Goal: Task Accomplishment & Management: Manage account settings

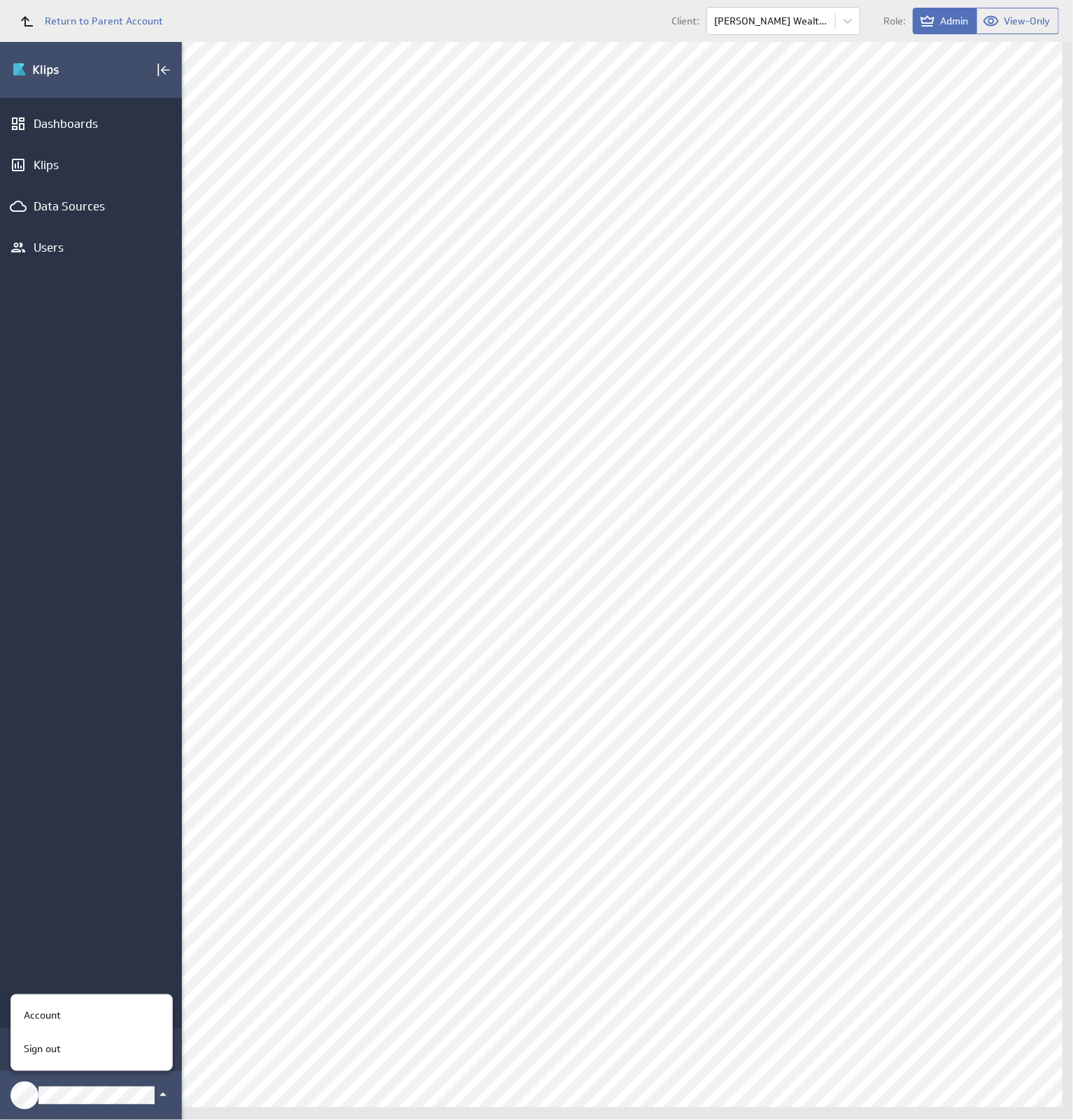
click at [109, 1018] on div "Account" at bounding box center [90, 1015] width 142 height 15
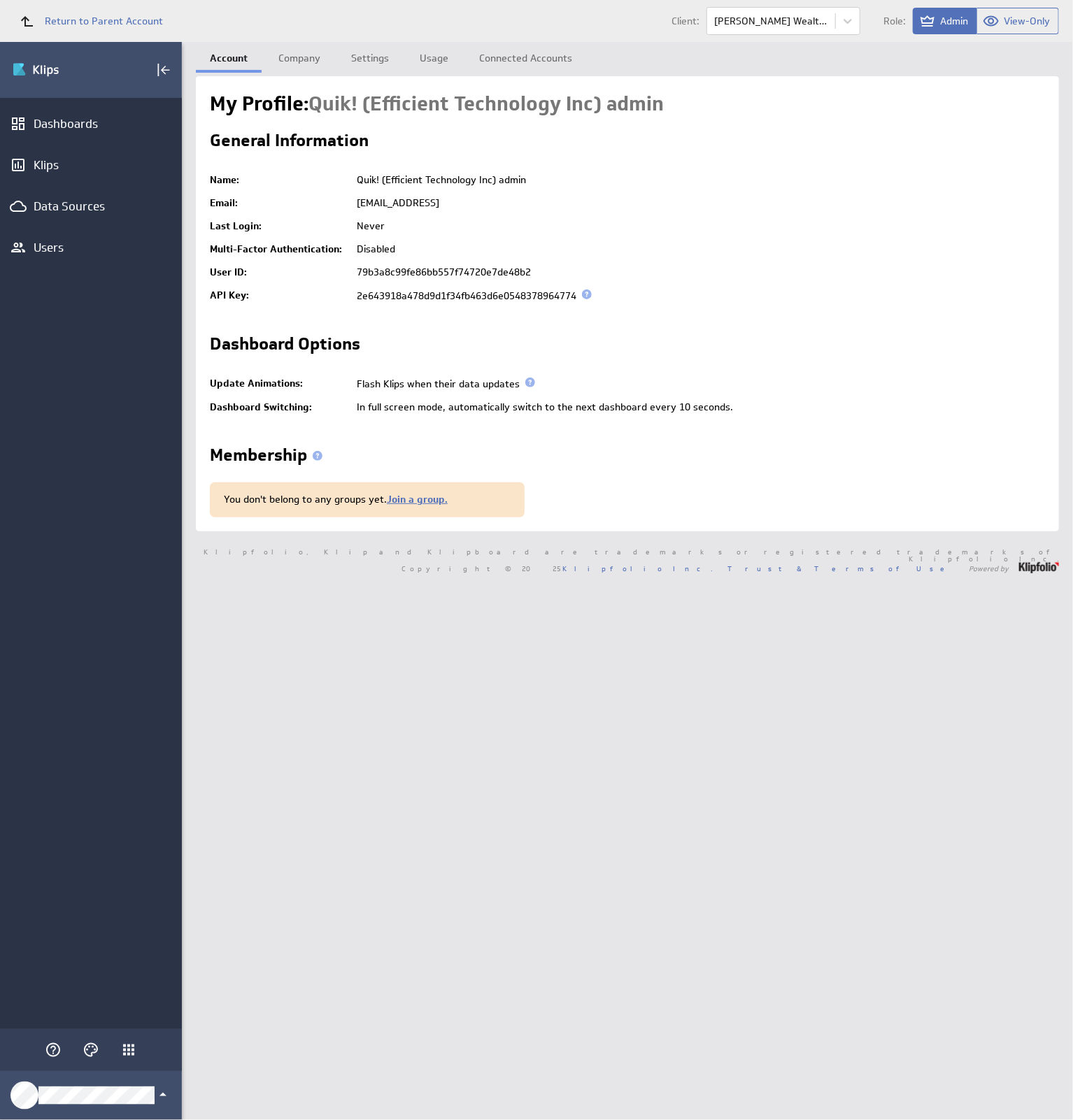
click at [291, 59] on link "Company" at bounding box center [299, 56] width 70 height 28
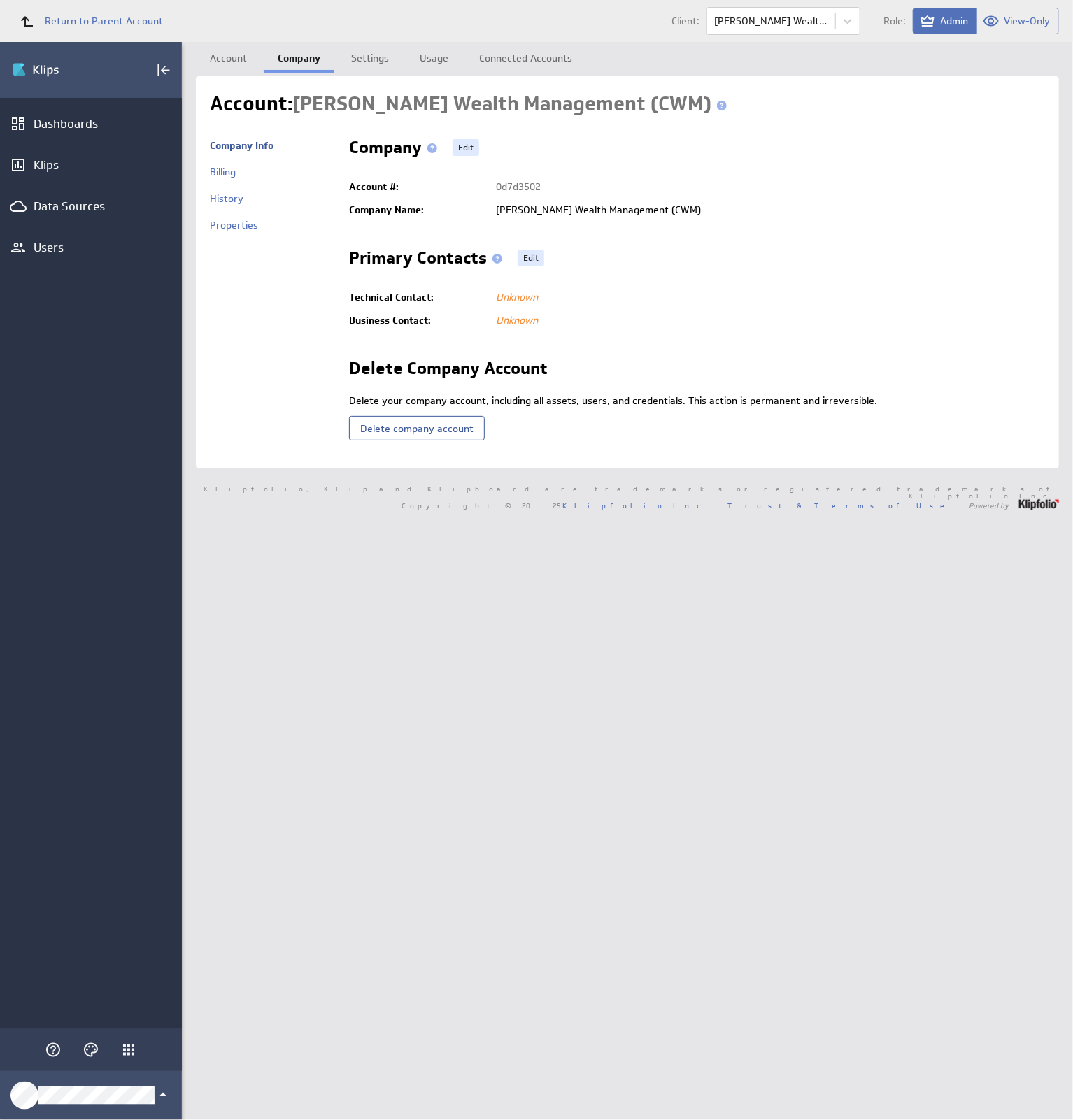
click at [253, 227] on link "Properties" at bounding box center [234, 225] width 48 height 12
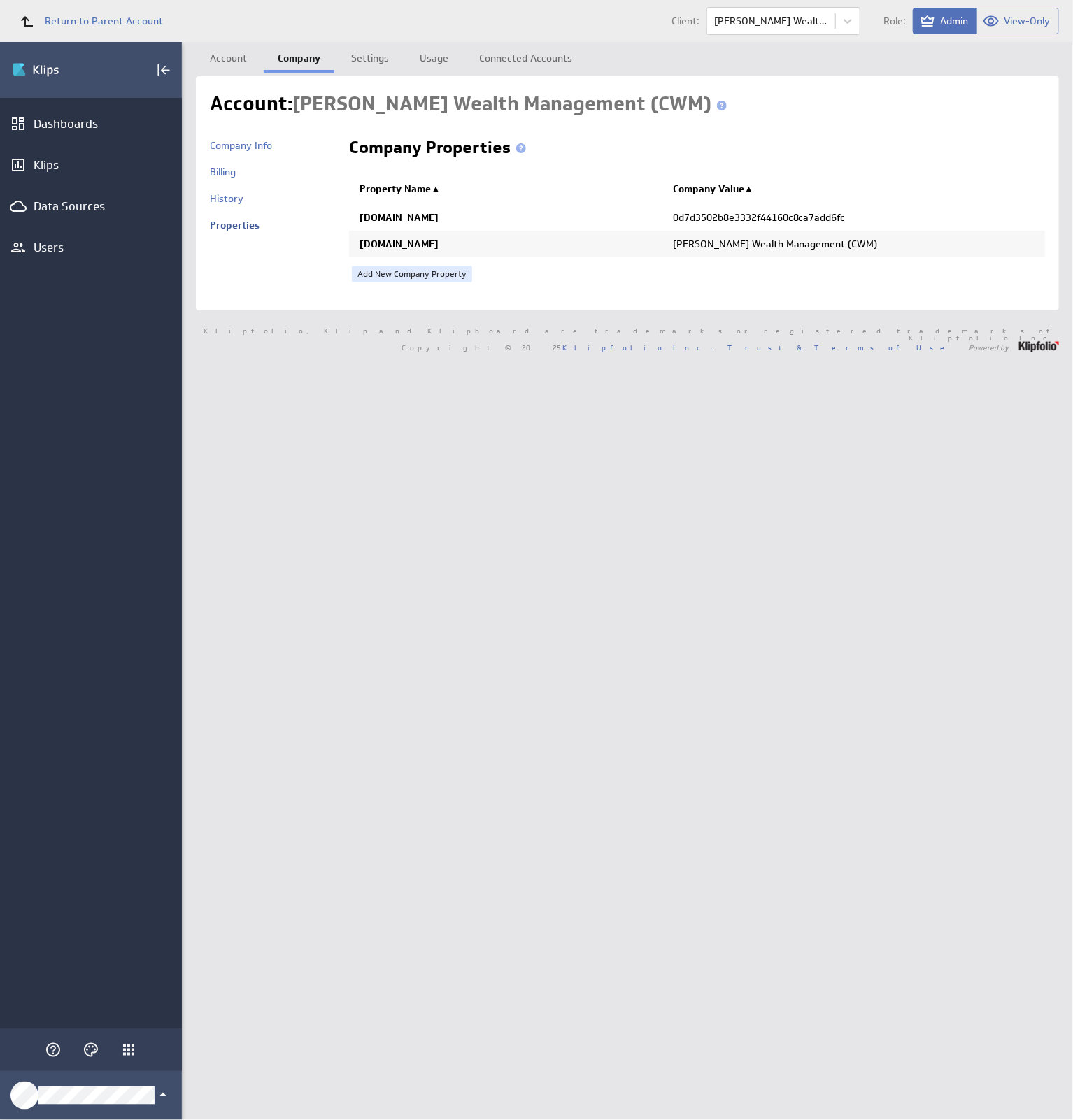
click at [421, 272] on link "Add New Company Property" at bounding box center [411, 274] width 120 height 17
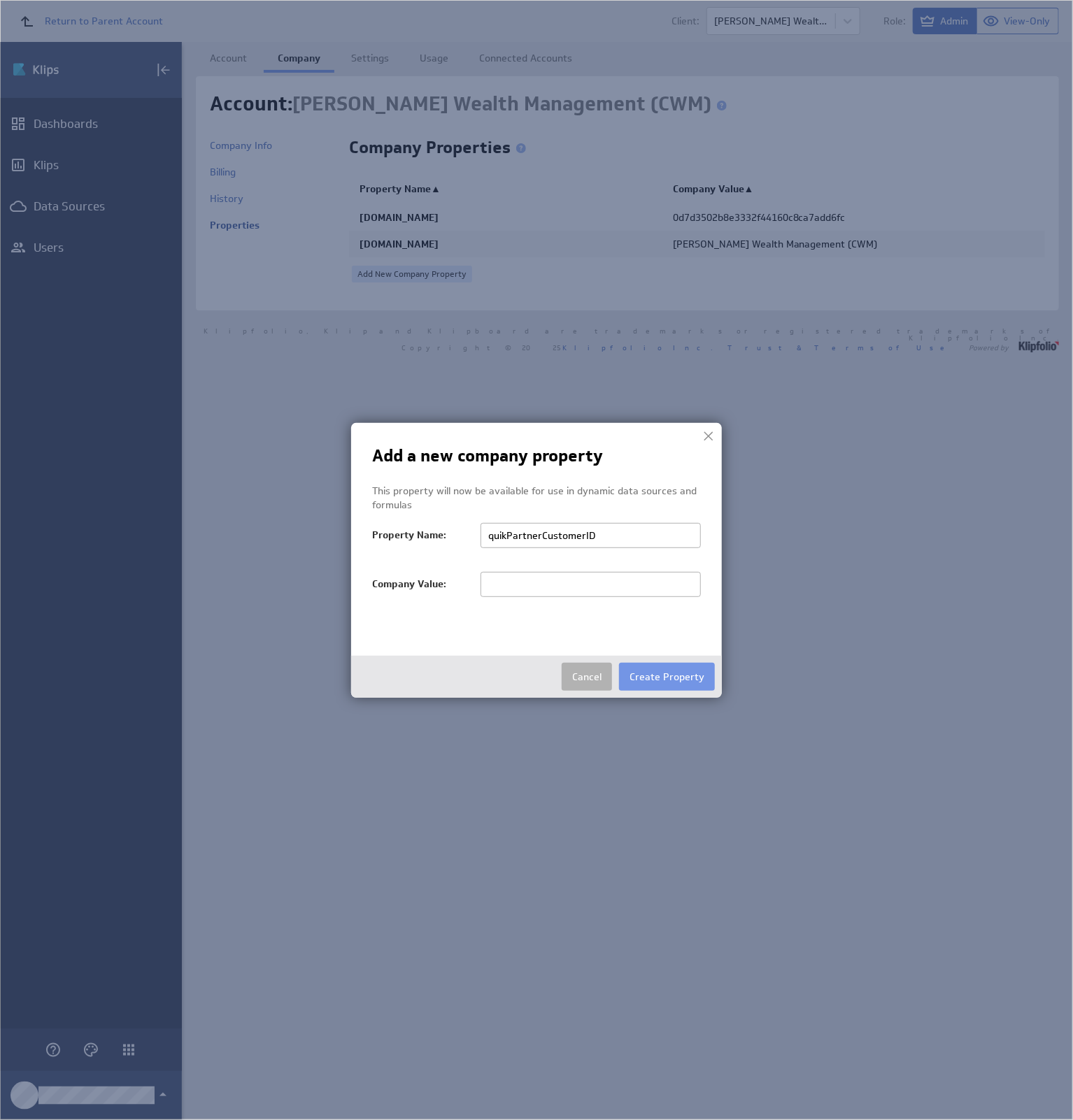
type input "quikPartnerCustomerID"
paste input "10012586"
type input "10012586"
click at [660, 681] on button "Create Property" at bounding box center [666, 677] width 96 height 28
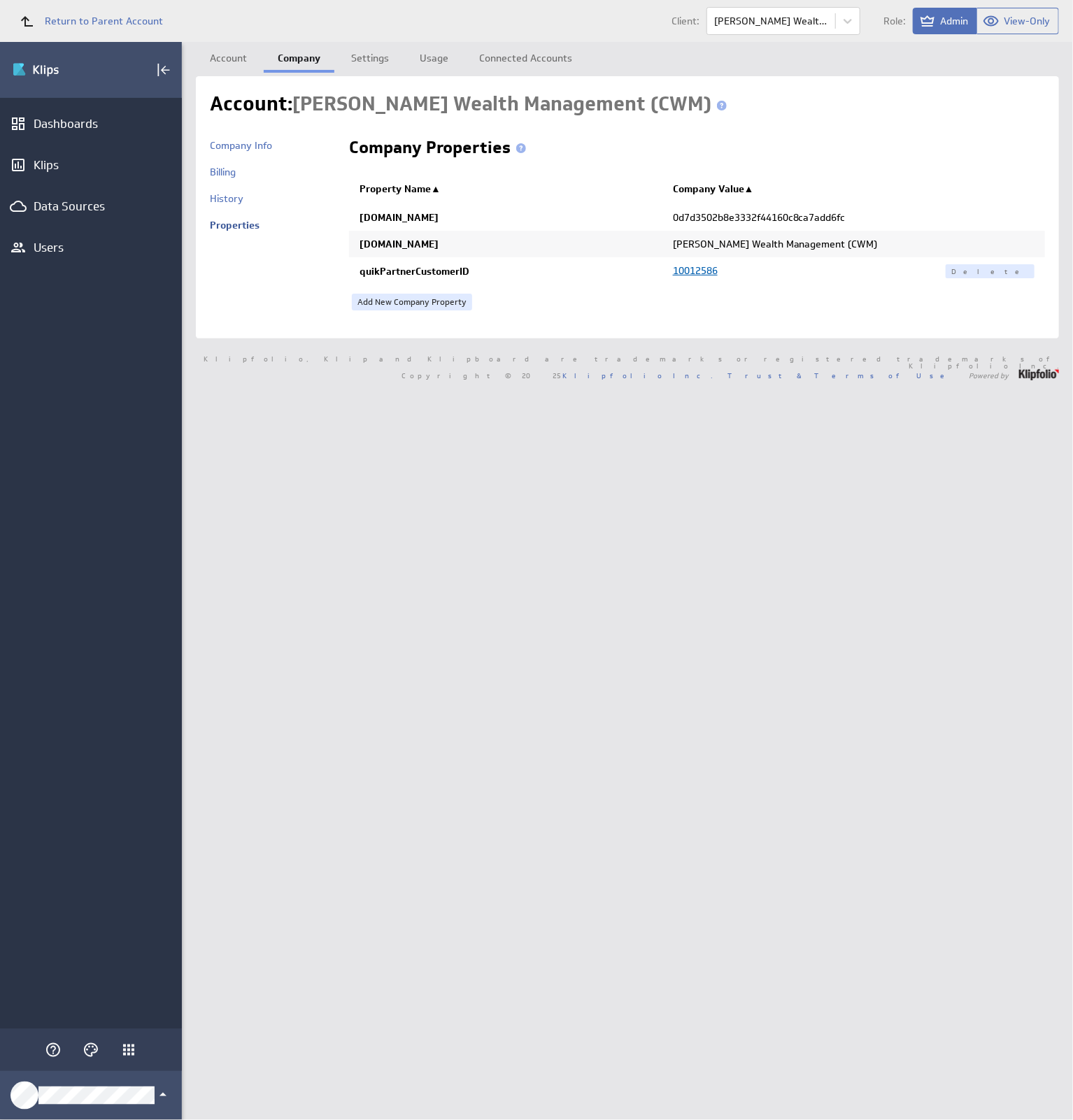
click at [408, 299] on link "Add New Company Property" at bounding box center [411, 302] width 120 height 17
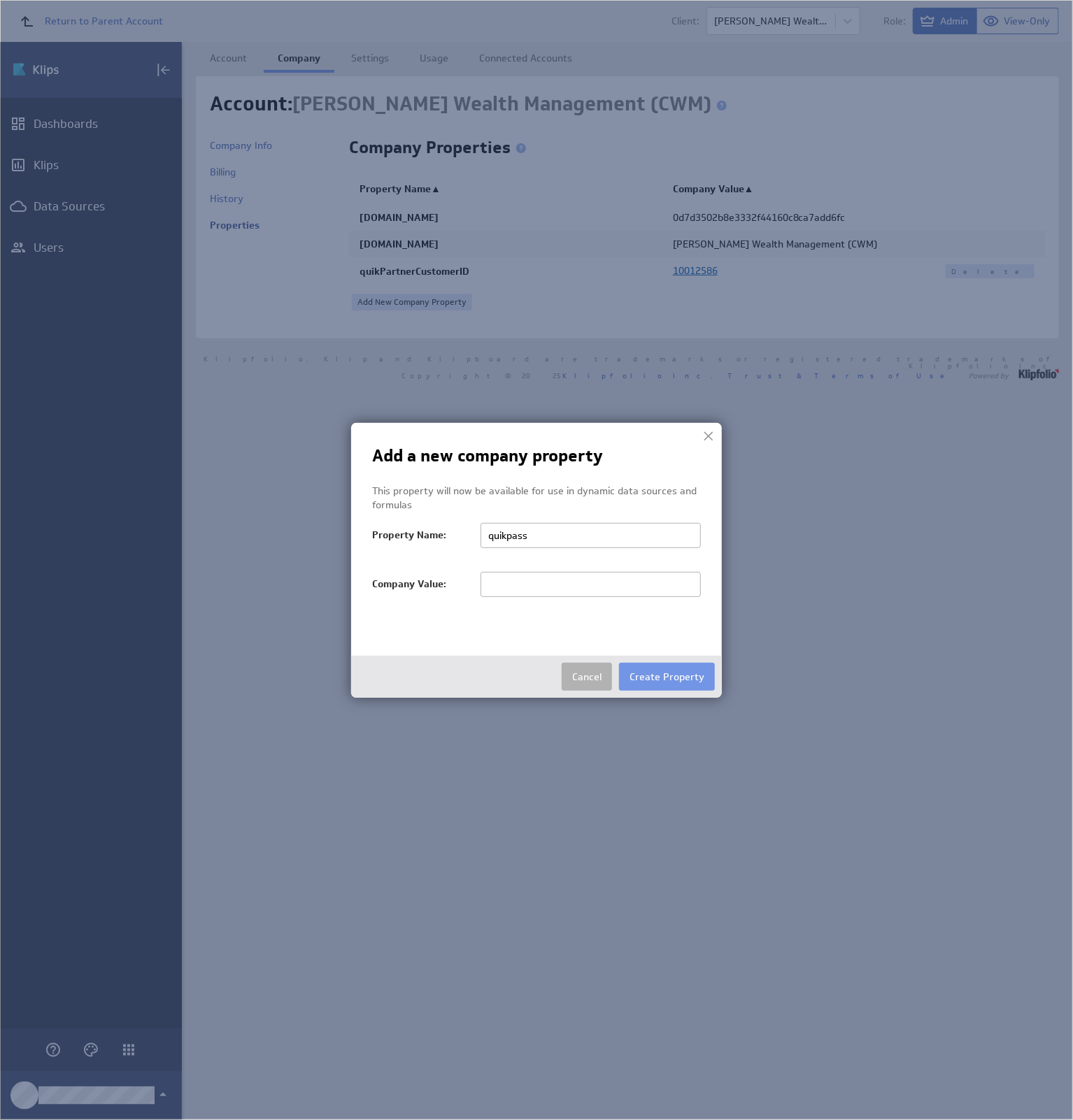
type input "quikpass"
click at [569, 586] on input "text" at bounding box center [591, 584] width 221 height 25
paste input "10012586"
type input "10012586"
click at [682, 678] on button "Create Property" at bounding box center [666, 677] width 96 height 28
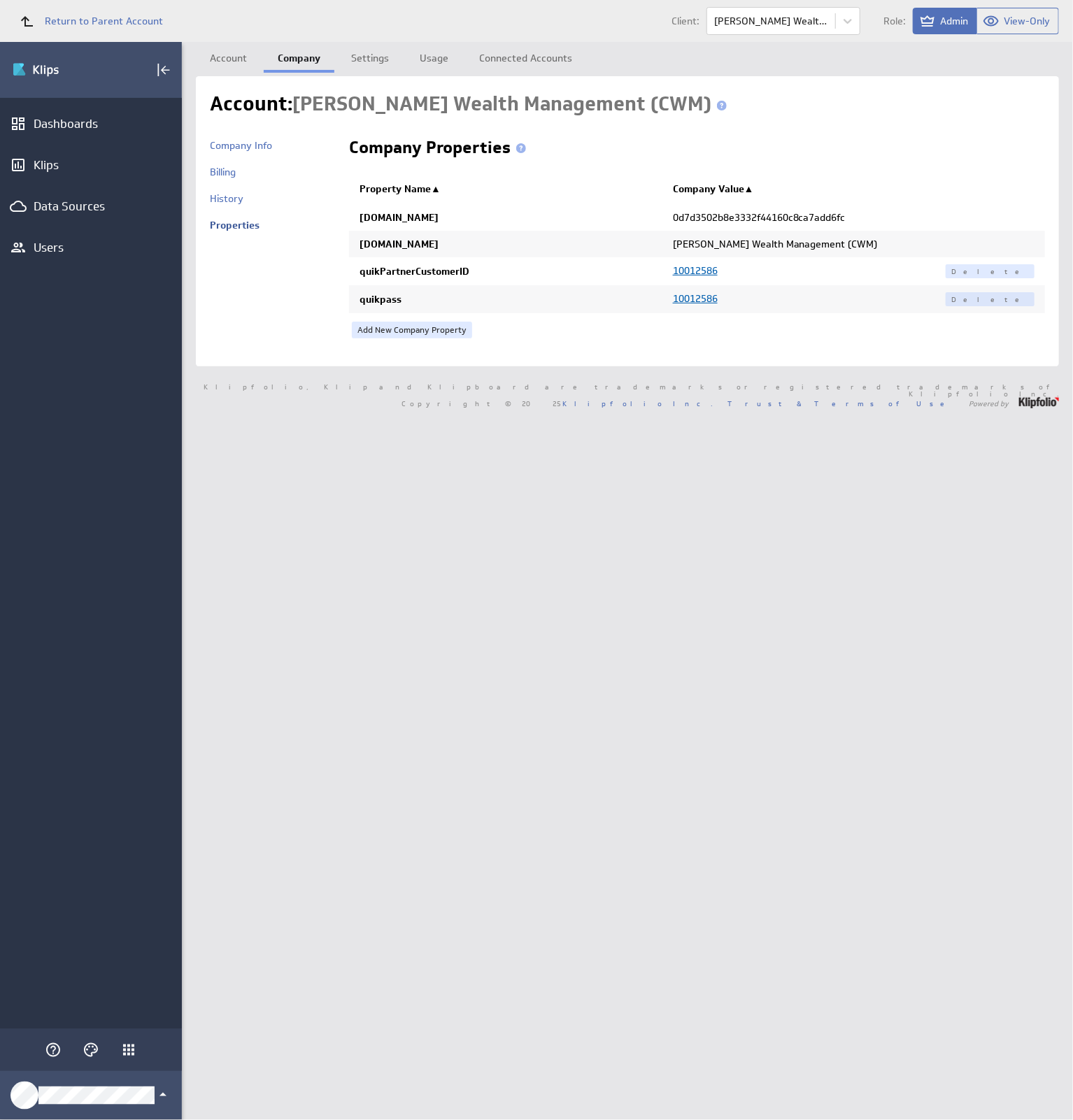
click at [427, 325] on link "Add New Company Property" at bounding box center [411, 330] width 120 height 17
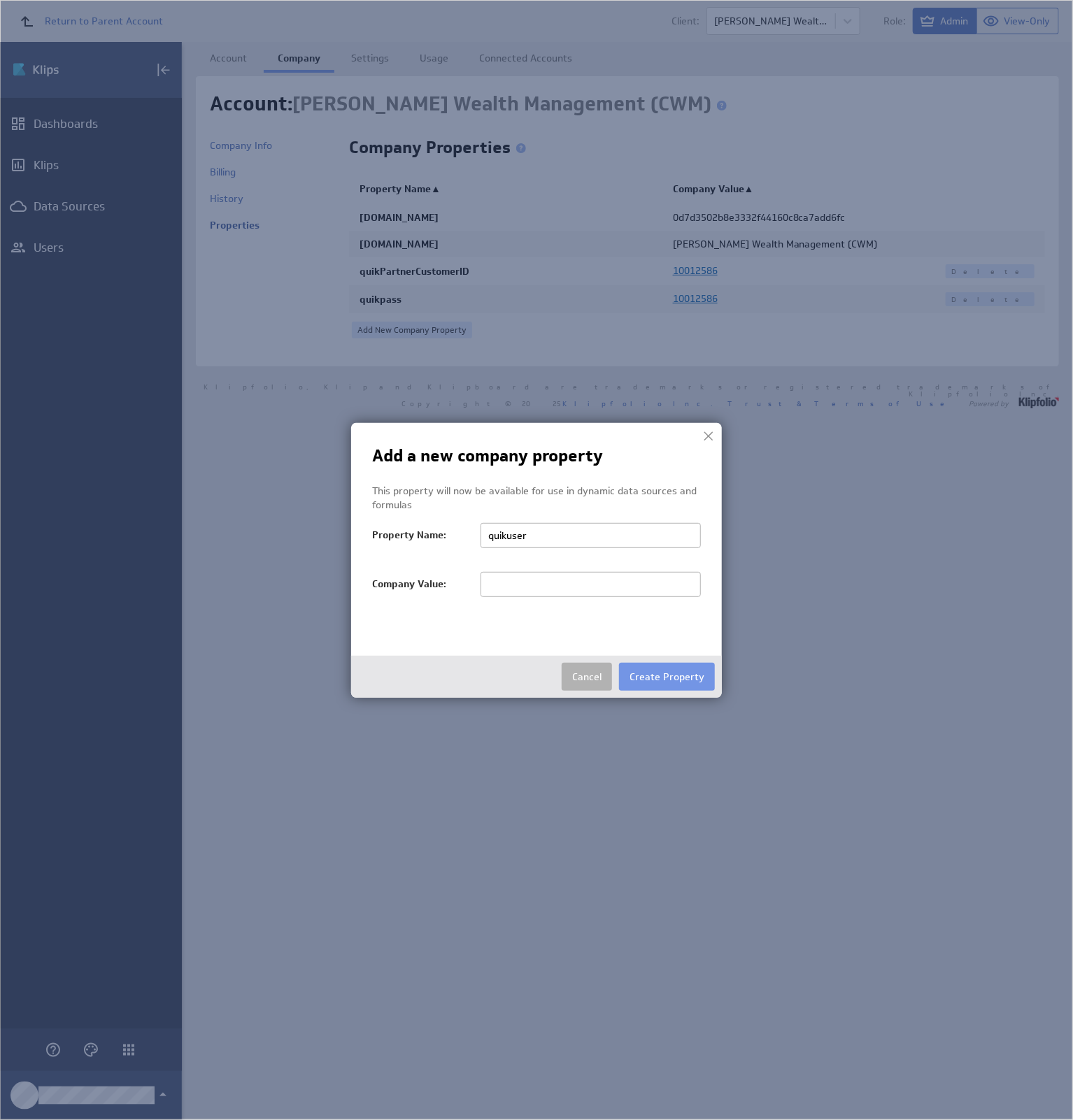
type input "quikuser"
click at [594, 579] on input "text" at bounding box center [591, 584] width 221 height 25
paste input "KzQb9CGY"
type input "KzQb9CGY"
click at [683, 672] on button "Create Property" at bounding box center [666, 677] width 96 height 28
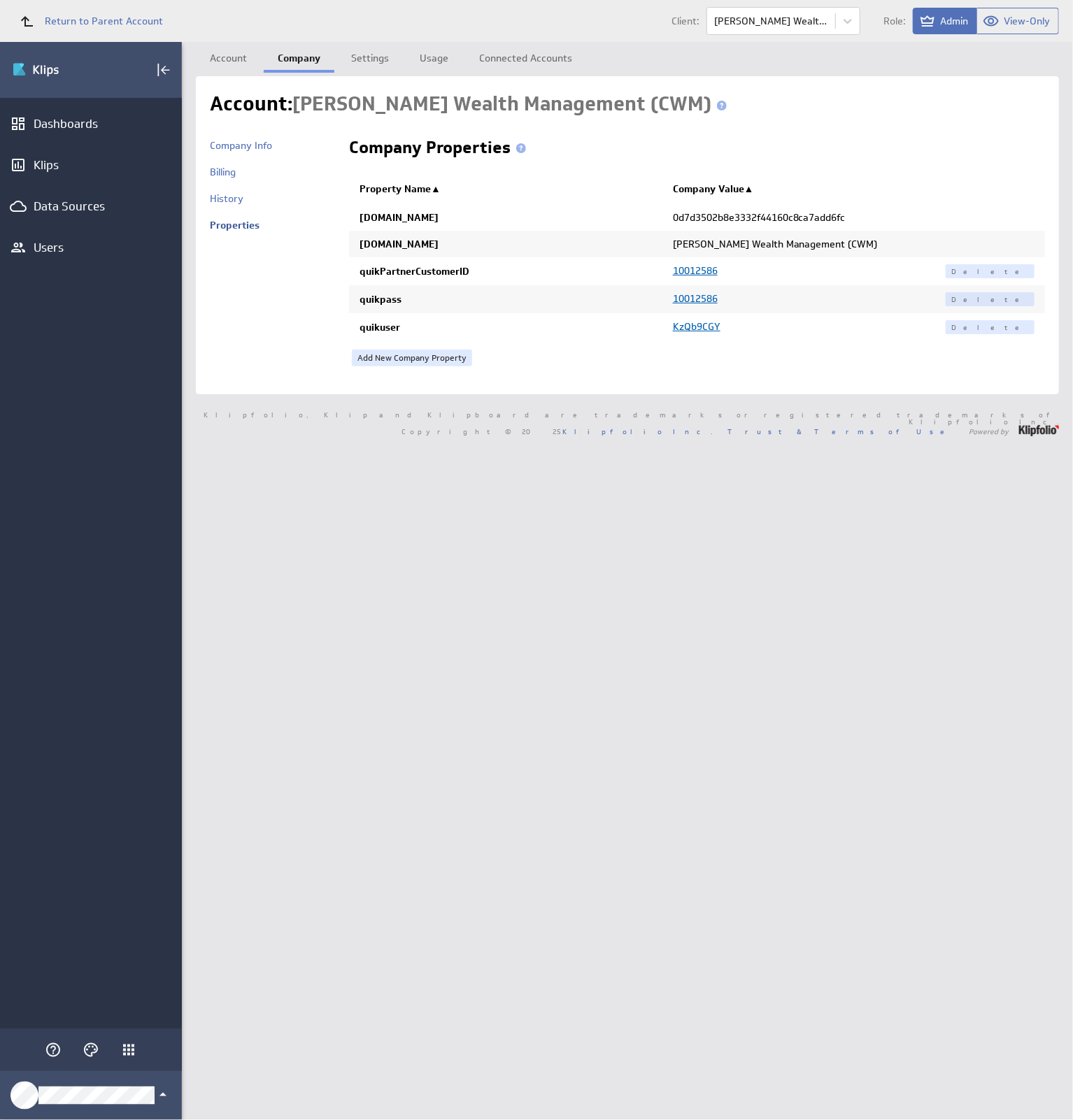
click at [76, 122] on div "Dashboards" at bounding box center [91, 124] width 115 height 15
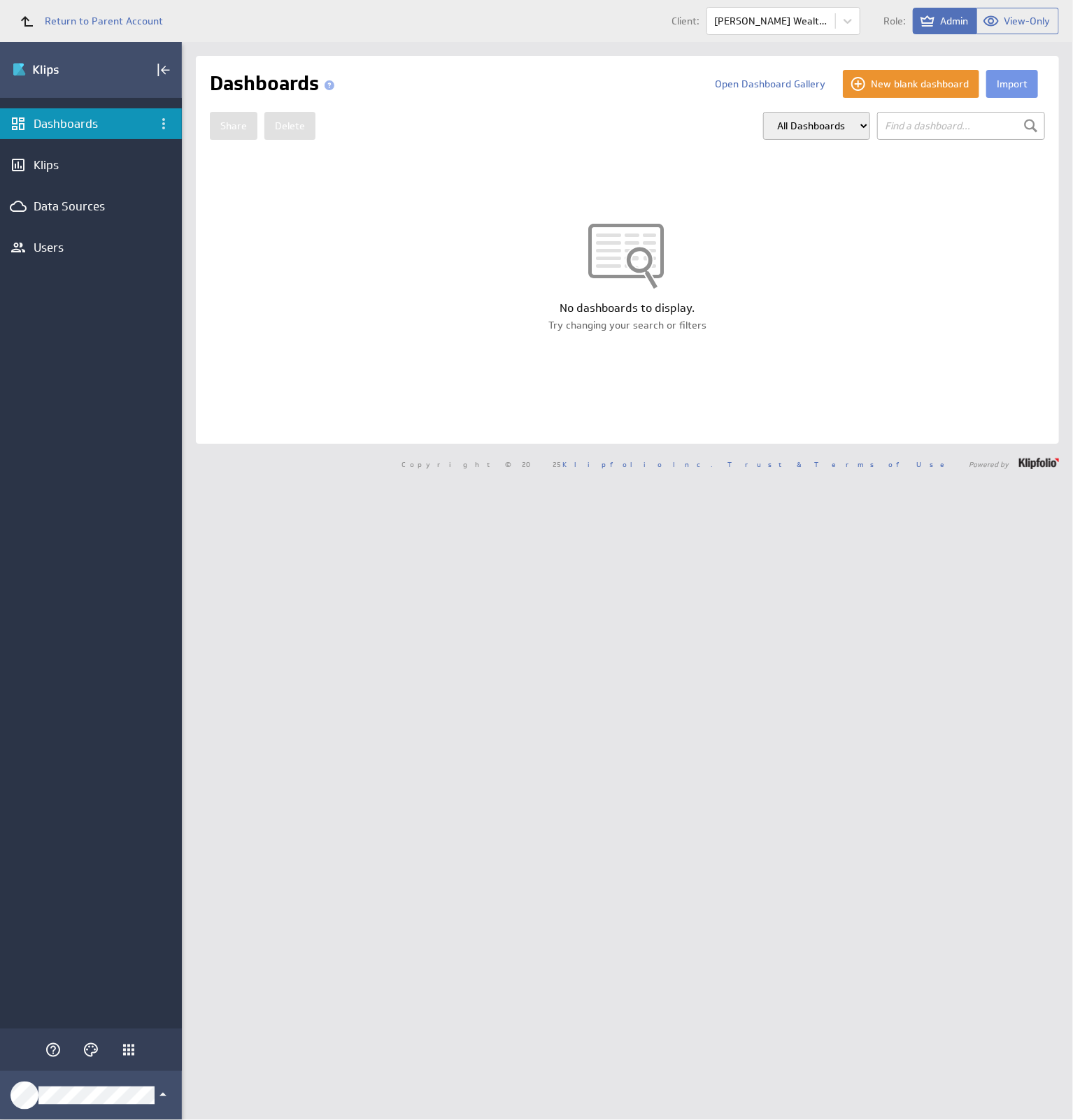
click at [995, 80] on button "Import" at bounding box center [1012, 83] width 52 height 28
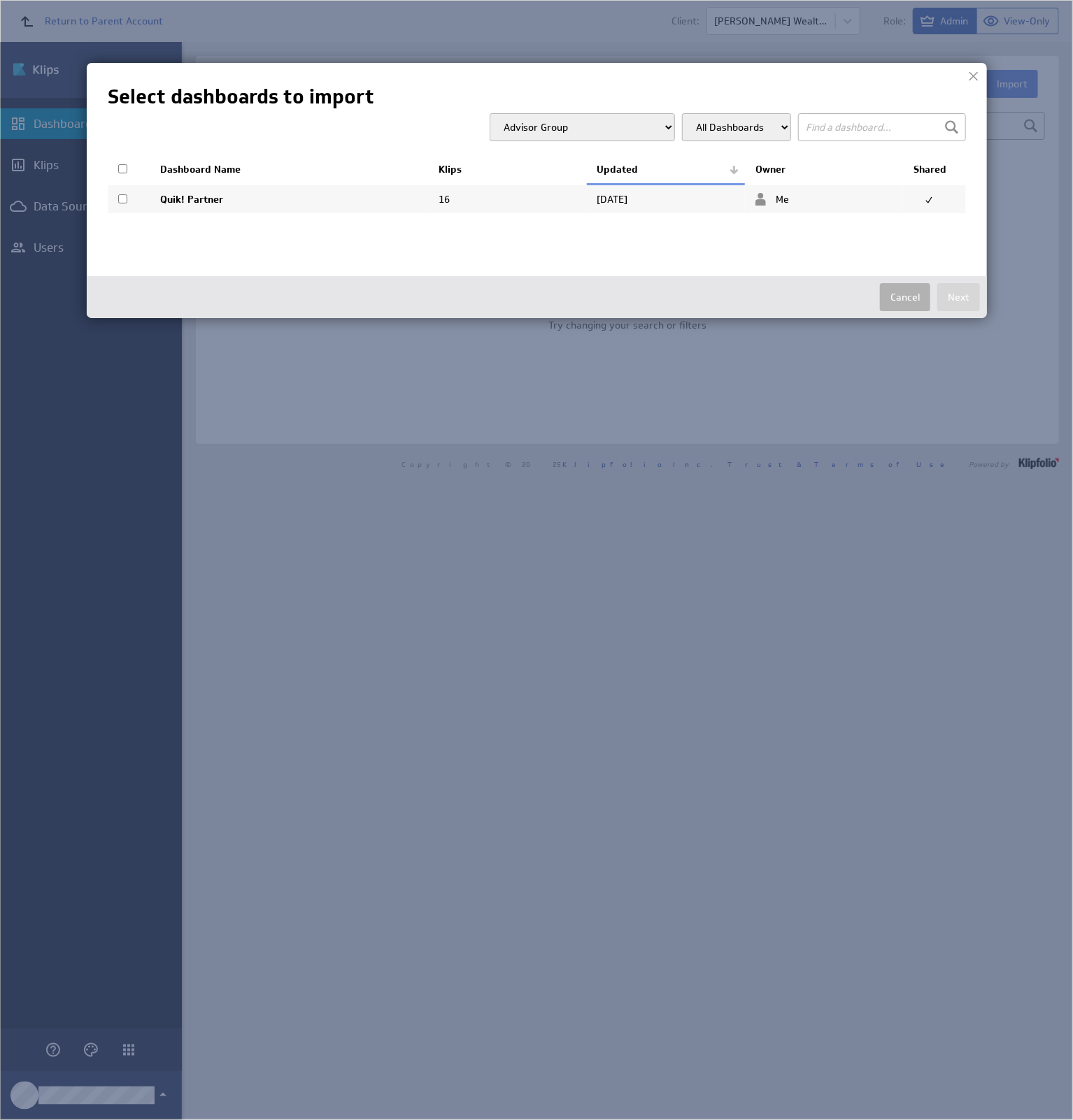
click at [630, 129] on select "Advisor Group Bluedot Buckingham Group Cambridge Investment Research Cetera Fin…" at bounding box center [582, 127] width 185 height 28
select select "bae6aa3f78c24506dd415ed9fdc111c5"
click at [494, 113] on select "Advisor Group Bluedot Buckingham Group Cambridge Investment Research Cetera Fin…" at bounding box center [582, 127] width 185 height 28
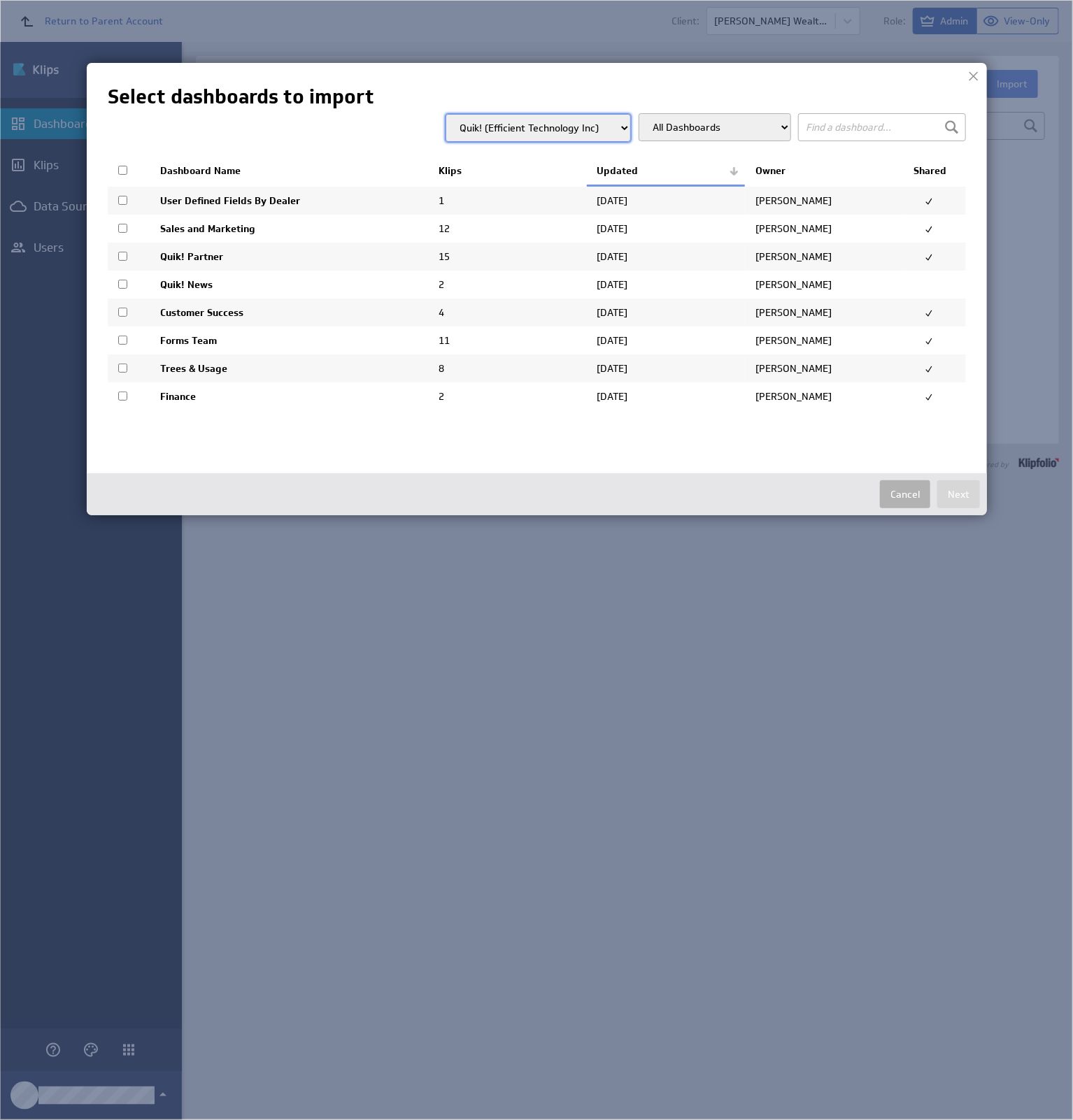
click at [123, 254] on input "checkbox" at bounding box center [123, 256] width 9 height 9
checkbox input "true"
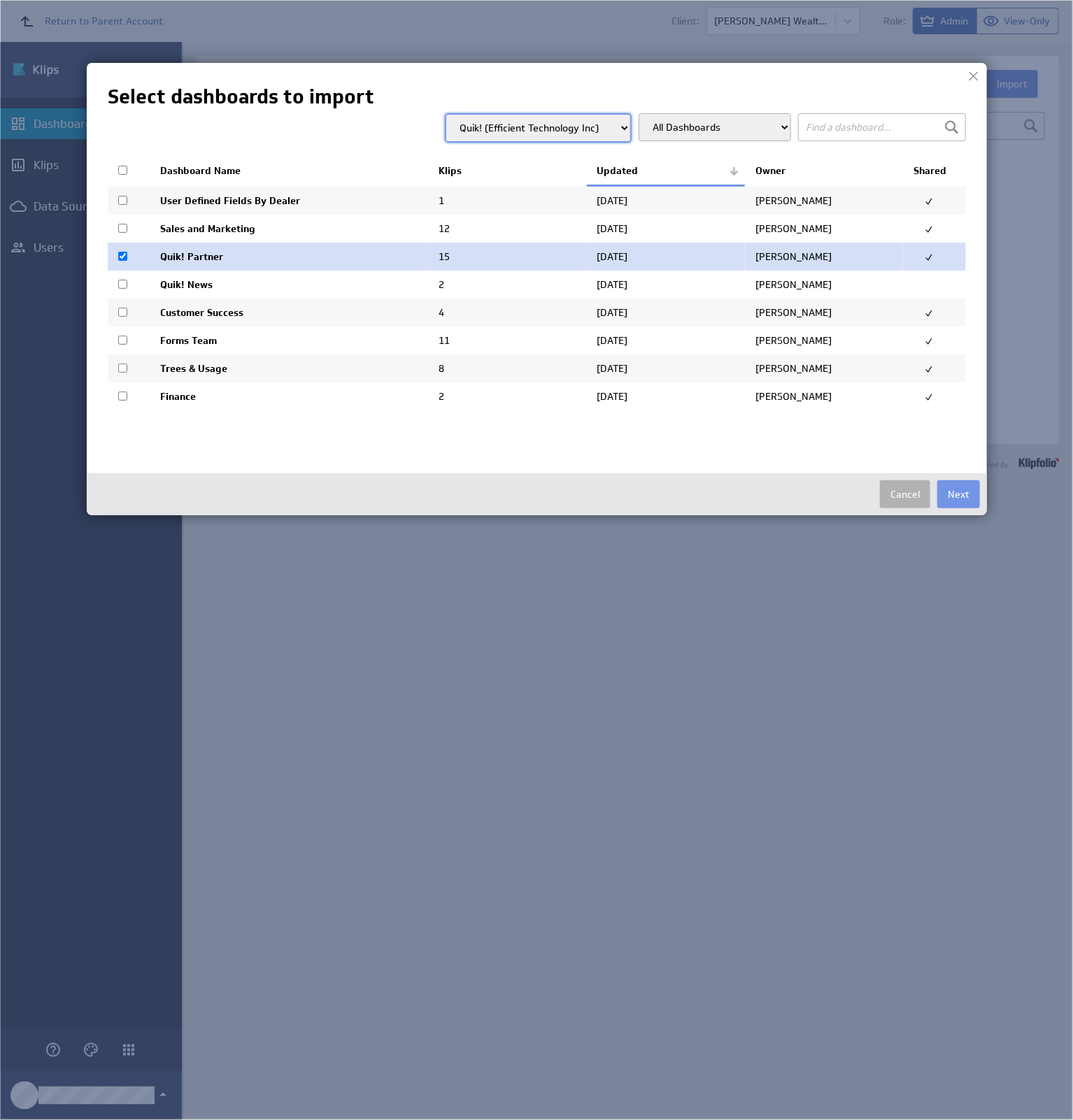
click at [941, 498] on button "Next" at bounding box center [959, 495] width 43 height 28
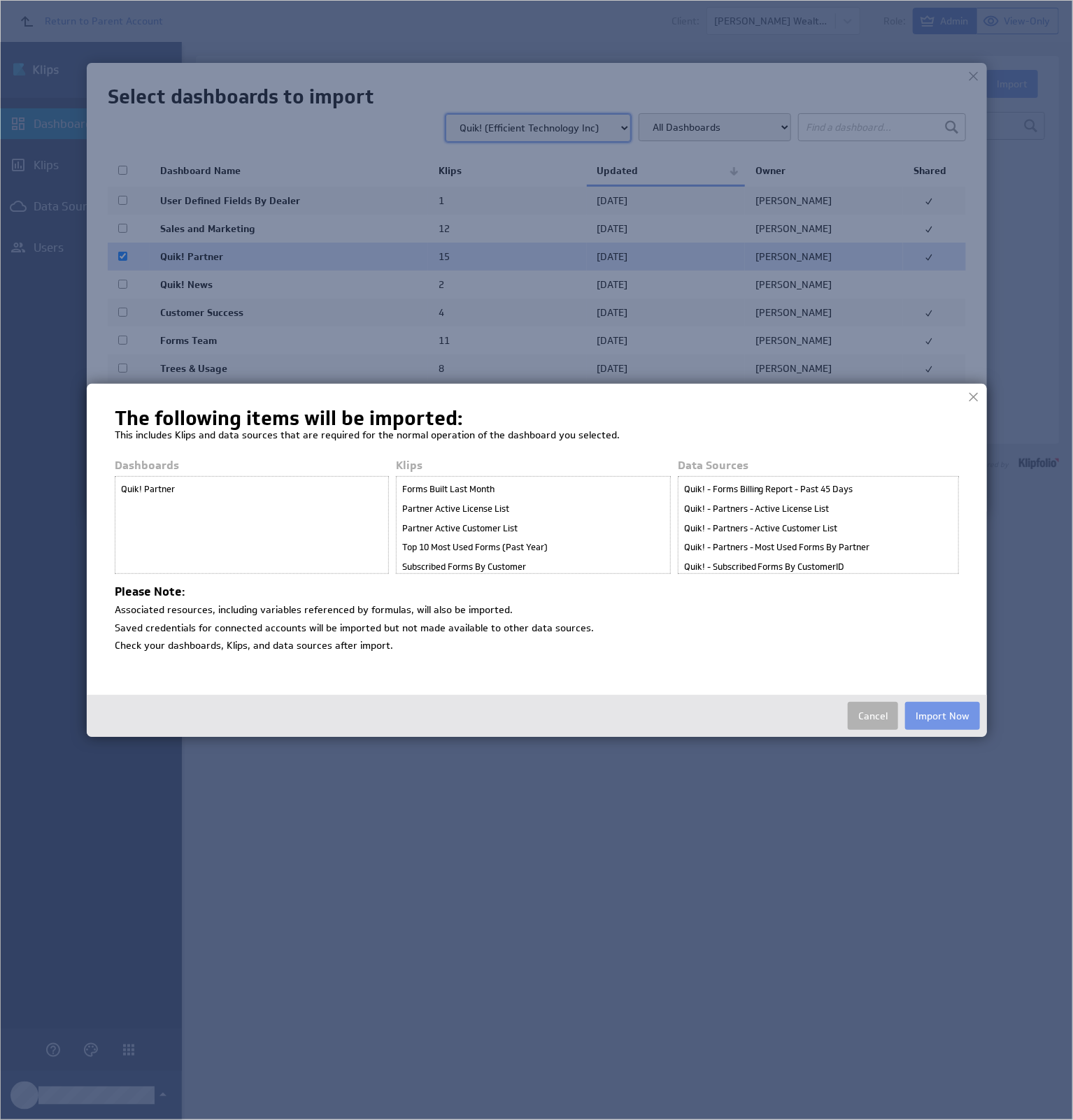
click at [937, 714] on button "Import Now" at bounding box center [943, 716] width 75 height 28
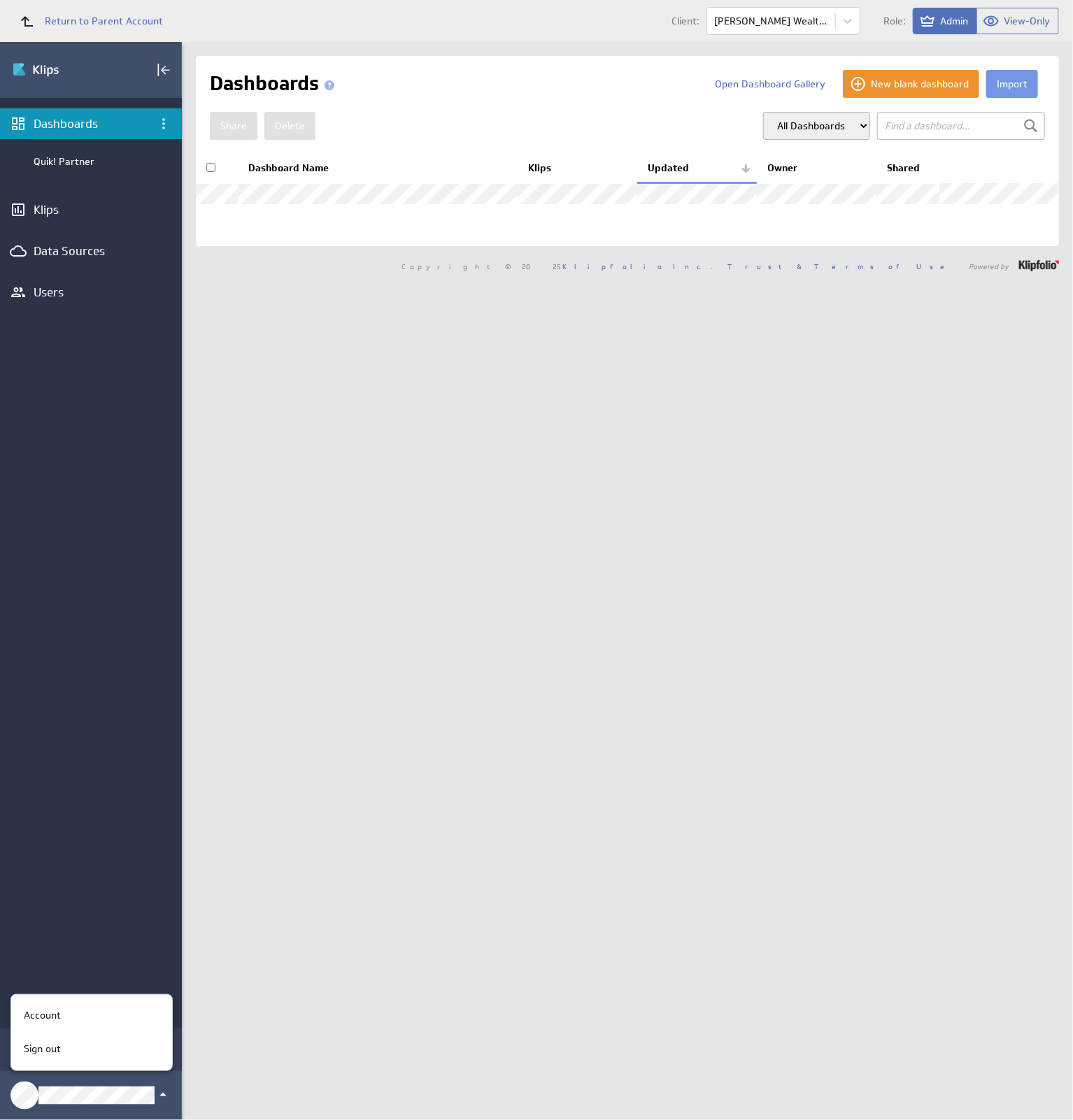
click at [117, 1014] on div "Account" at bounding box center [90, 1015] width 142 height 15
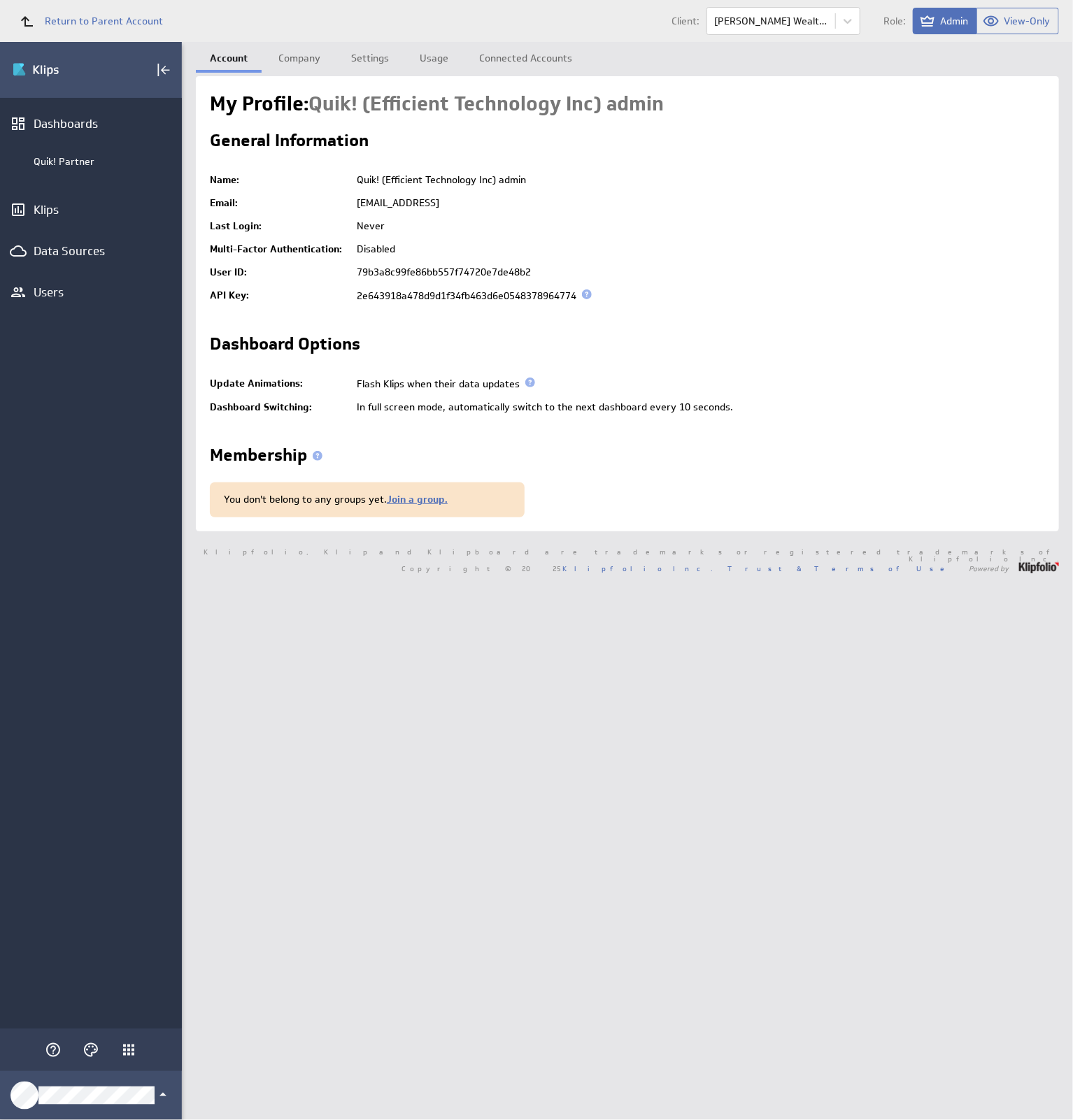
click at [296, 66] on link "Company" at bounding box center [299, 56] width 70 height 28
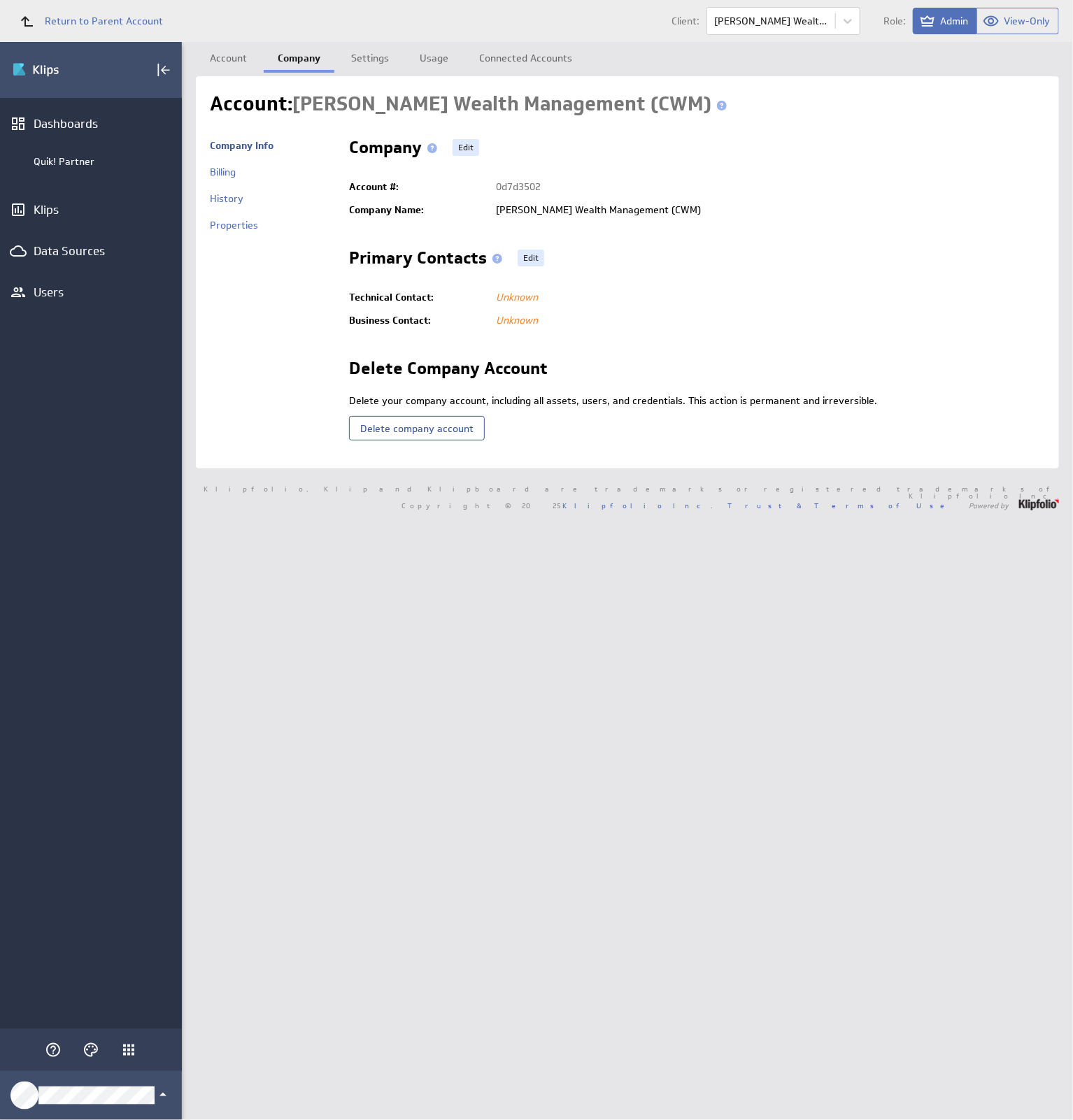
click at [239, 230] on link "Properties" at bounding box center [234, 225] width 48 height 12
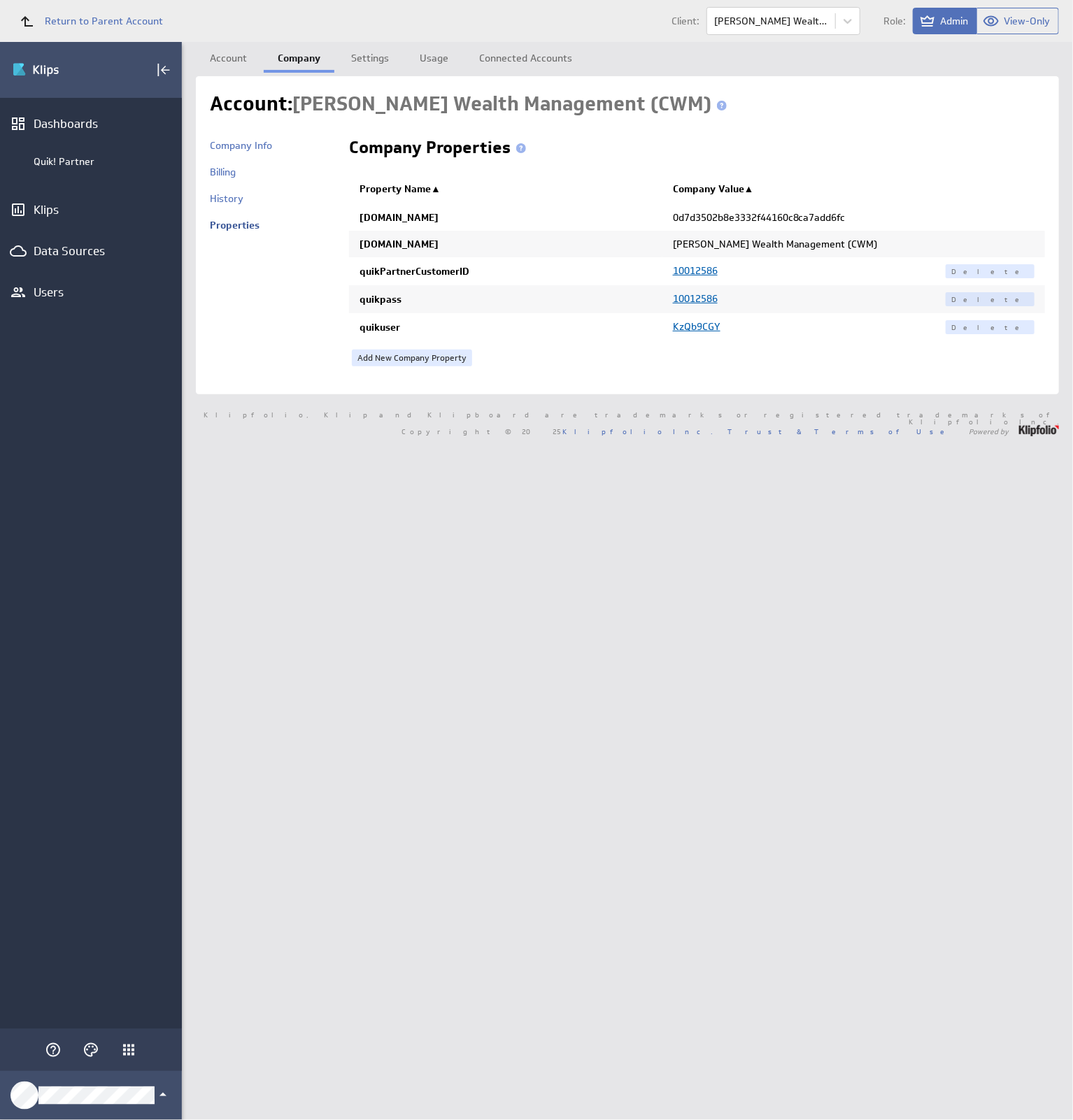
click at [362, 62] on link "Settings" at bounding box center [370, 56] width 66 height 28
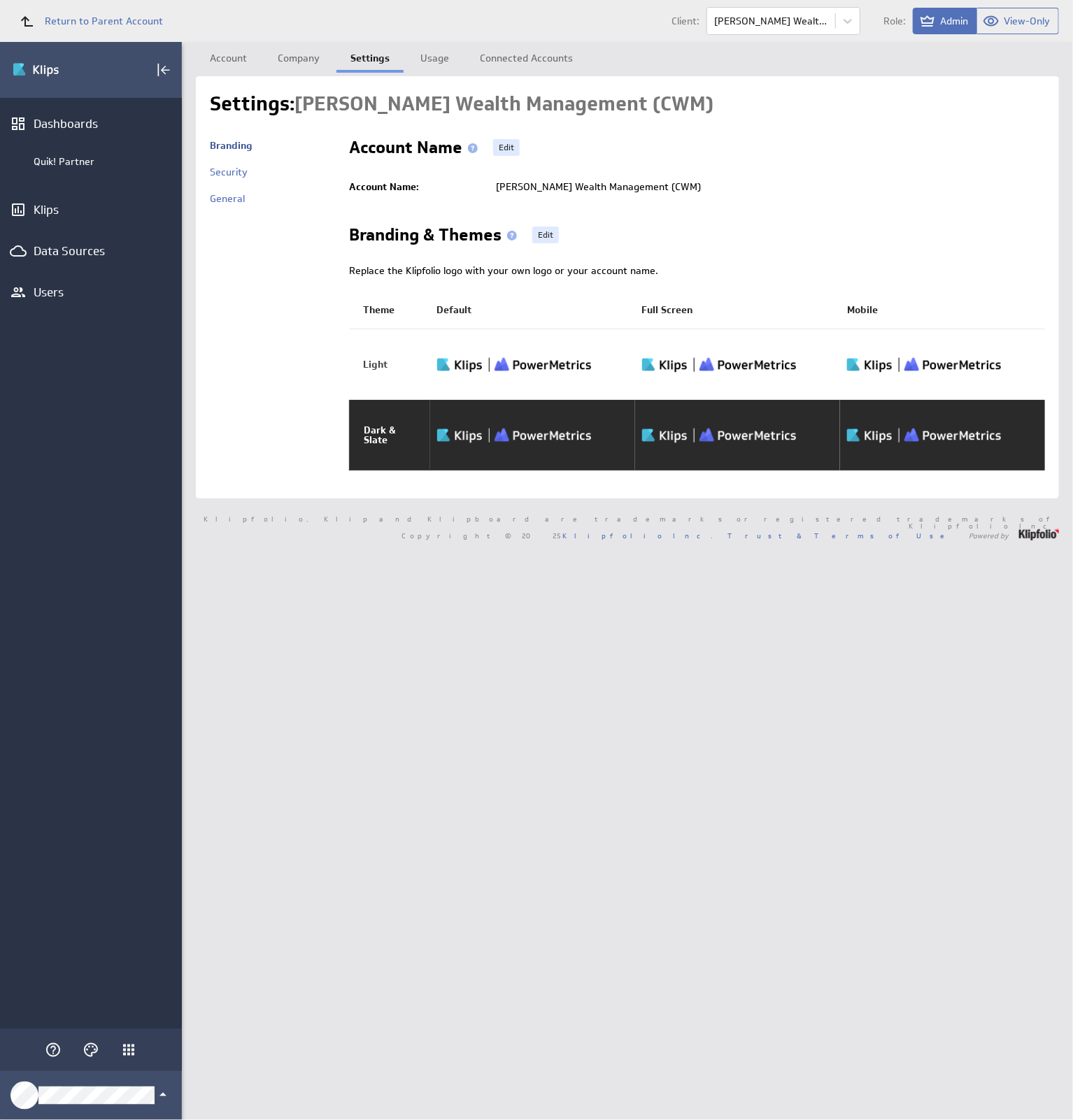
click at [545, 237] on link "Edit" at bounding box center [545, 235] width 27 height 17
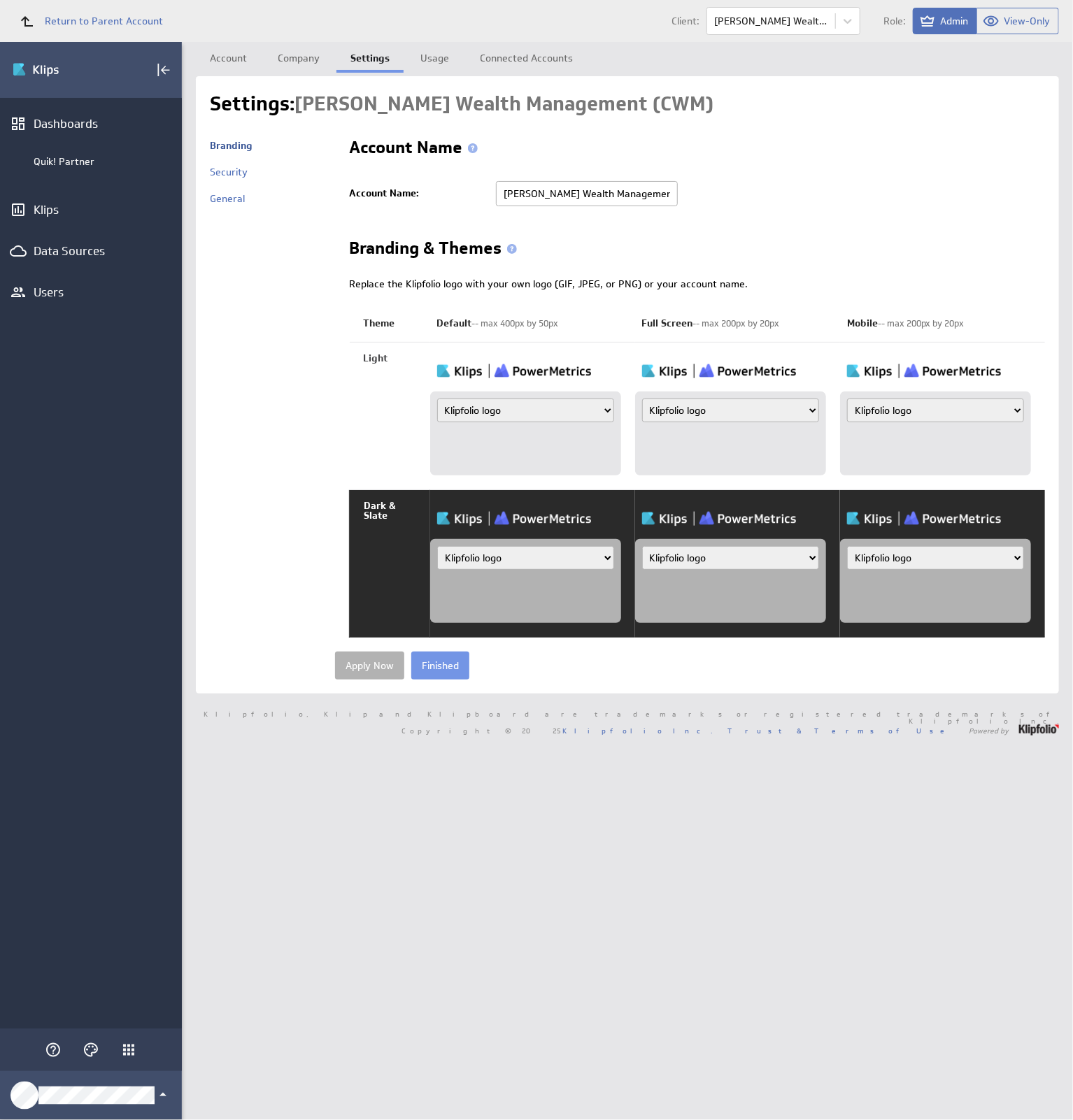
click at [535, 407] on select "Klipfolio logo Uploaded image file Account name" at bounding box center [525, 410] width 177 height 24
select select "image"
click at [437, 399] on select "Klipfolio logo Uploaded image file Account name" at bounding box center [525, 410] width 177 height 24
type input "C:\fakepath\Quik_Logo_Klipfolio_Default.png"
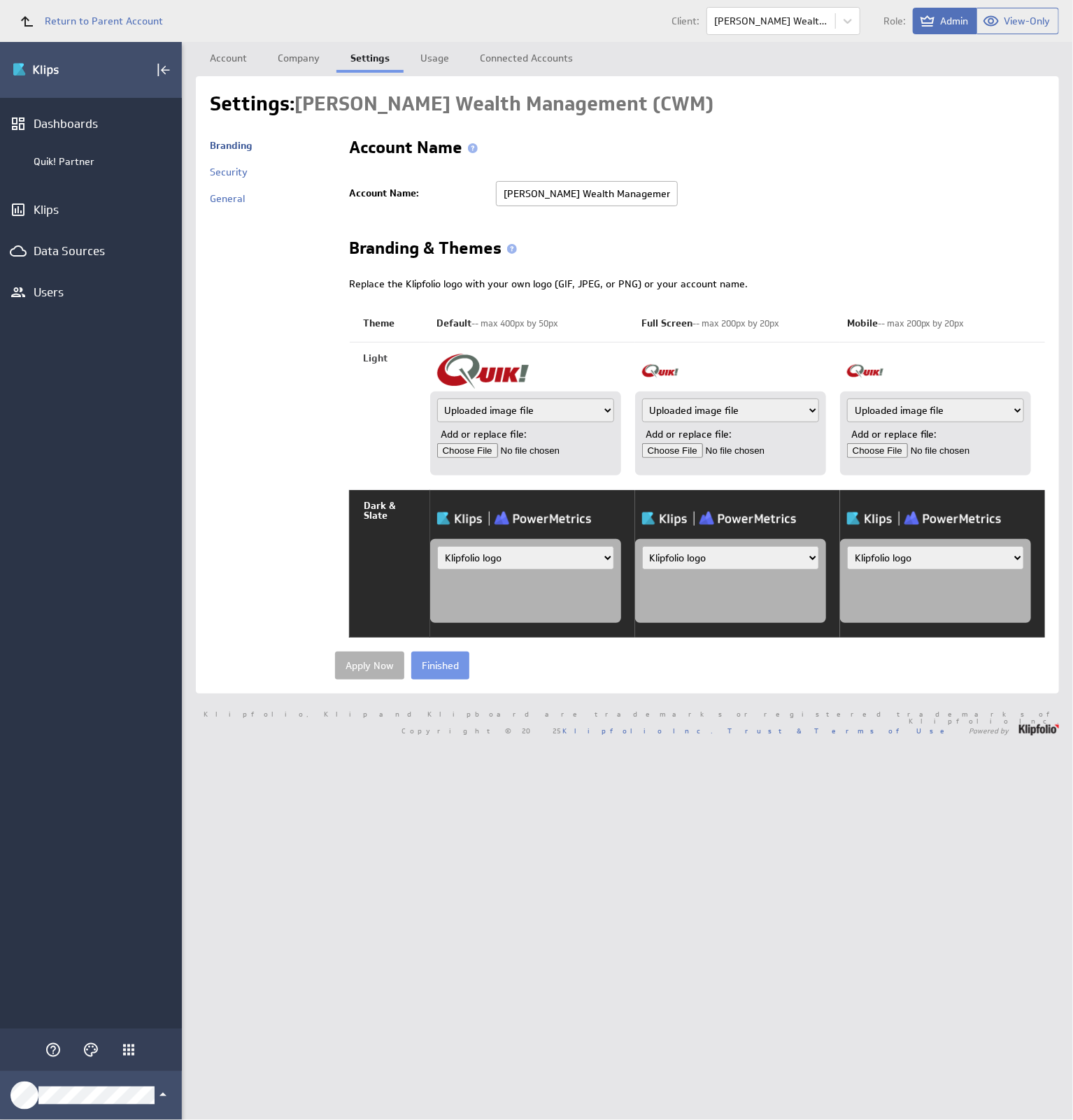
click at [549, 568] on select "Klipfolio logo Uploaded image file Account name" at bounding box center [525, 557] width 177 height 24
select select "image"
click at [437, 546] on select "Klipfolio logo Uploaded image file Account name" at bounding box center [525, 557] width 177 height 24
type input "C:\fakepath\Quik_Logo_Klipfolio_Default.png"
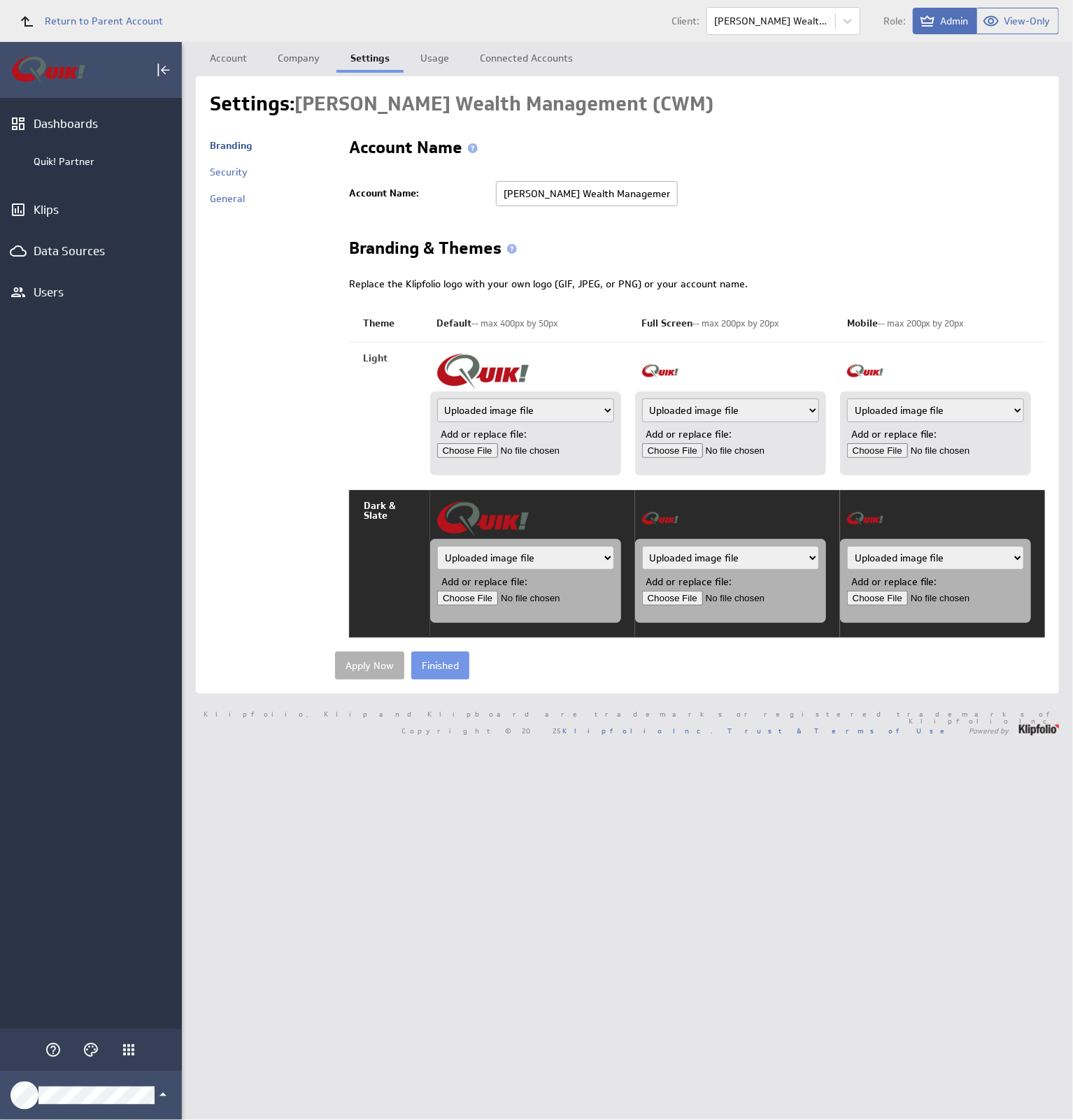
type input "C:\fakepath\Quik_Logo_Klipfolio_Default.png"
click at [369, 664] on input "Apply Now" at bounding box center [370, 665] width 69 height 28
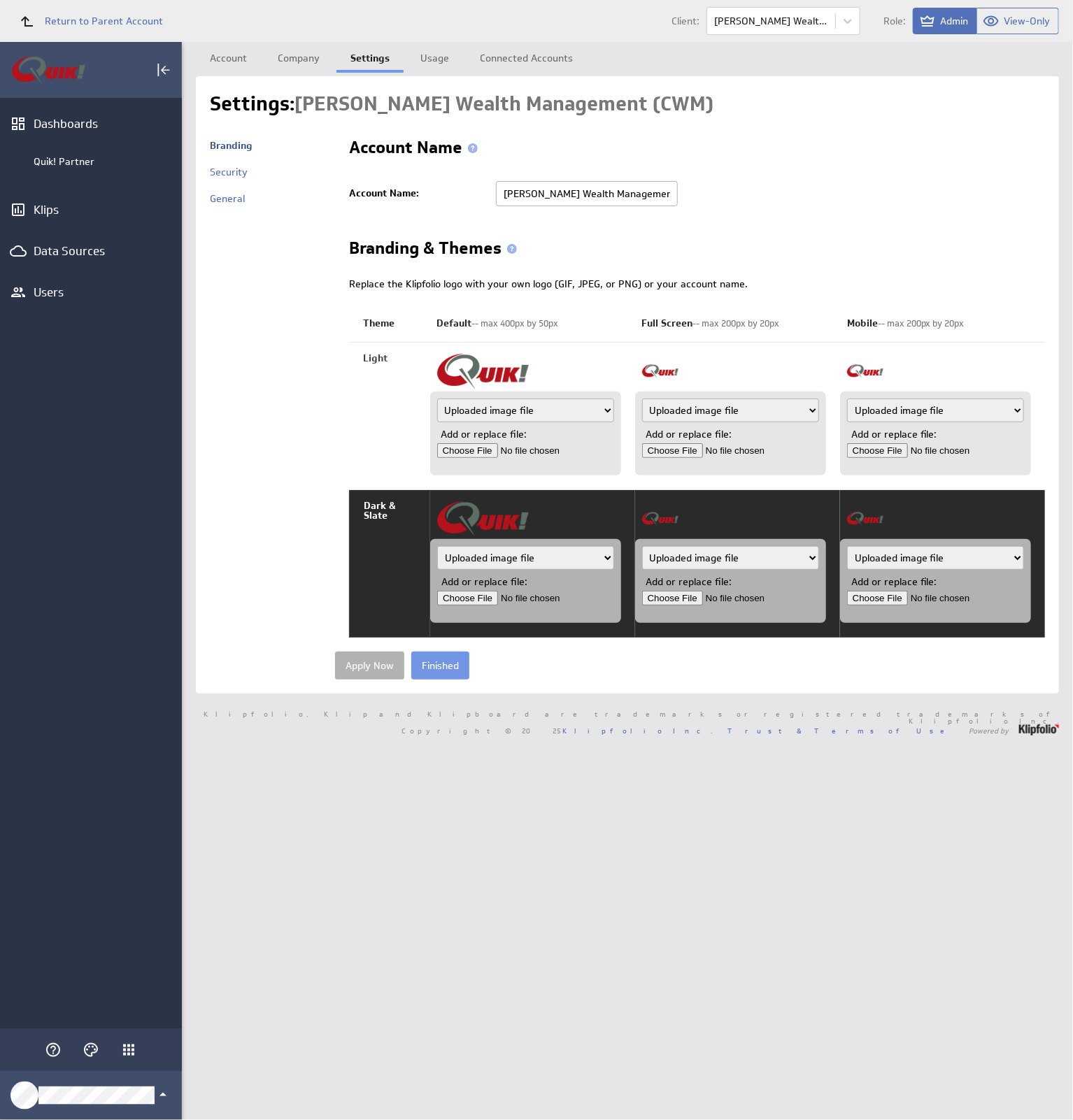
click at [460, 678] on input "Finished" at bounding box center [440, 665] width 58 height 28
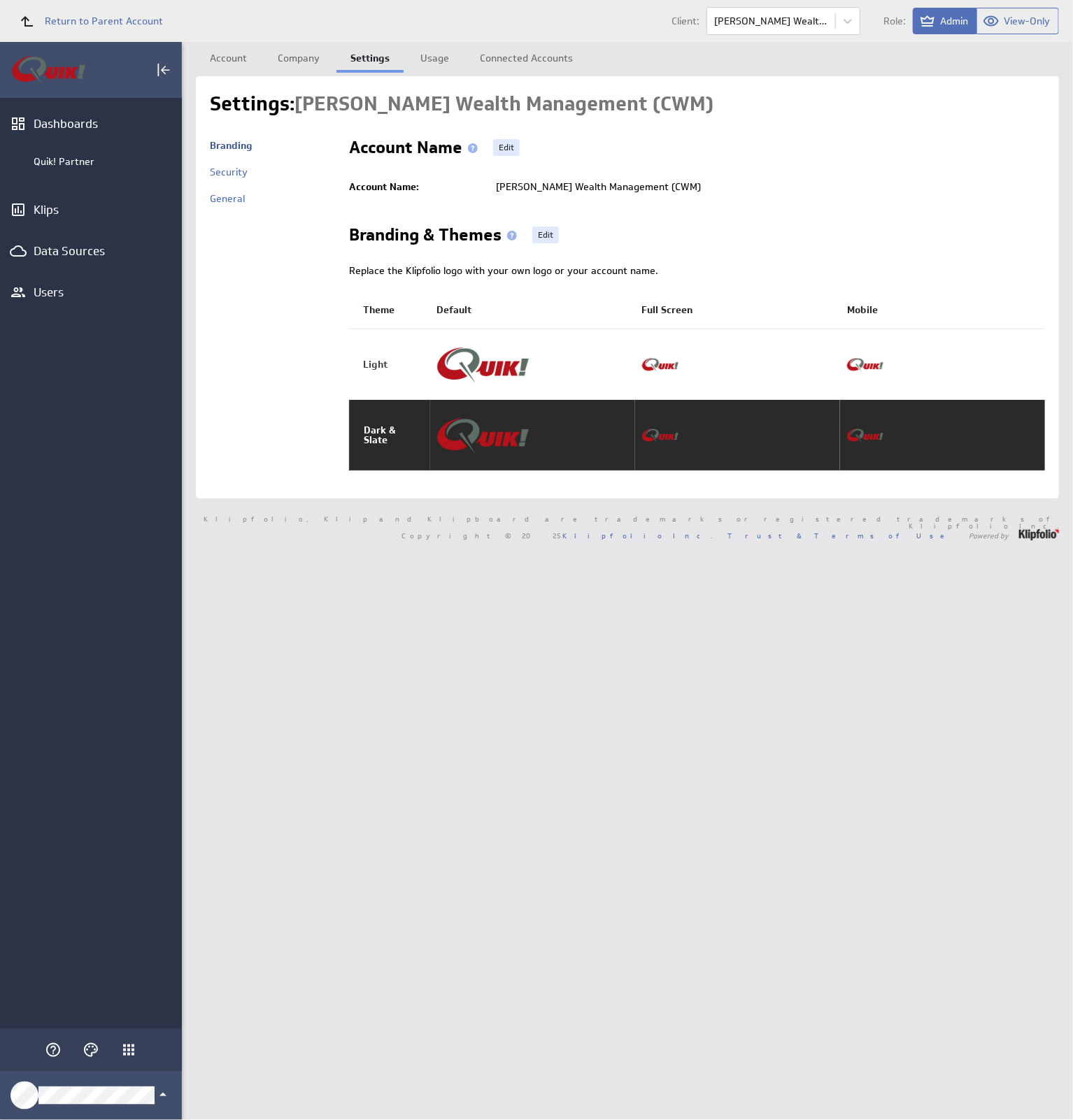
click at [79, 16] on span "Return to Parent Account" at bounding box center [103, 21] width 118 height 10
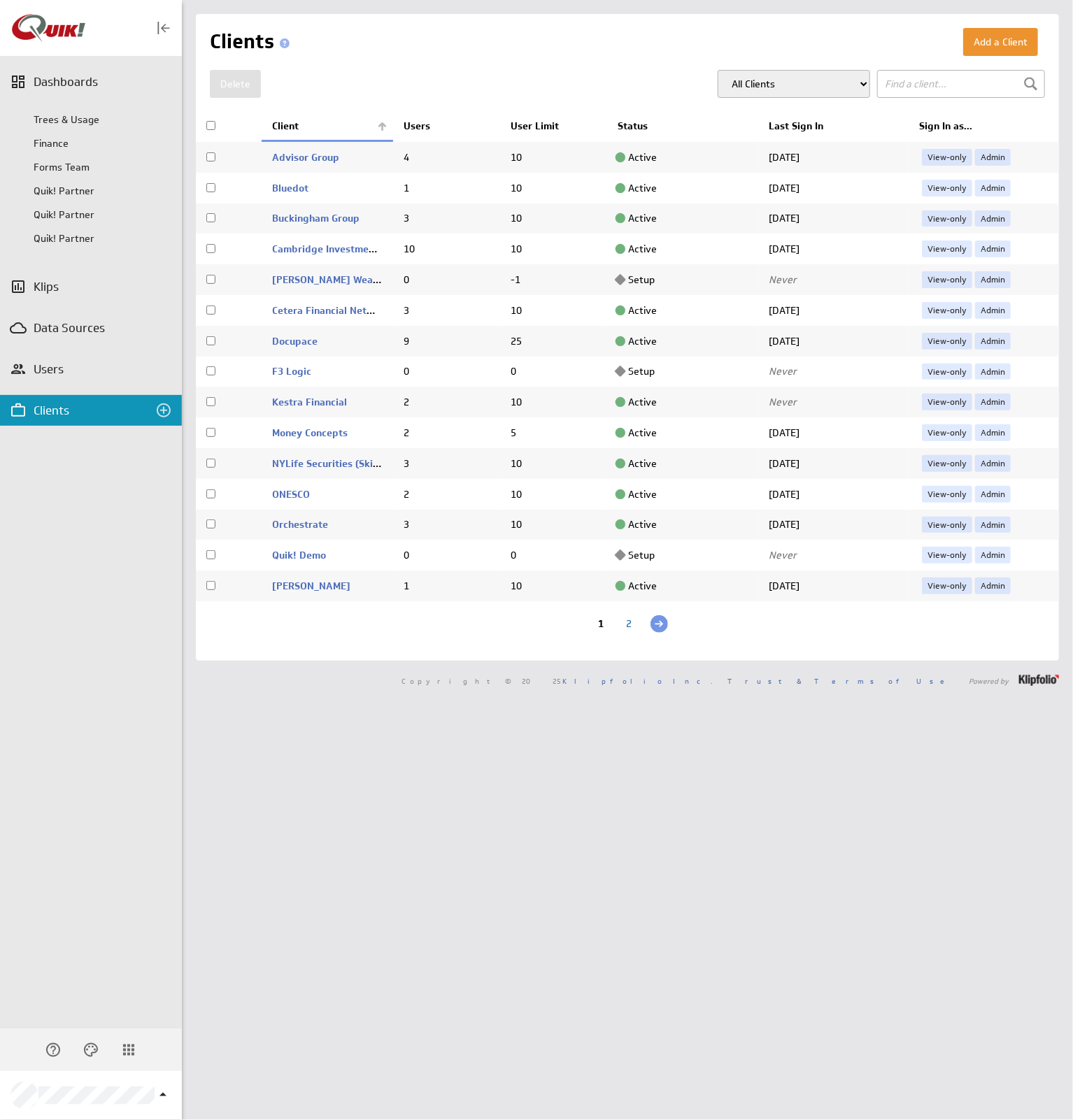
click at [980, 280] on link "Admin" at bounding box center [993, 279] width 36 height 17
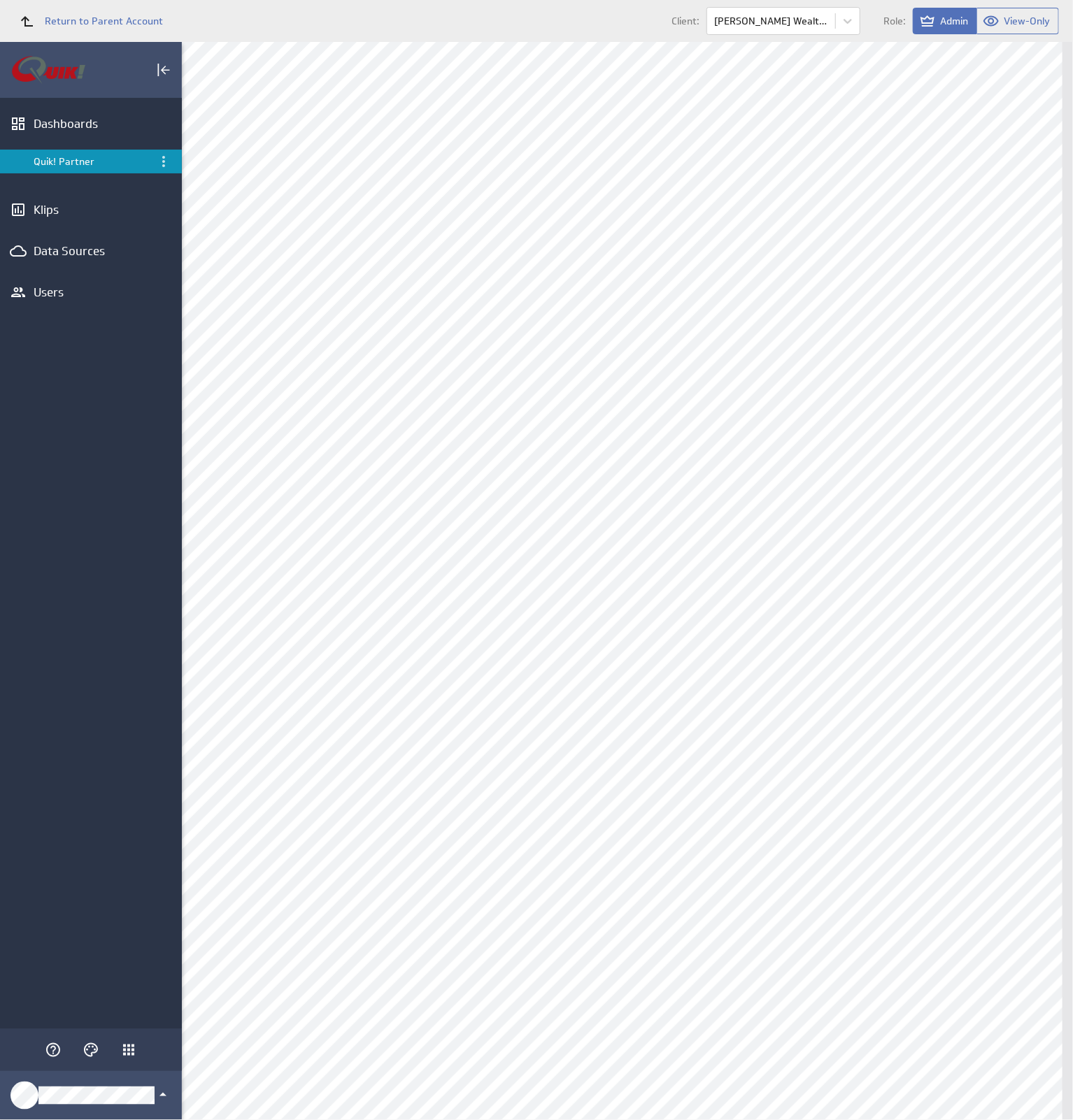
click at [47, 286] on div "Users" at bounding box center [91, 292] width 115 height 15
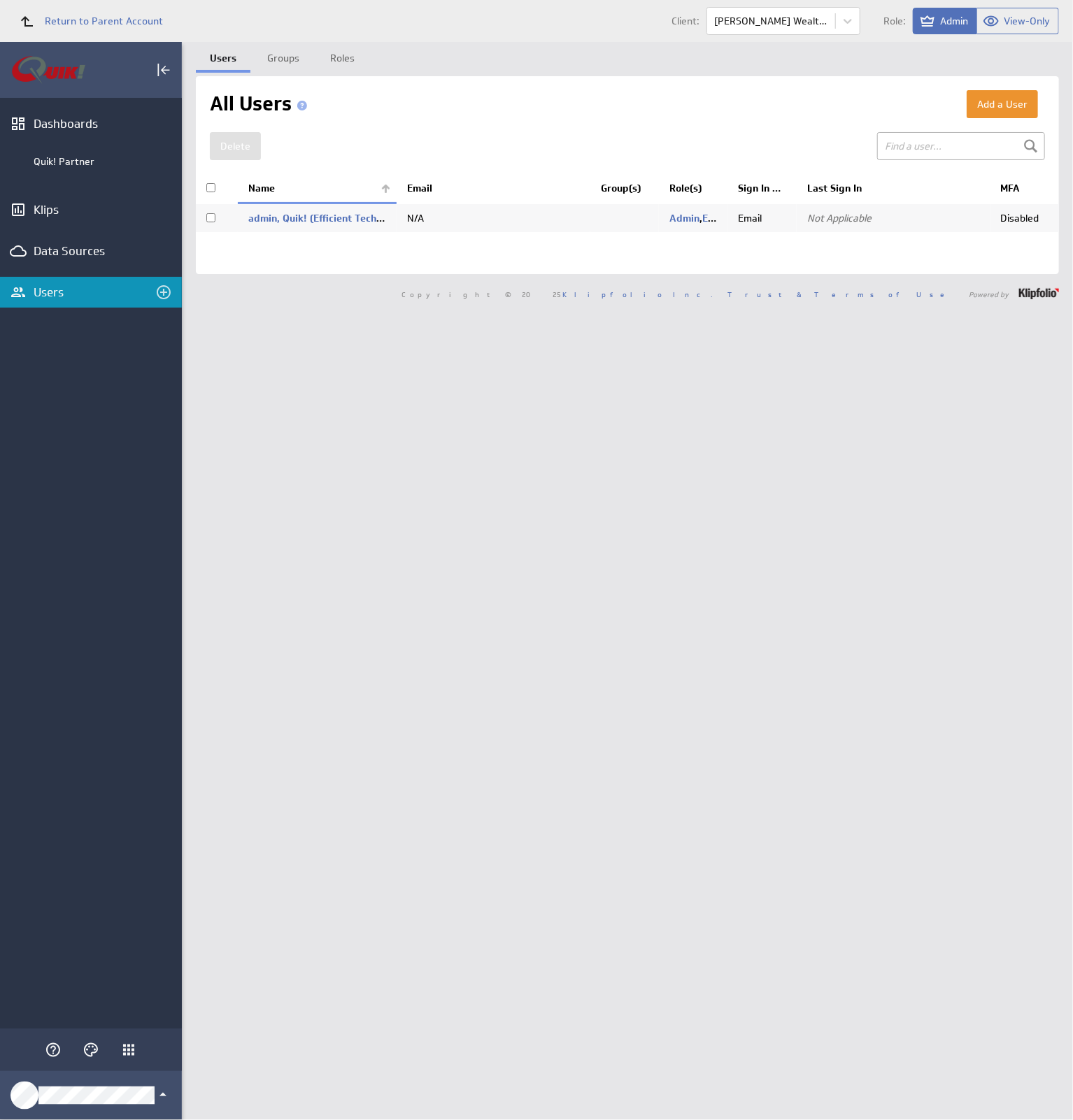
click at [271, 65] on link "Groups" at bounding box center [283, 56] width 61 height 28
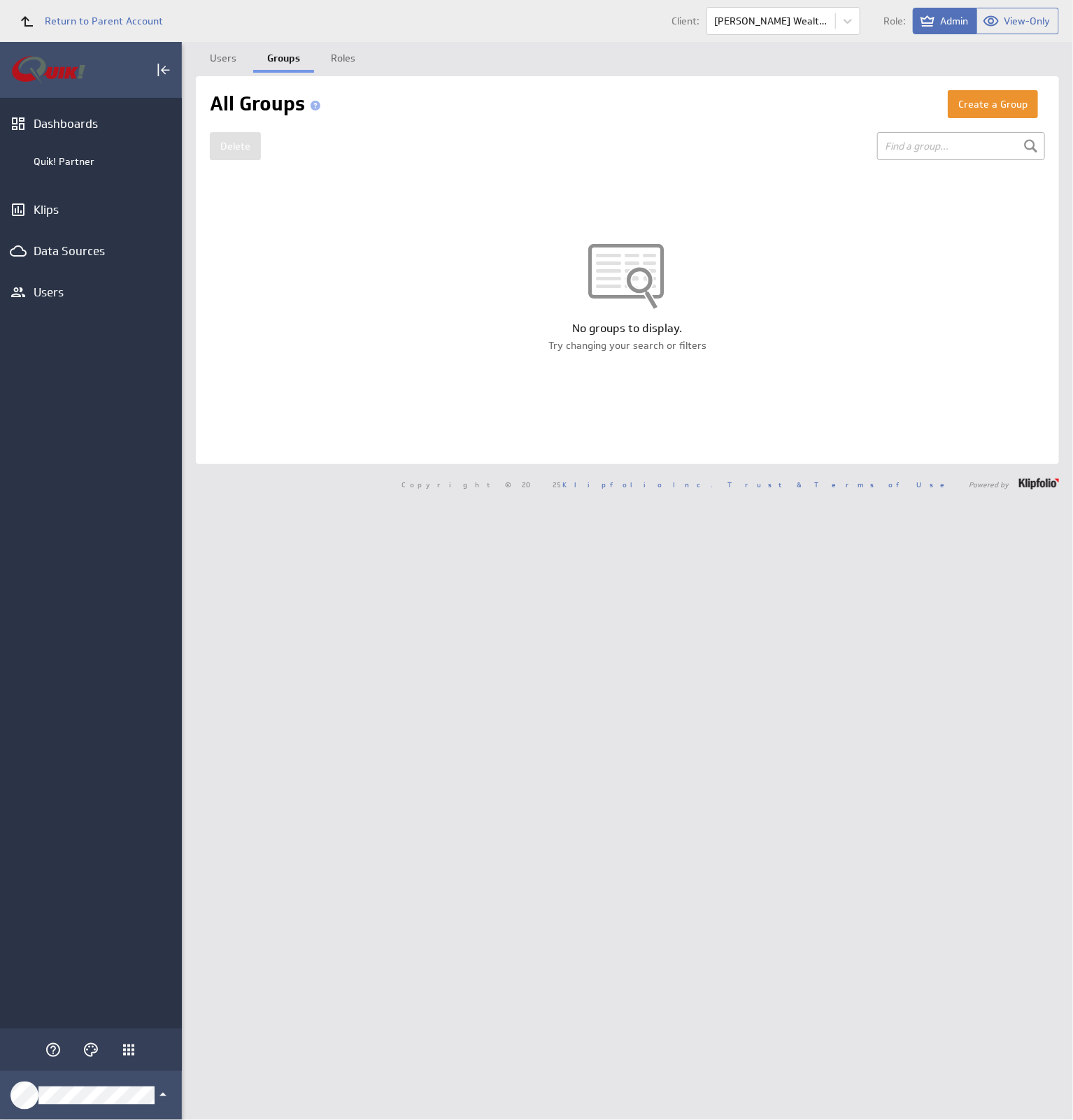
click at [1011, 108] on button "Create a Group" at bounding box center [993, 104] width 90 height 28
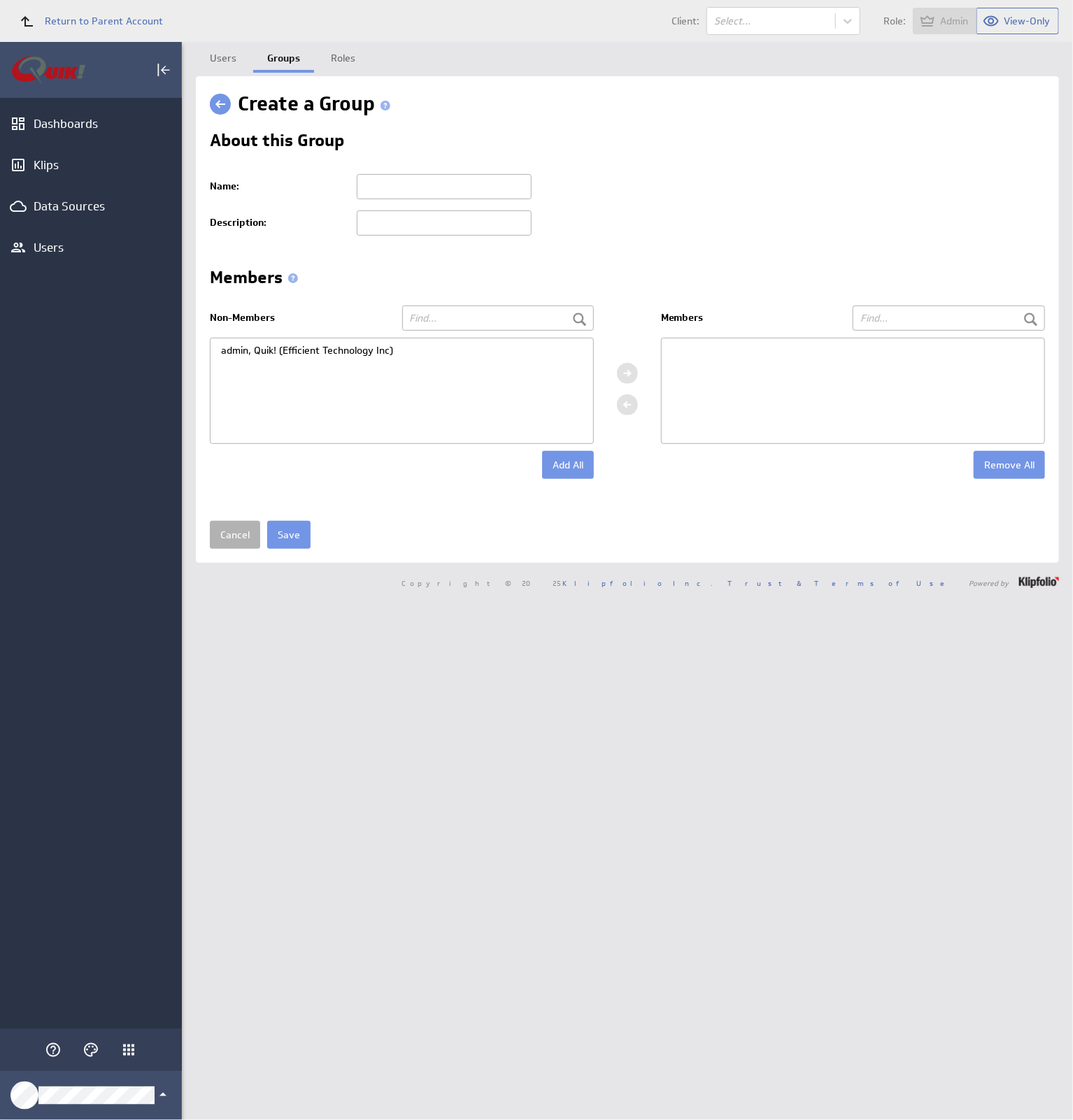
click at [445, 175] on input "text" at bounding box center [444, 186] width 175 height 25
type input "All Users"
click at [389, 344] on div "admin, Quik! (Efficient Technology Inc)" at bounding box center [402, 350] width 383 height 24
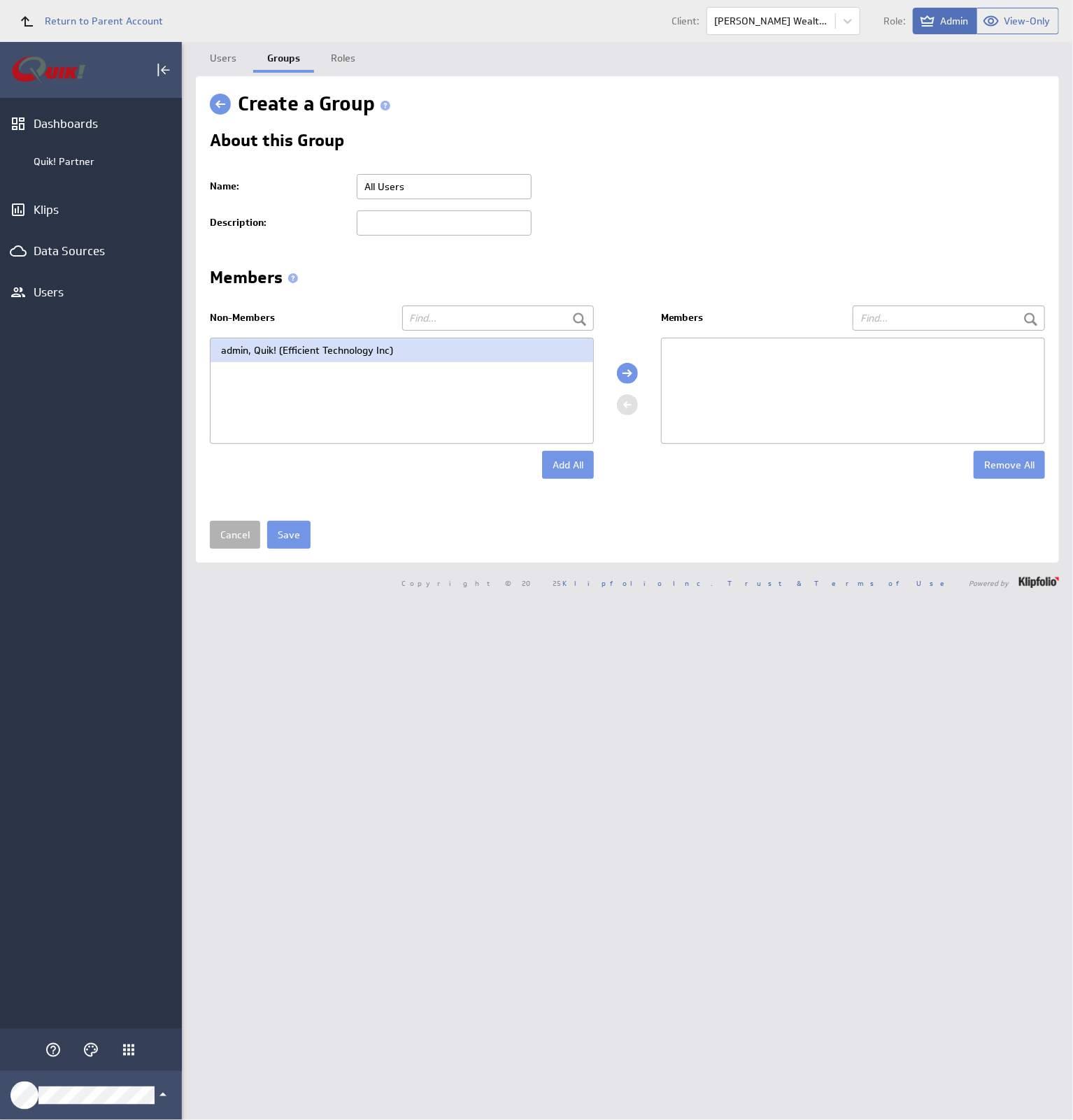
click at [562, 467] on button "Add All" at bounding box center [568, 465] width 52 height 28
click at [283, 531] on input "Save" at bounding box center [289, 534] width 44 height 28
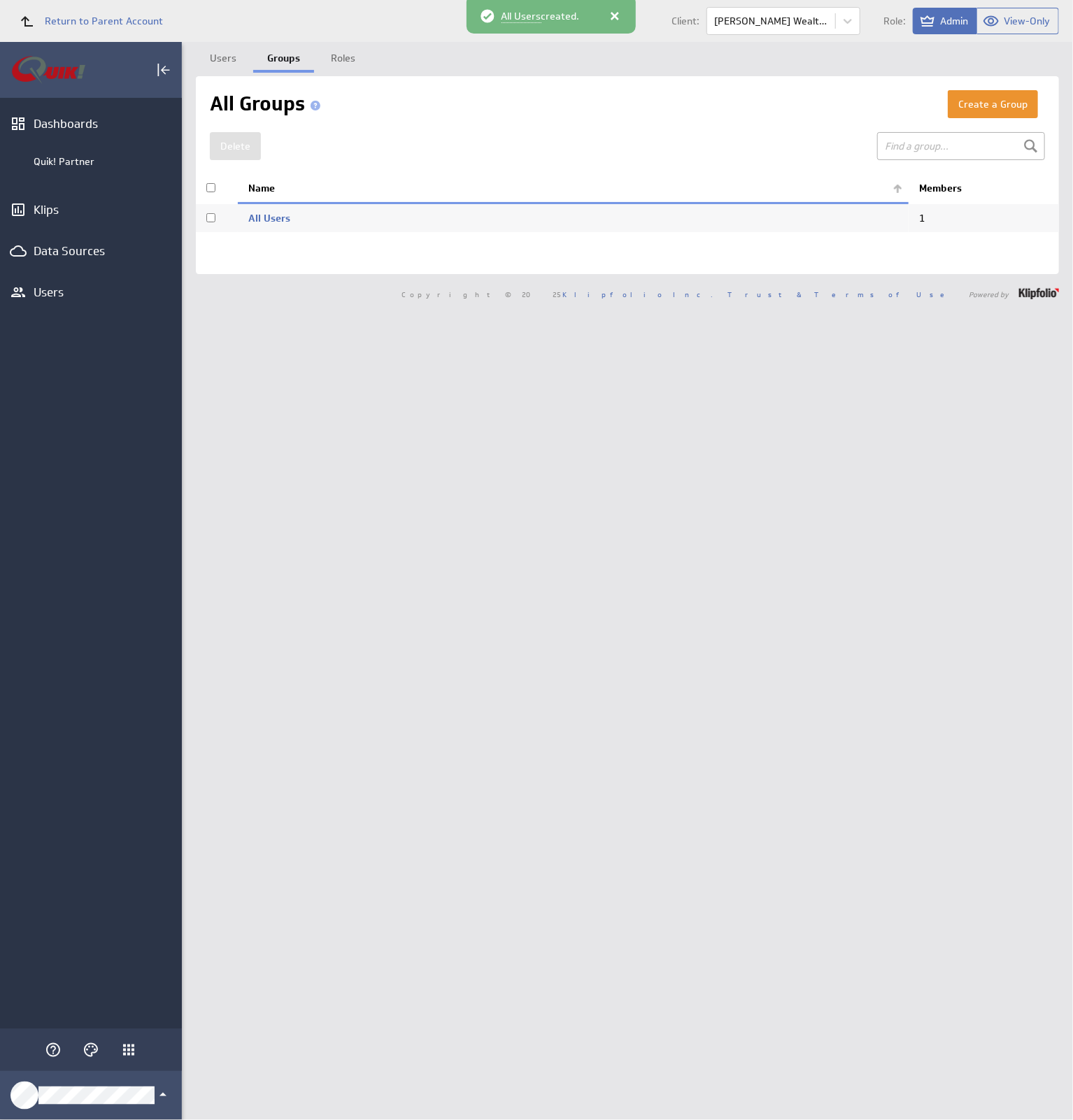
click at [269, 216] on link "All Users" at bounding box center [269, 218] width 42 height 12
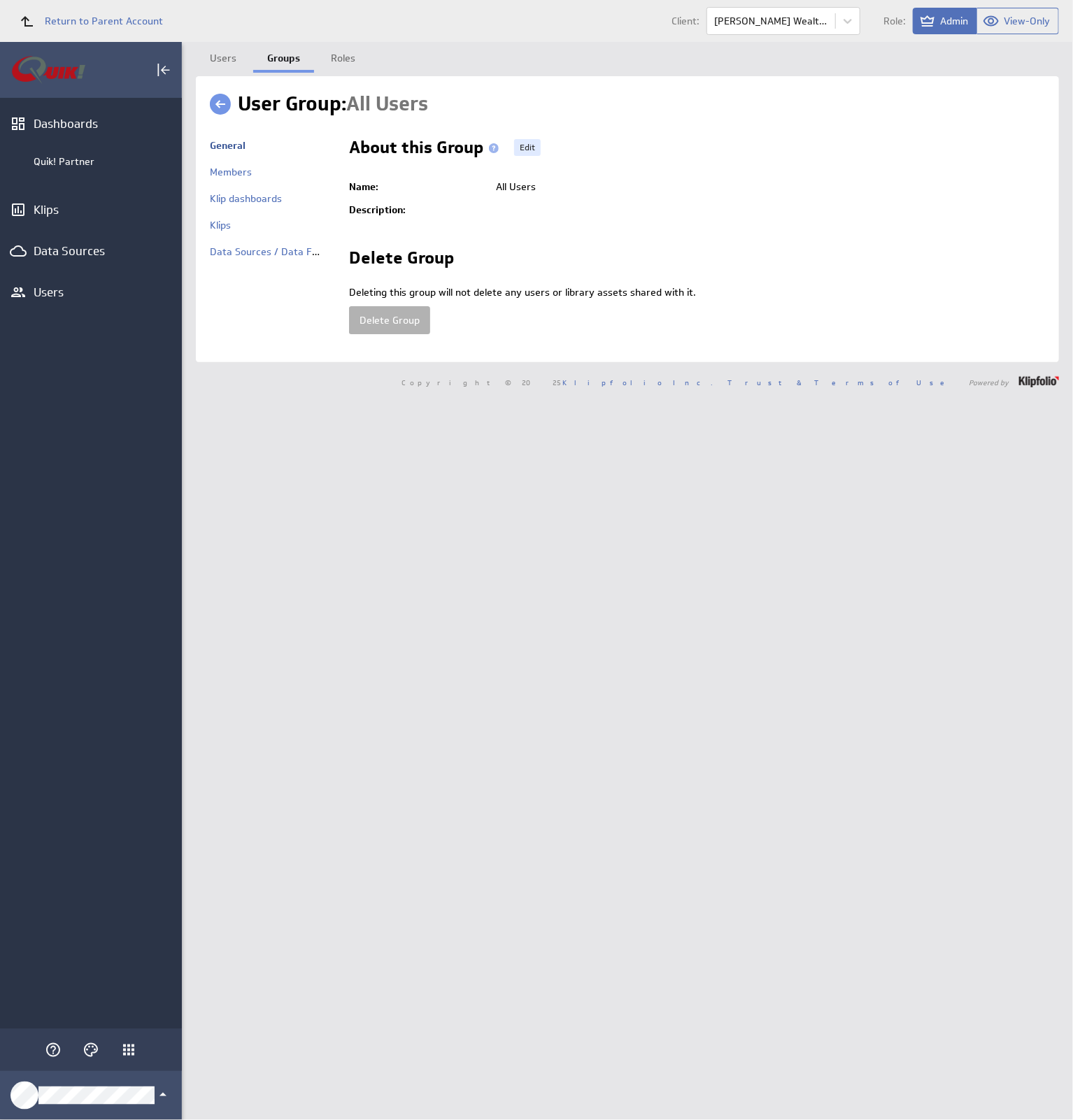
click at [229, 198] on link "Klip dashboards" at bounding box center [246, 198] width 72 height 12
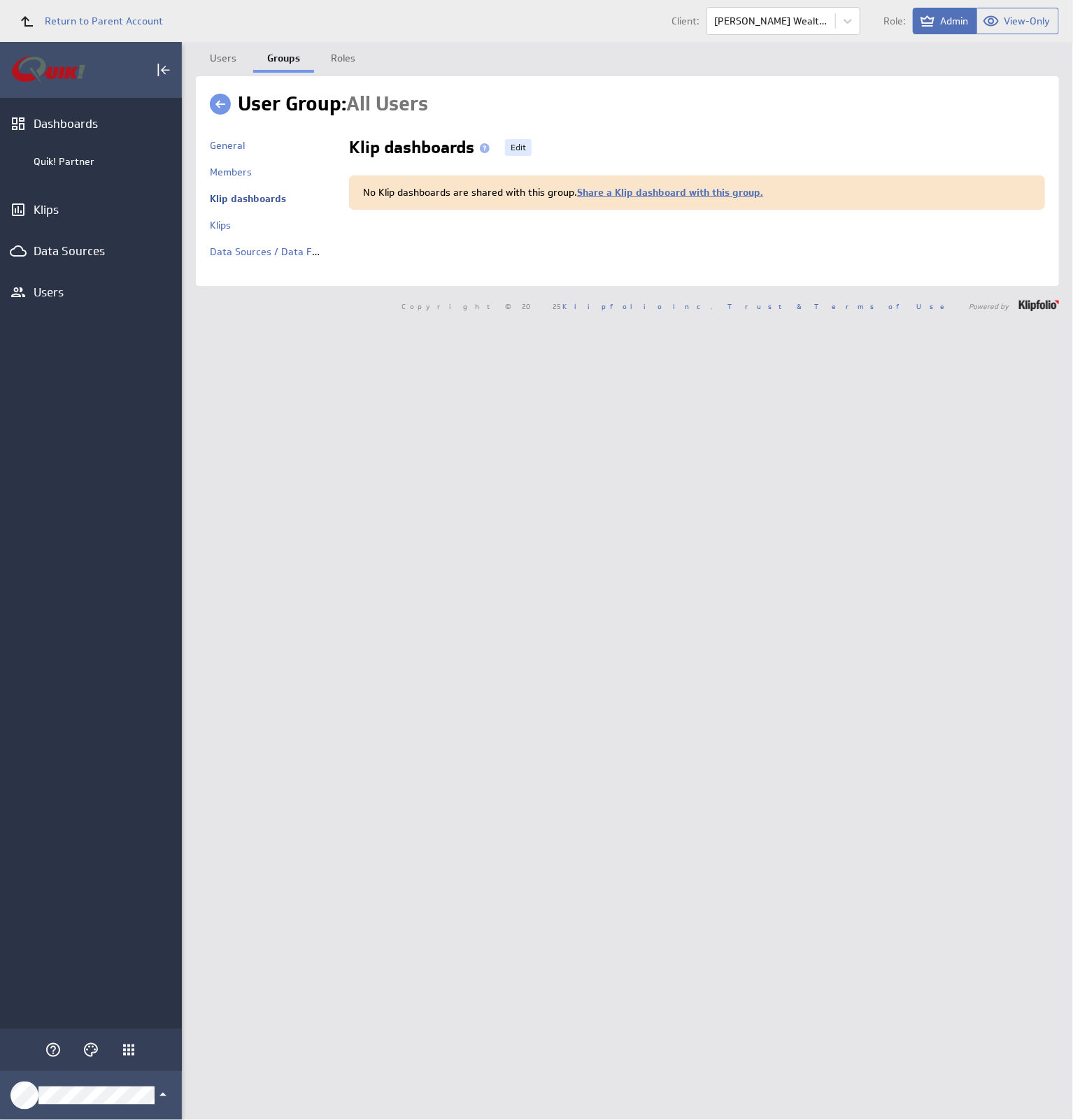
click at [512, 142] on link "Edit" at bounding box center [518, 148] width 27 height 17
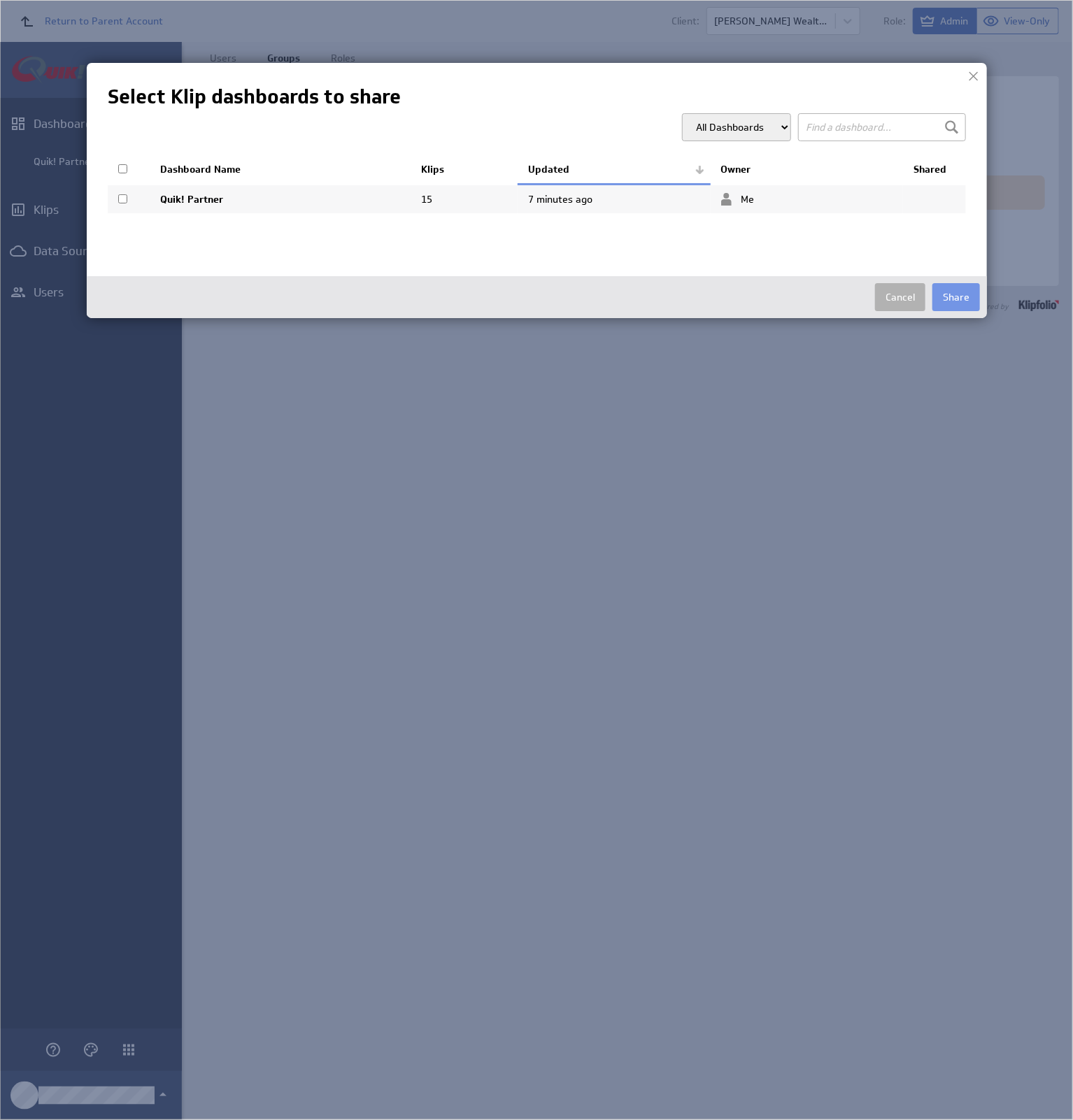
click at [171, 201] on td "Quik! Partner" at bounding box center [280, 199] width 262 height 29
checkbox input "true"
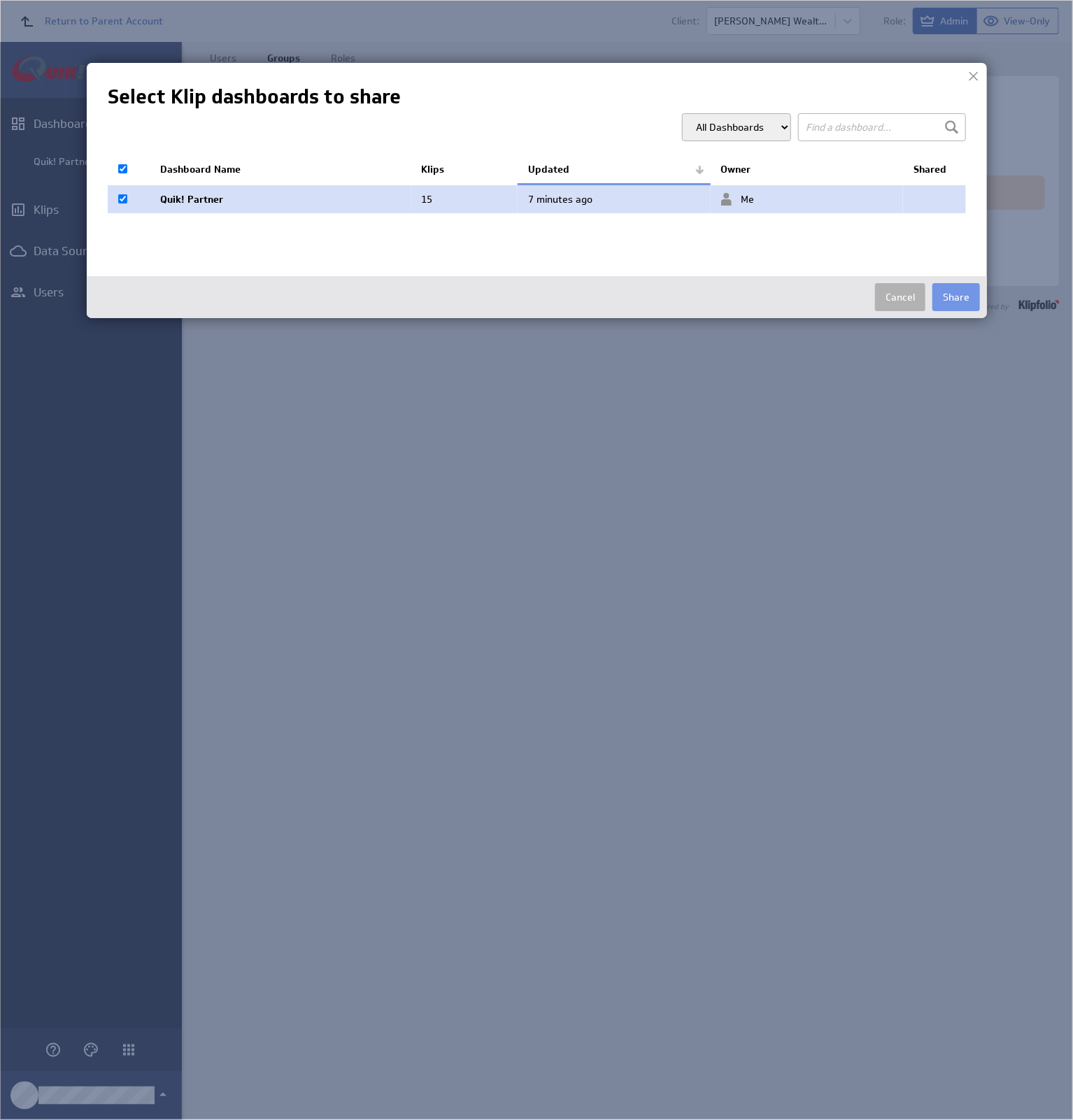
click at [966, 292] on button "Share" at bounding box center [957, 297] width 47 height 28
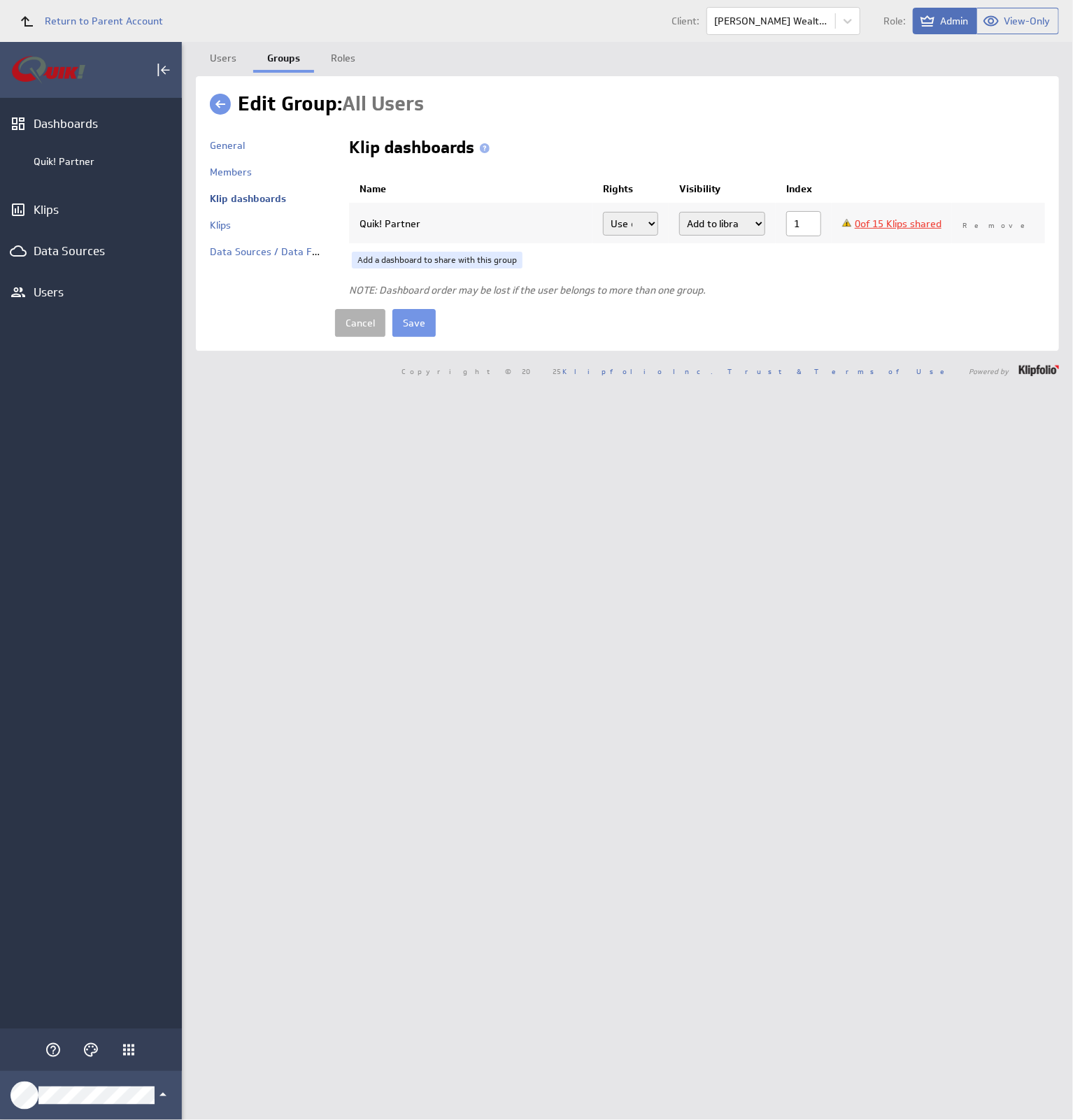
click at [640, 220] on select "Use only Use and edit" at bounding box center [630, 224] width 54 height 24
select select "use,edit"
click at [603, 212] on select "Use only Use and edit" at bounding box center [630, 224] width 54 height 24
click at [643, 263] on div "Add a dashboard to share with this group" at bounding box center [697, 260] width 696 height 17
click at [737, 224] on select "Add dashboard (required) Add dashboard Add to library only" at bounding box center [722, 224] width 86 height 24
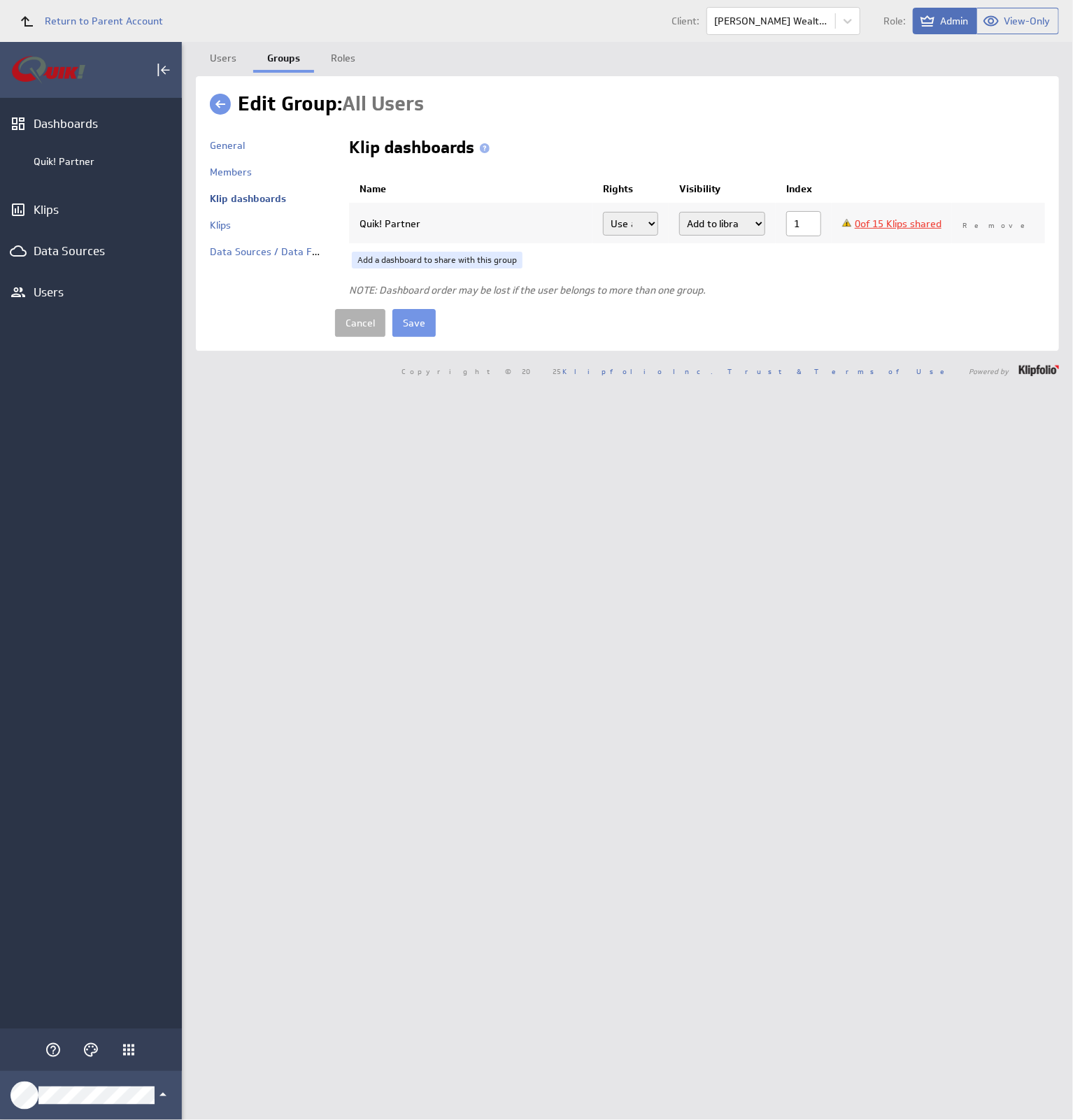
select select "3"
click at [688, 212] on select "Add dashboard (required) Add dashboard Add to library only" at bounding box center [722, 224] width 86 height 24
click at [833, 297] on form "Klip dashboards Name Rights Visibility Index Quik! Partner Use only Use and edi…" at bounding box center [690, 238] width 710 height 198
click at [927, 224] on link "0 of 15 Klips shared" at bounding box center [898, 224] width 87 height 12
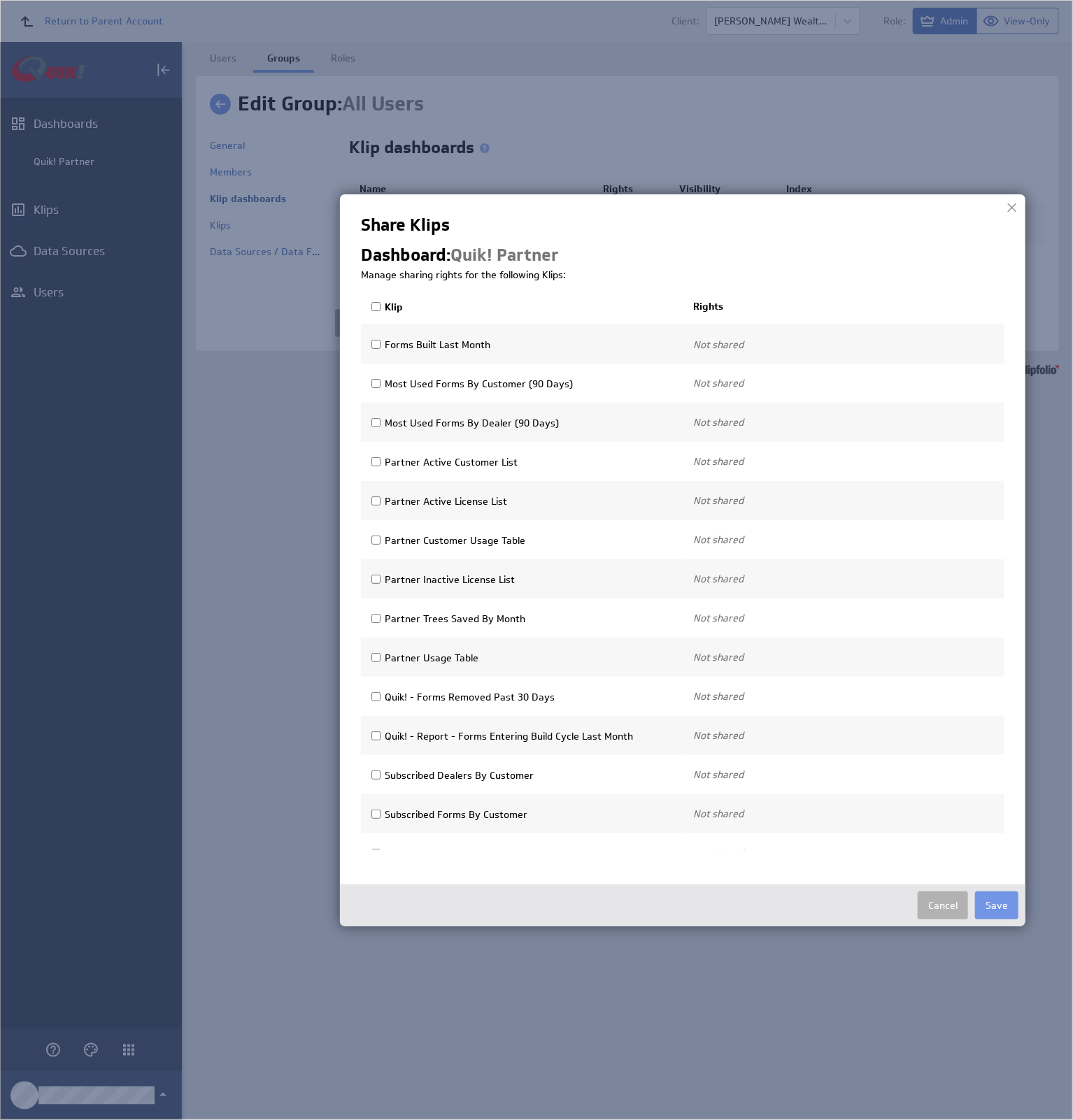
click at [376, 309] on input "Klip" at bounding box center [376, 307] width 9 height 9
checkbox input "true"
select select"] "ab21e023f764e24392828bee317bc3f5:use"
checkbox input "true"
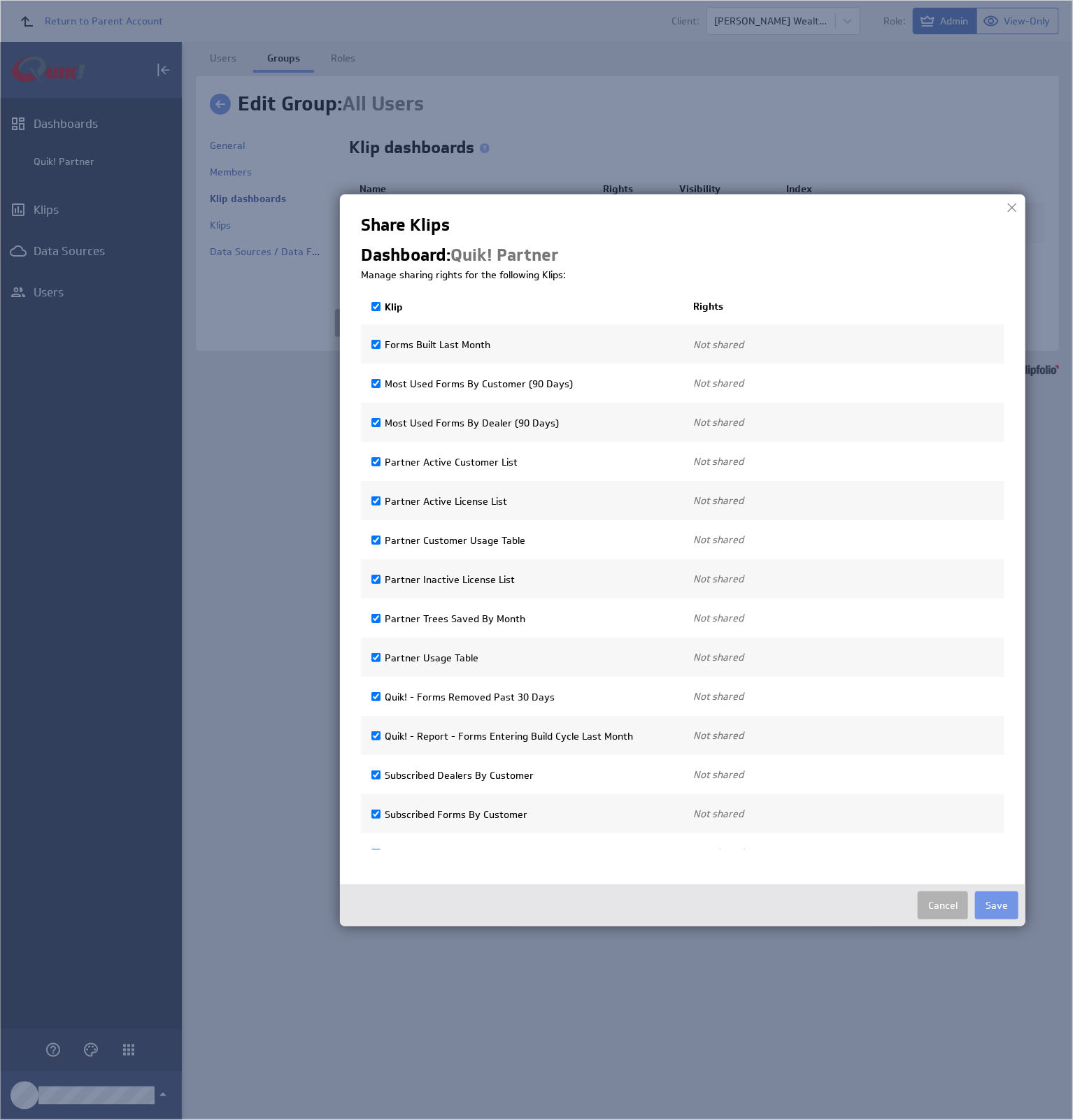
select select"] "1c66d1919019131f903a83b01c2d1aeb:use"
checkbox input "true"
select select"] "2941f5998b79f27d155178794b3fce19:use"
checkbox input "true"
select select"] "c6a7204a85d6bb9188e49d61ac64e9de:use"
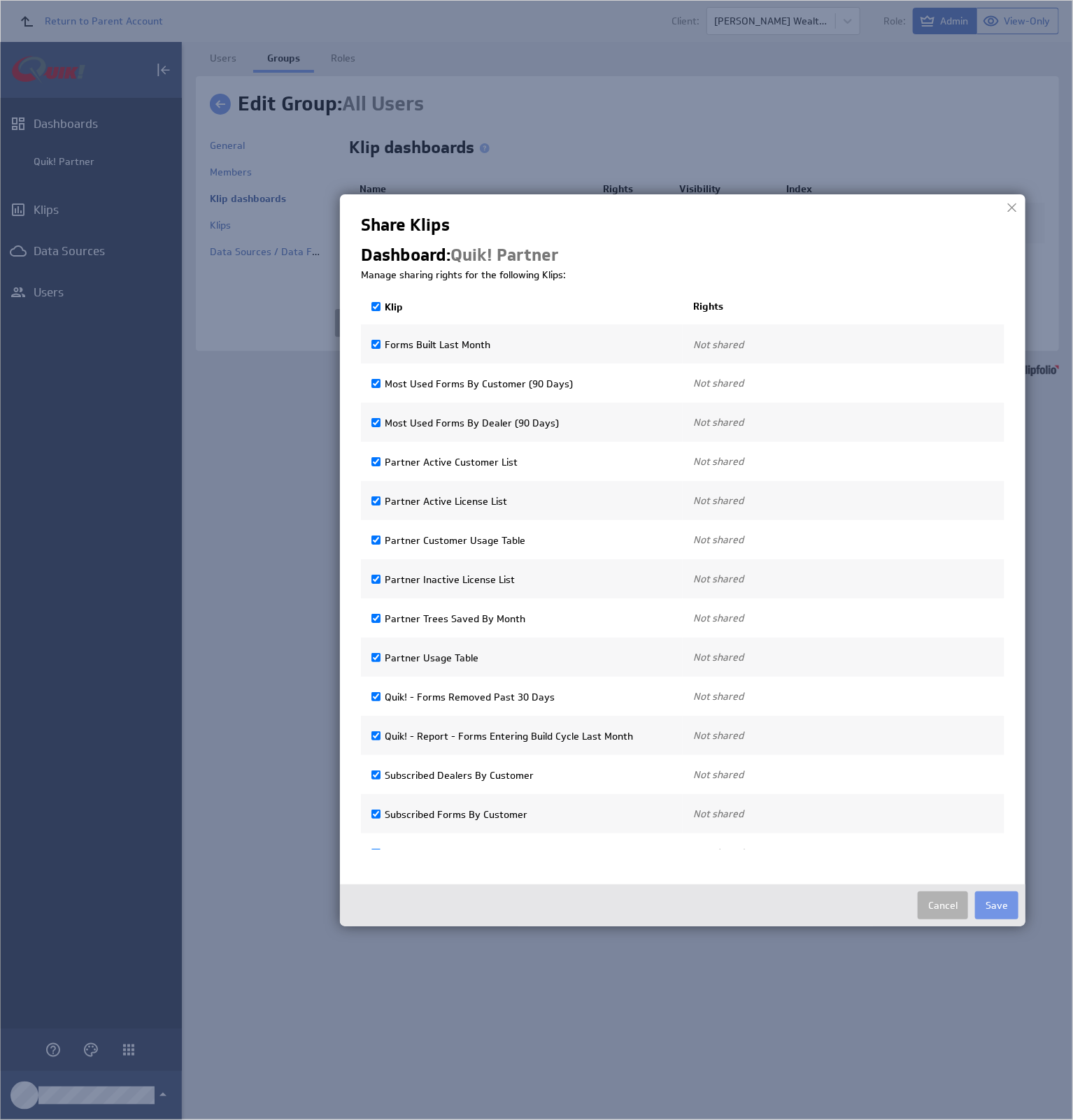
checkbox input "true"
select select"] "345c898cec46a4139dd7928111cc75c2:use"
checkbox input "true"
select select"] "5af83ca25835db097d7568f2ef9f3a80:use"
checkbox input "true"
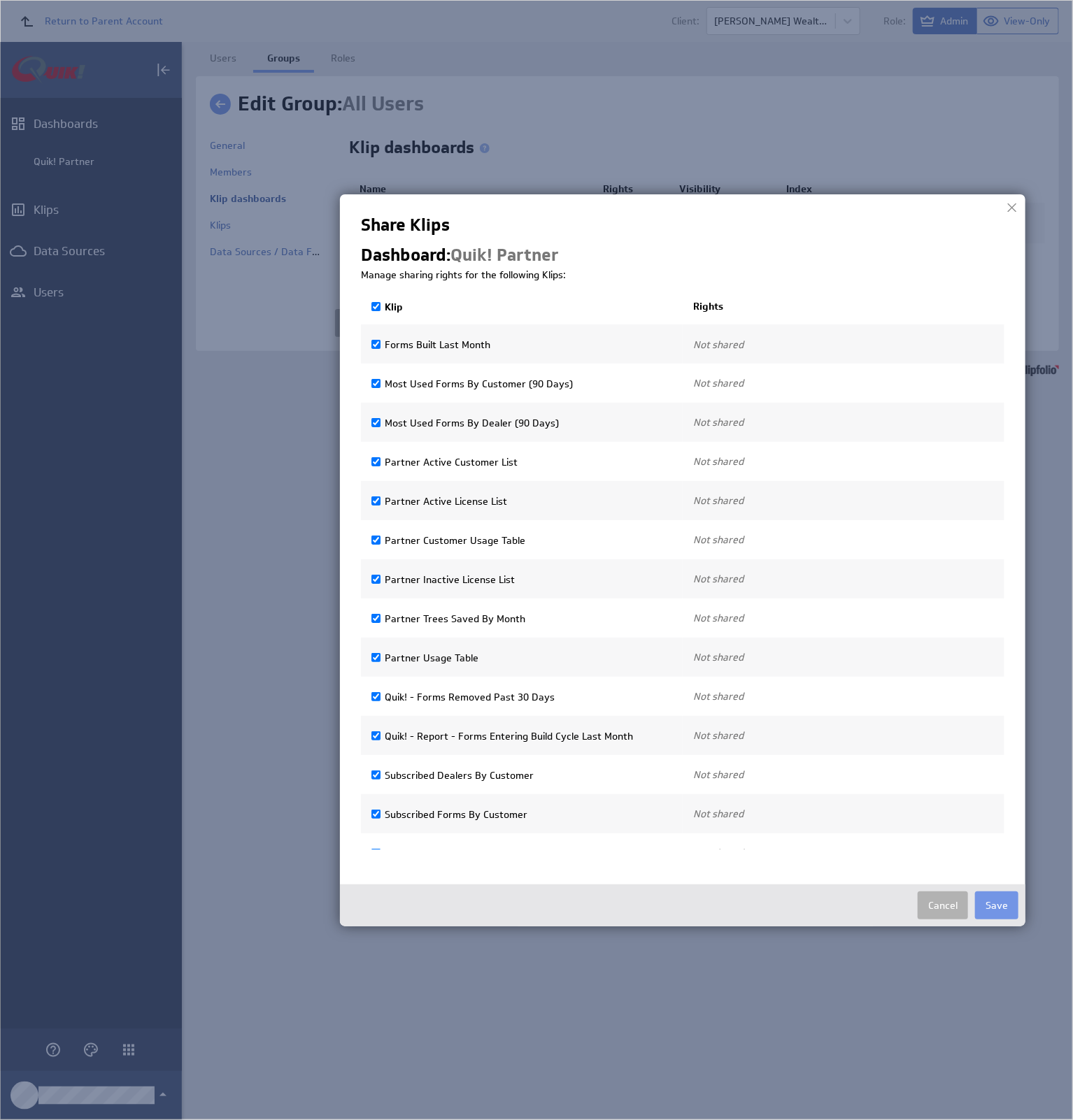
select select"] "9eb5bedc5e72725b0d8ace74c1a925ab:use"
checkbox input "true"
select select"] "74ec7ee0df2c118a048d37184457a35b:use"
checkbox input "true"
select select"] "71022ee1ecf37b937b9c2cd7cf828c06:use"
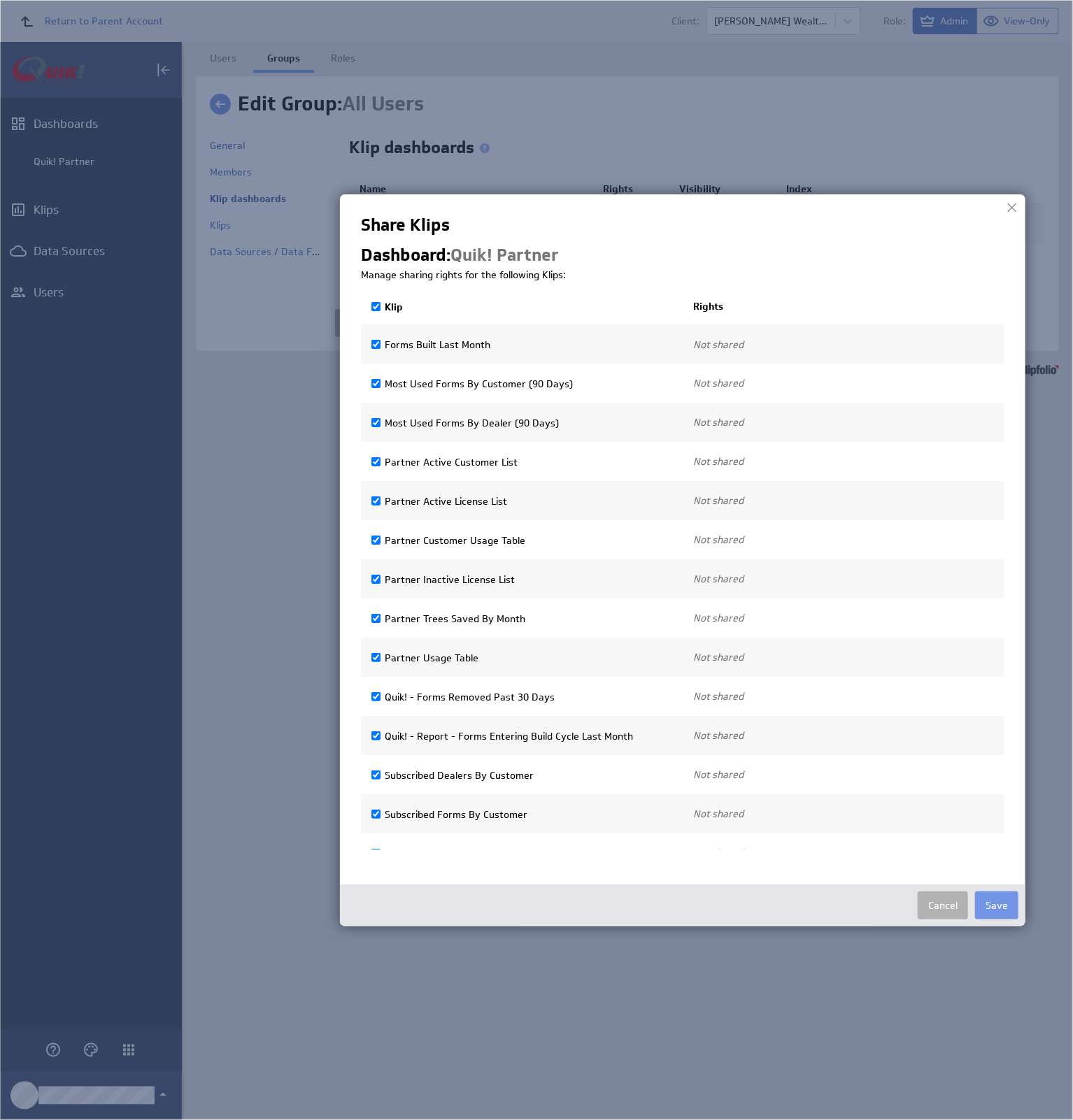
checkbox input "true"
select select"] "753750e150ee4609d119041df68407e7:use"
checkbox input "true"
select select"] "53e81f2f48faf04ed76e8710e799b223:use"
checkbox input "true"
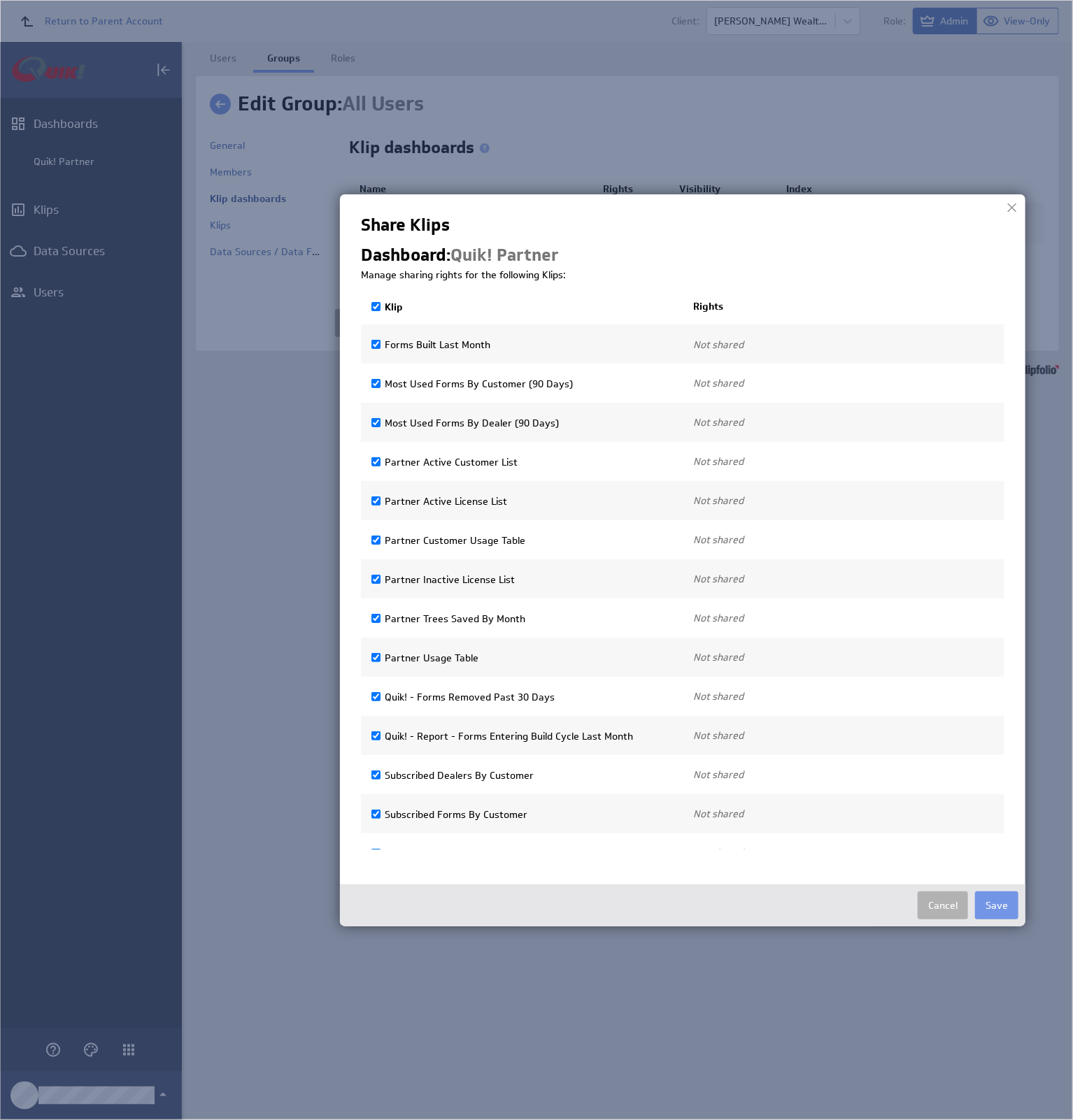
select select"] "06552cb9f7969d0536fcd3427f37c6e3:use"
checkbox input "true"
select select"] "b03eb2f0da3b67506327548be0100d38:use"
checkbox input "true"
select select"] "923cd510af382d7601995de198ff19ae:use"
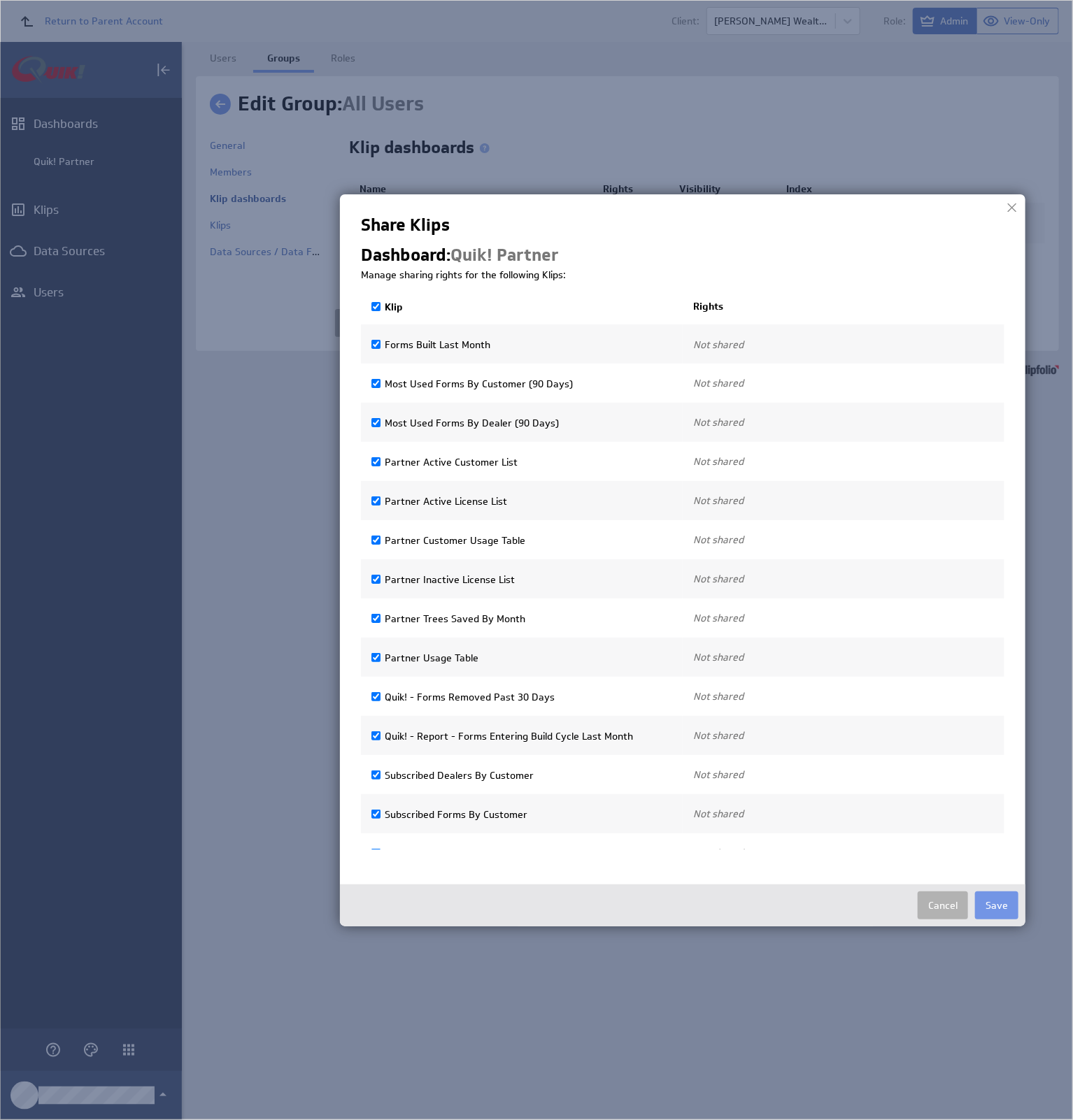
checkbox input "true"
select select"] "64aa74713c62eaef7b329040d208655e:use"
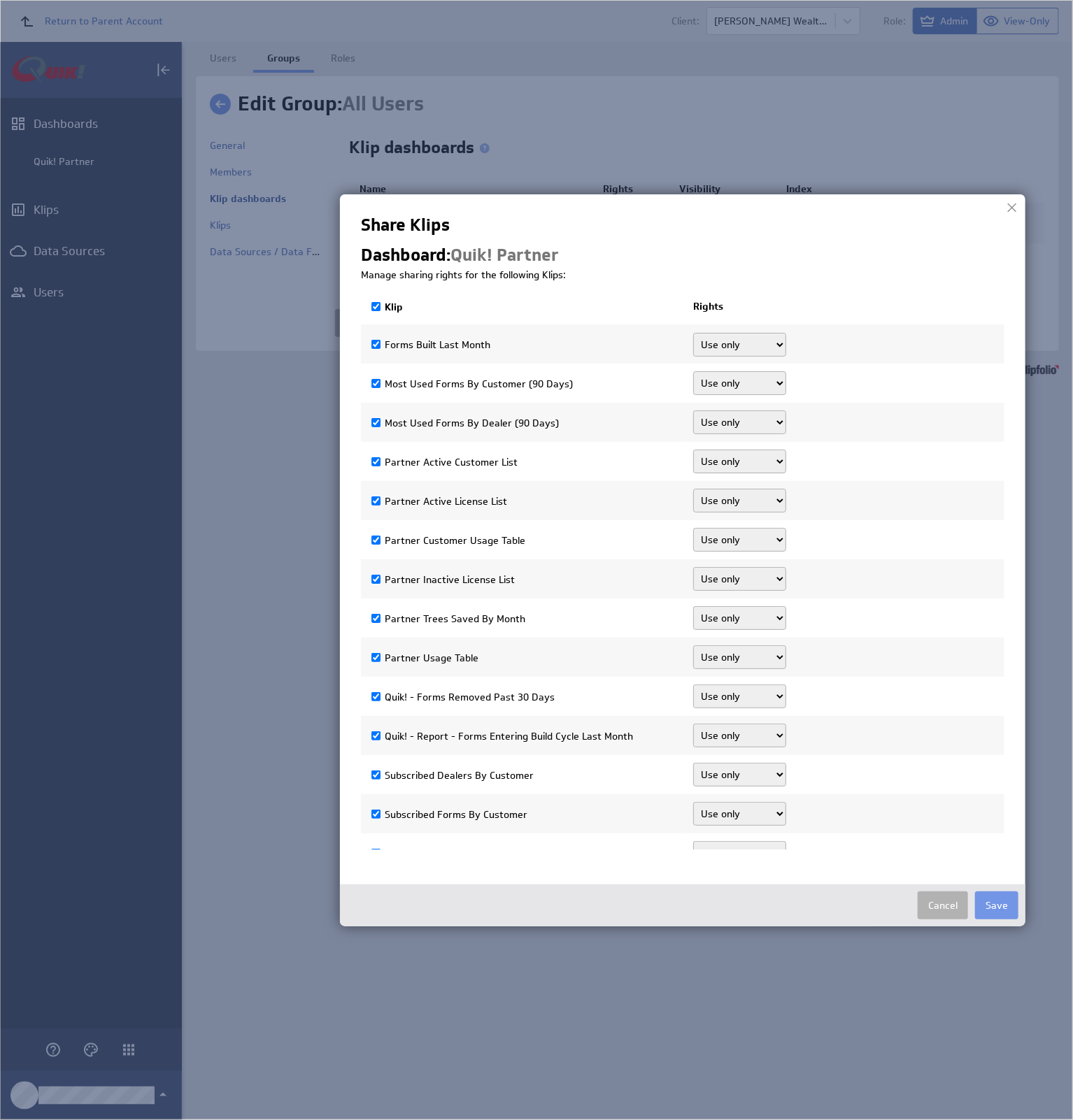
click at [721, 330] on td "Not shared Use only Use and edit Do not share" at bounding box center [843, 344] width 322 height 39
checkbox input "false"
select select"] "ab21e023f764e24392828bee317bc3f5:0"
click at [728, 350] on span "Not shared" at bounding box center [718, 344] width 51 height 12
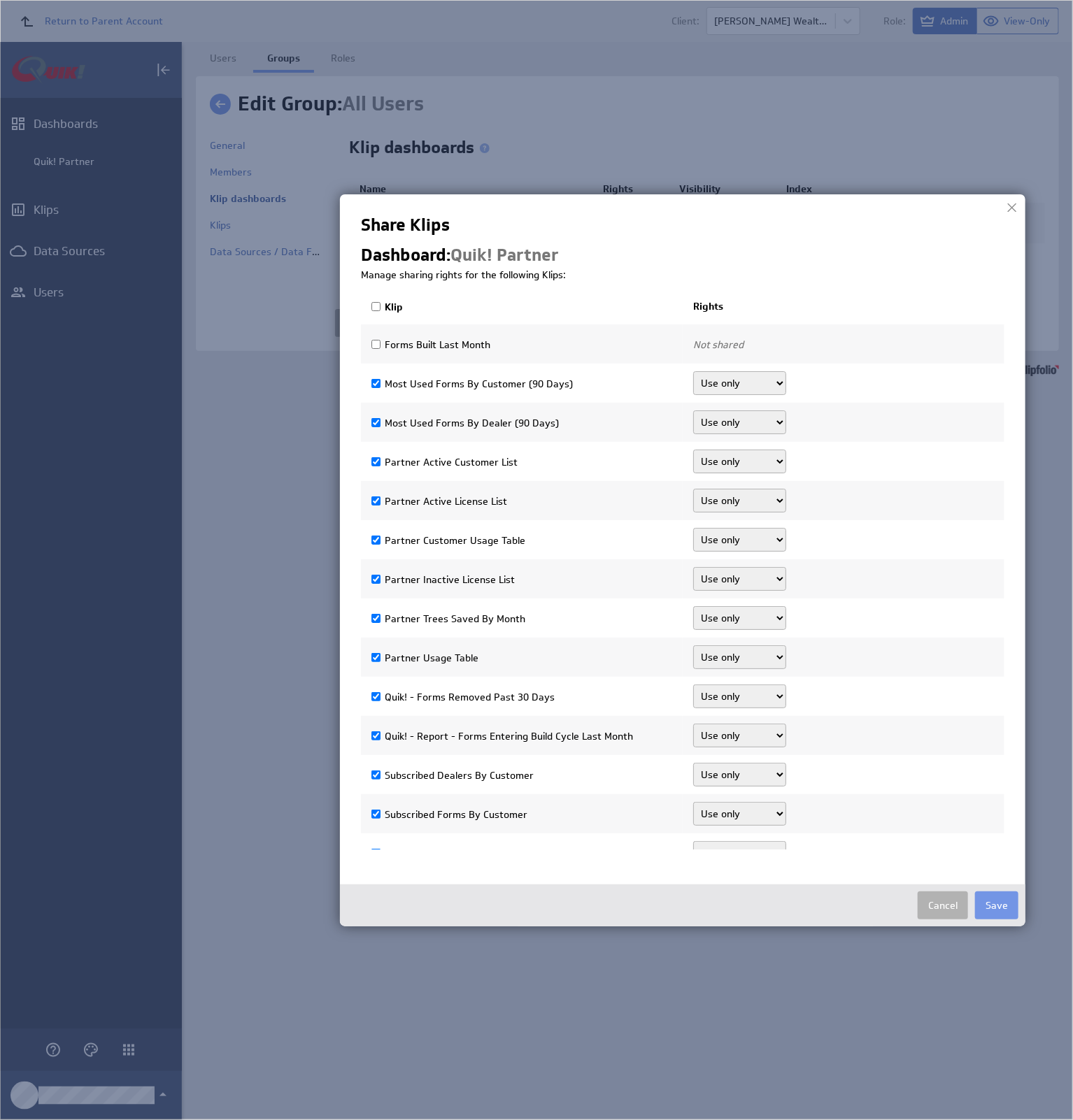
checkbox input "true"
click at [728, 350] on select"] "Use only Use and edit Do not share" at bounding box center [739, 344] width 93 height 24
select select"] "ab21e023f764e24392828bee317bc3f5:use,edit"
click at [693, 333] on select"] "Use only Use and edit Do not share" at bounding box center [739, 344] width 93 height 24
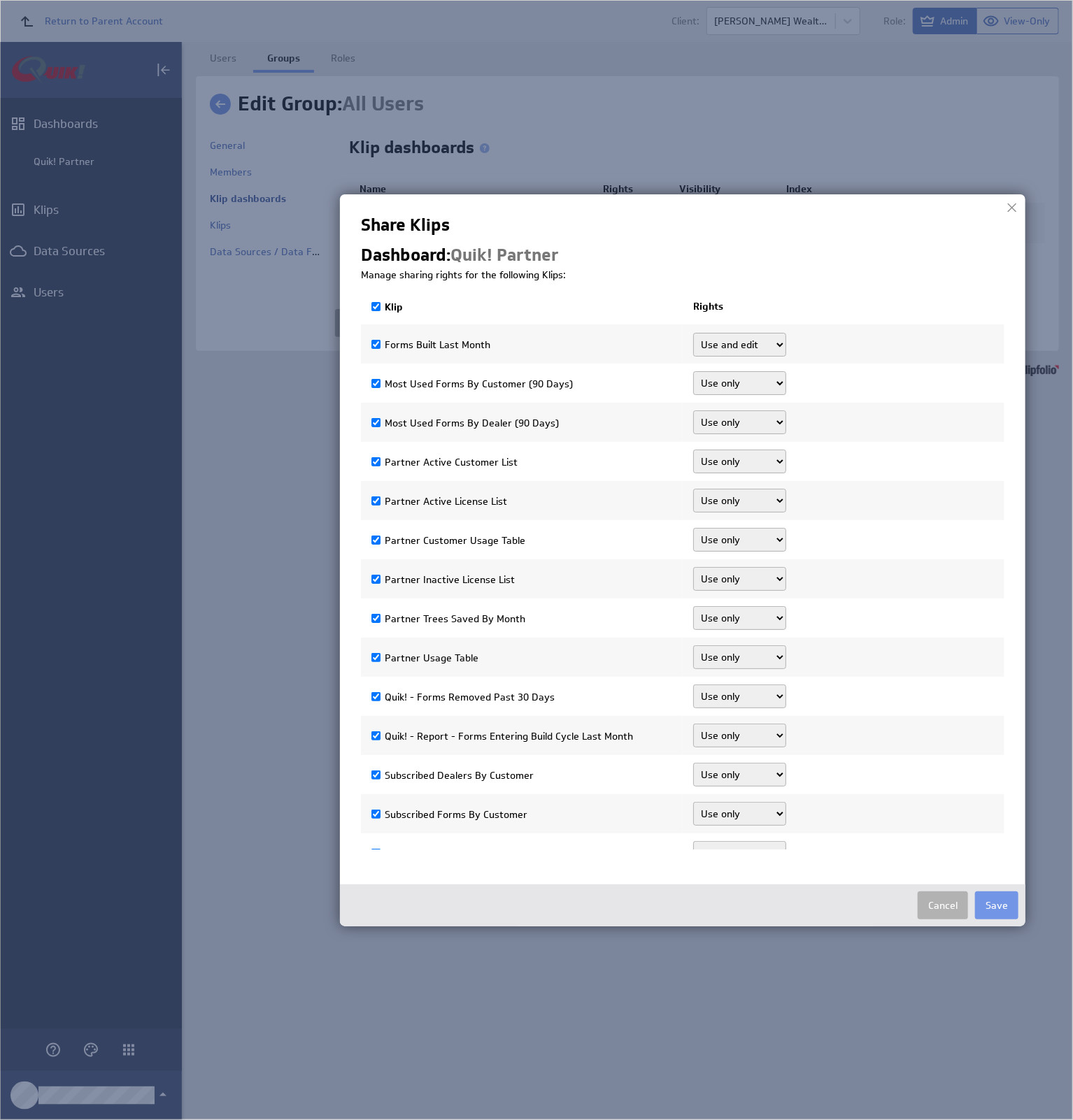
drag, startPoint x: 735, startPoint y: 382, endPoint x: 738, endPoint y: 393, distance: 11.4
click at [735, 382] on select"] "Use only Use and edit Do not share" at bounding box center [739, 383] width 93 height 24
select select"] "1c66d1919019131f903a83b01c2d1aeb:use,edit"
click at [693, 371] on select"] "Use only Use and edit Do not share" at bounding box center [739, 383] width 93 height 24
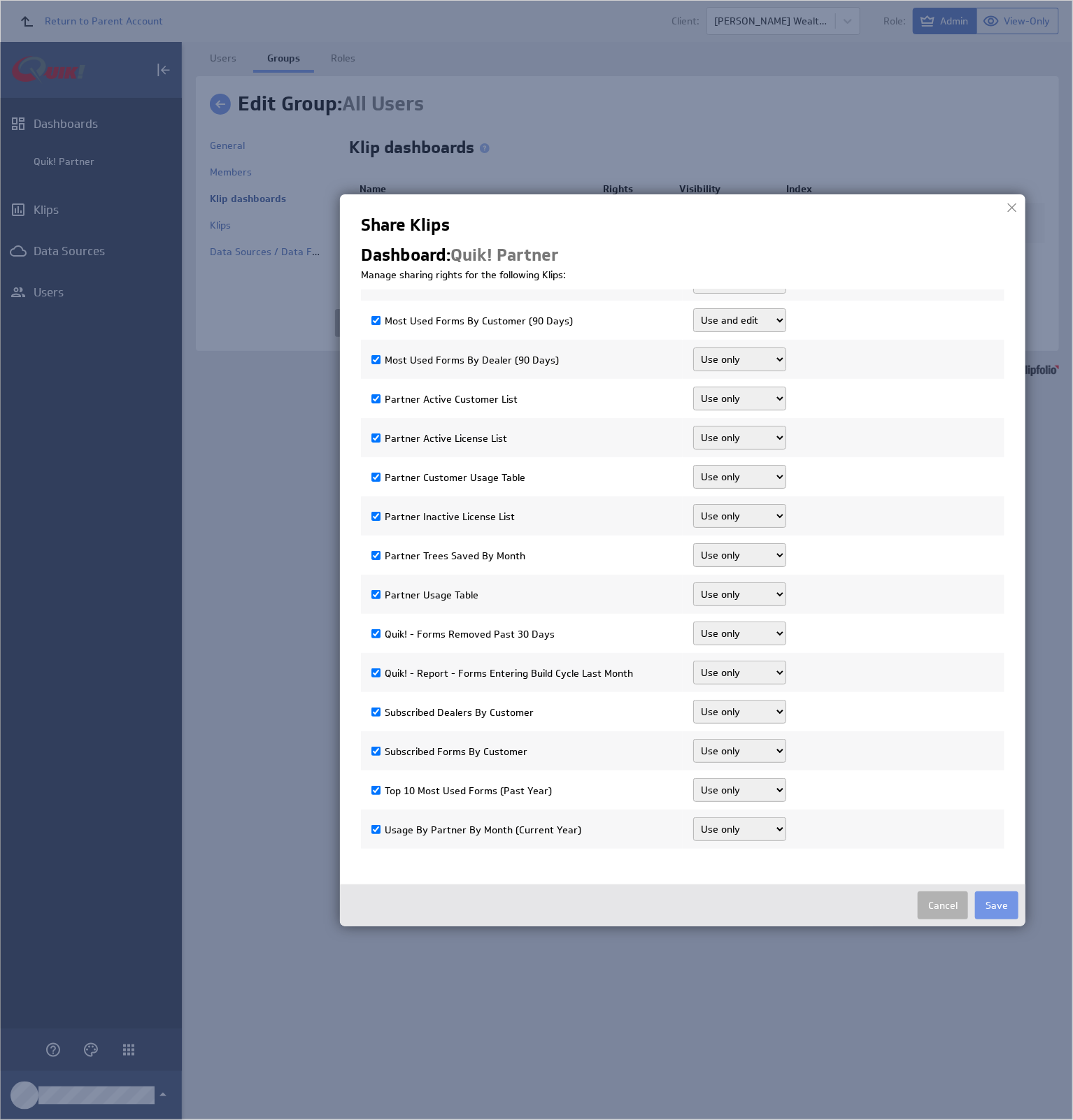
scroll to position [78, 0]
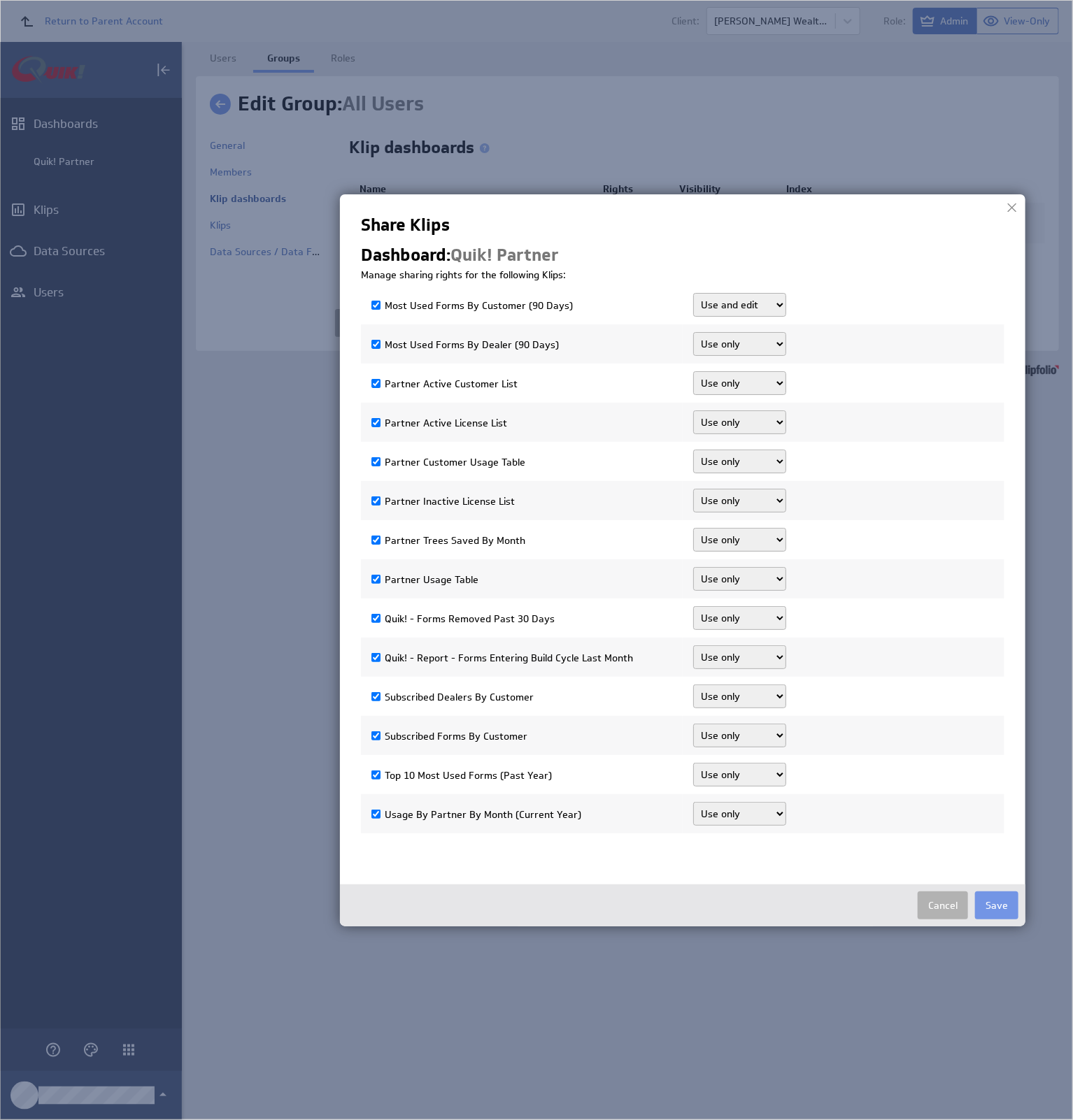
click at [743, 803] on select"] "Use only Use and edit Do not share" at bounding box center [739, 814] width 93 height 24
select select"] "64aa74713c62eaef7b329040d208655e:use,edit"
click at [693, 802] on select"] "Use only Use and edit Do not share" at bounding box center [739, 814] width 93 height 24
click at [744, 767] on select"] "Use only Use and edit Do not share" at bounding box center [739, 775] width 93 height 24
select select"] "923cd510af382d7601995de198ff19ae:use,edit"
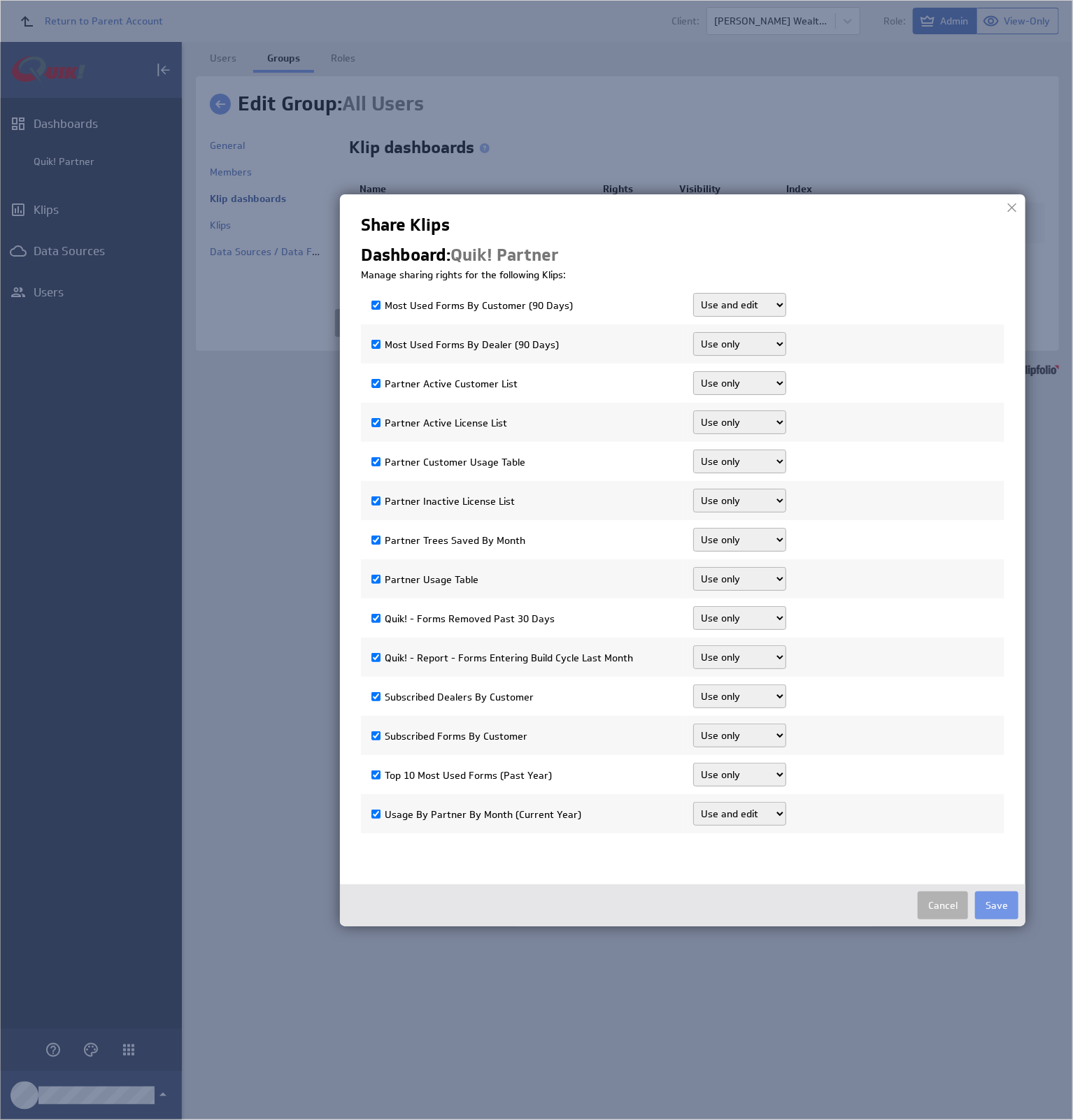
click at [693, 763] on select"] "Use only Use and edit Do not share" at bounding box center [739, 775] width 93 height 24
click at [759, 727] on select"] "Use only Use and edit Do not share" at bounding box center [739, 735] width 93 height 24
select select"] "b03eb2f0da3b67506327548be0100d38:use,edit"
click at [693, 723] on select"] "Use only Use and edit Do not share" at bounding box center [739, 735] width 93 height 24
click at [950, 904] on button "Cancel" at bounding box center [943, 906] width 51 height 28
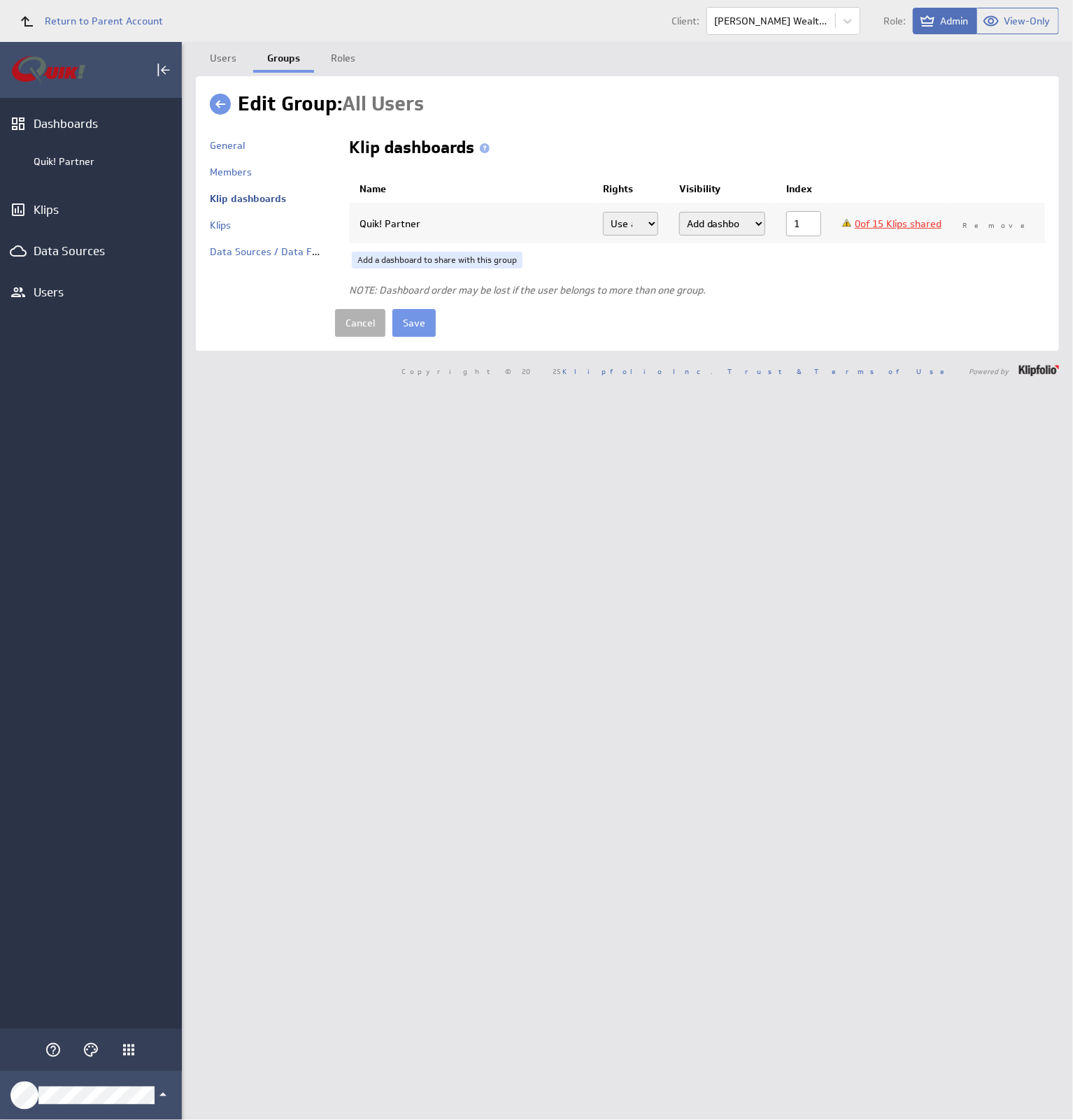
click at [933, 217] on link "0 of 15 Klips shared" at bounding box center [898, 224] width 87 height 12
checkbox input "false"
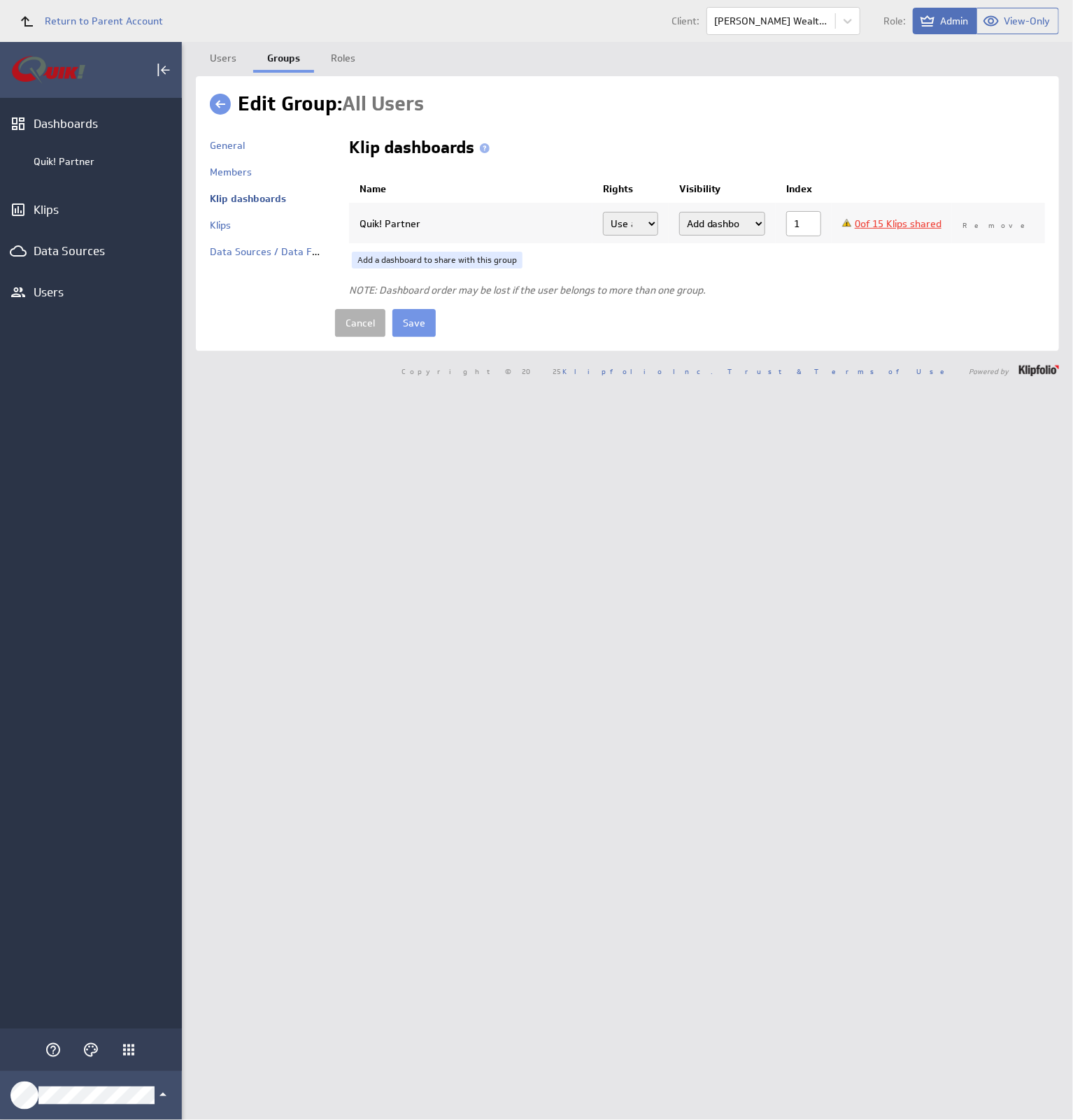
checkbox input "false"
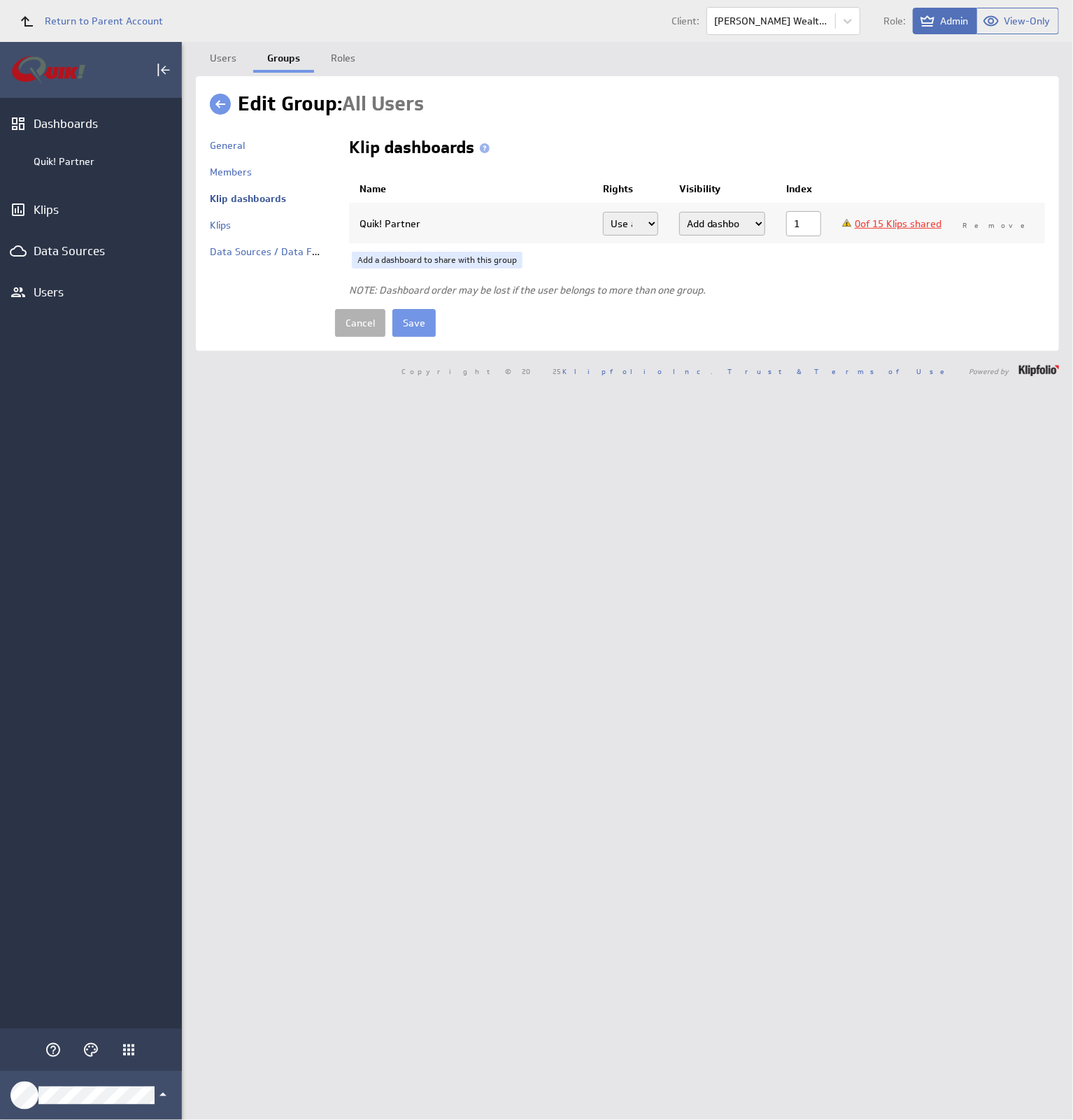
checkbox input "false"
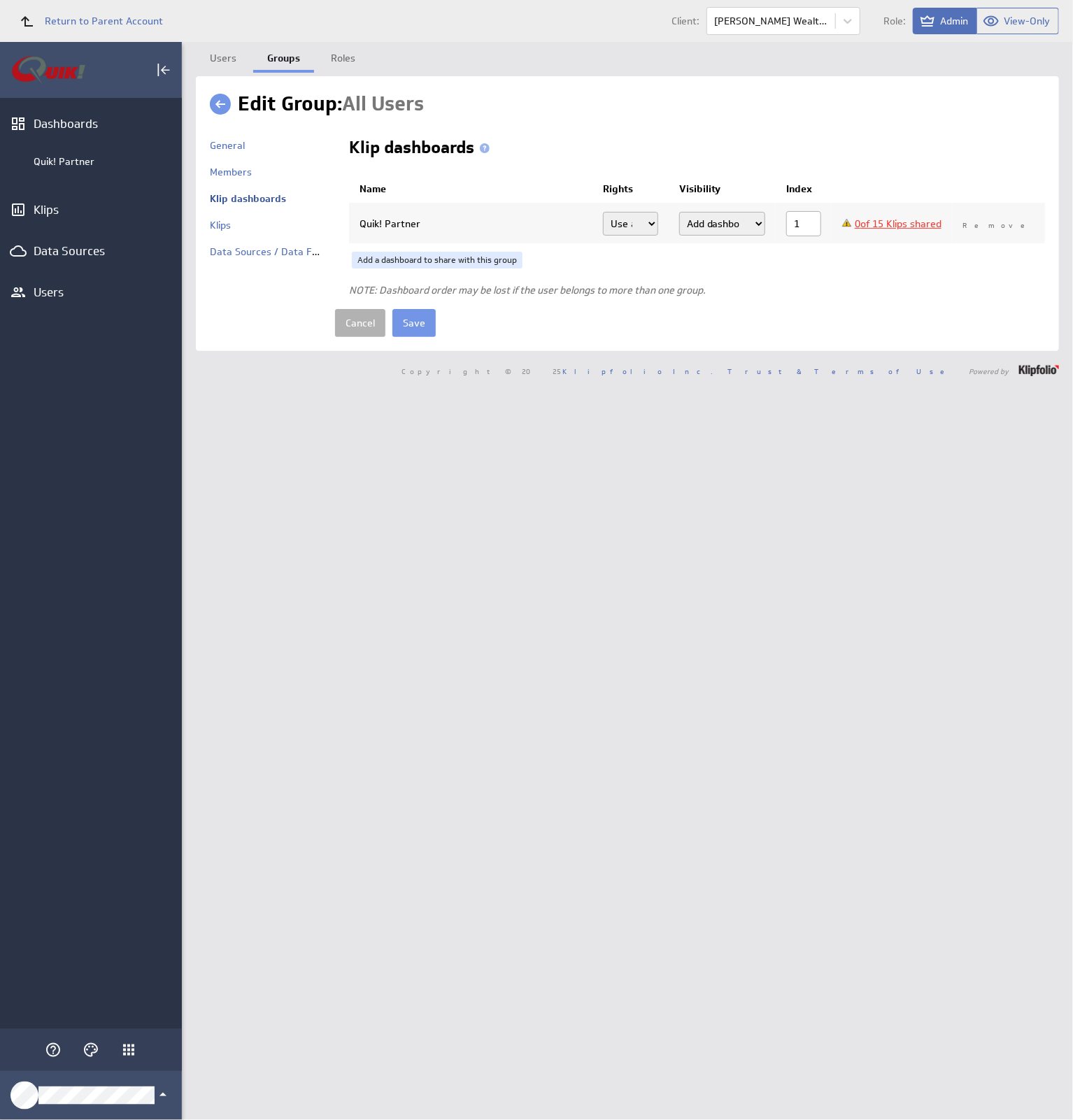
checkbox input "false"
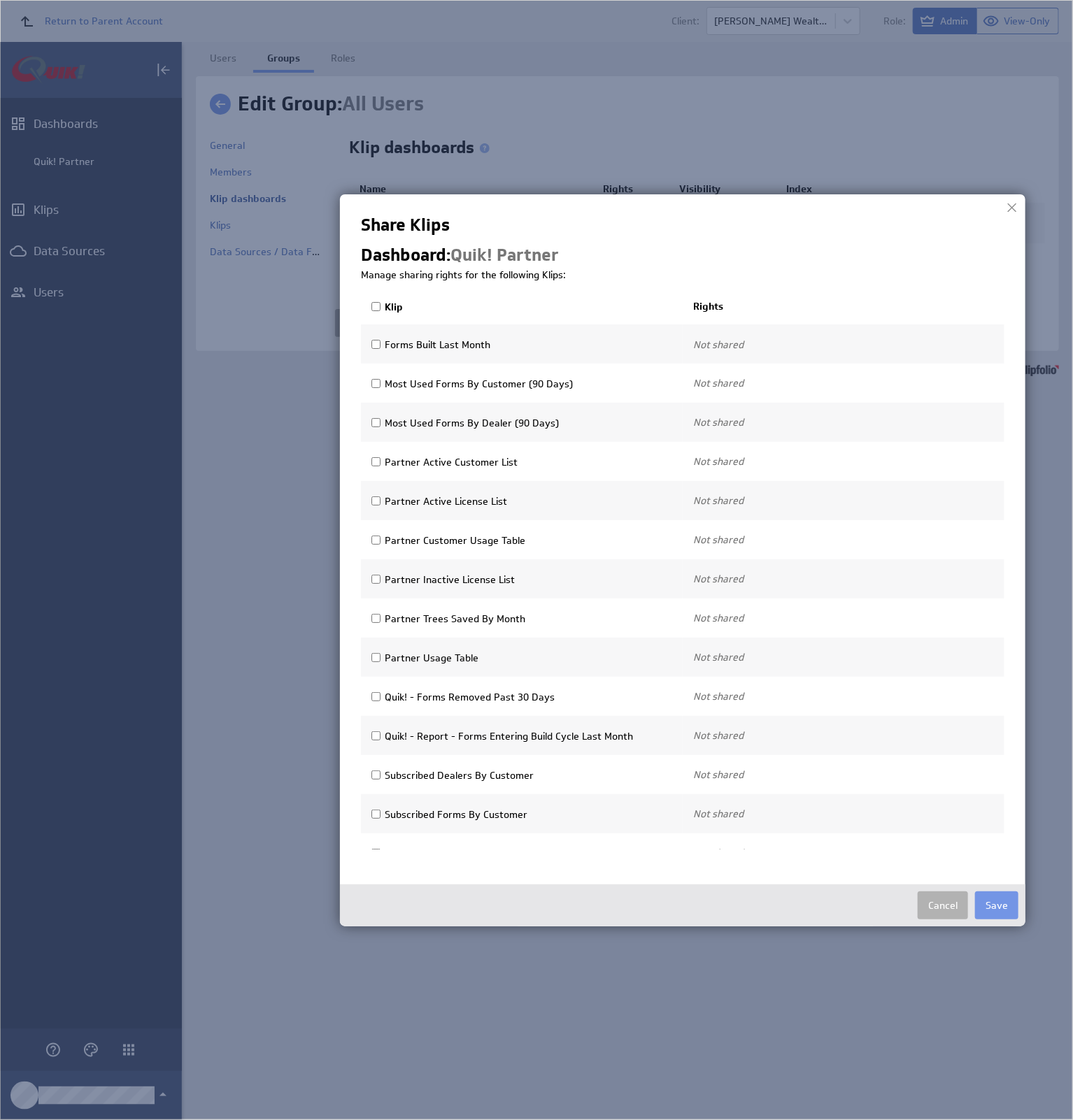
click at [372, 303] on input "Klip" at bounding box center [376, 307] width 9 height 9
checkbox input "true"
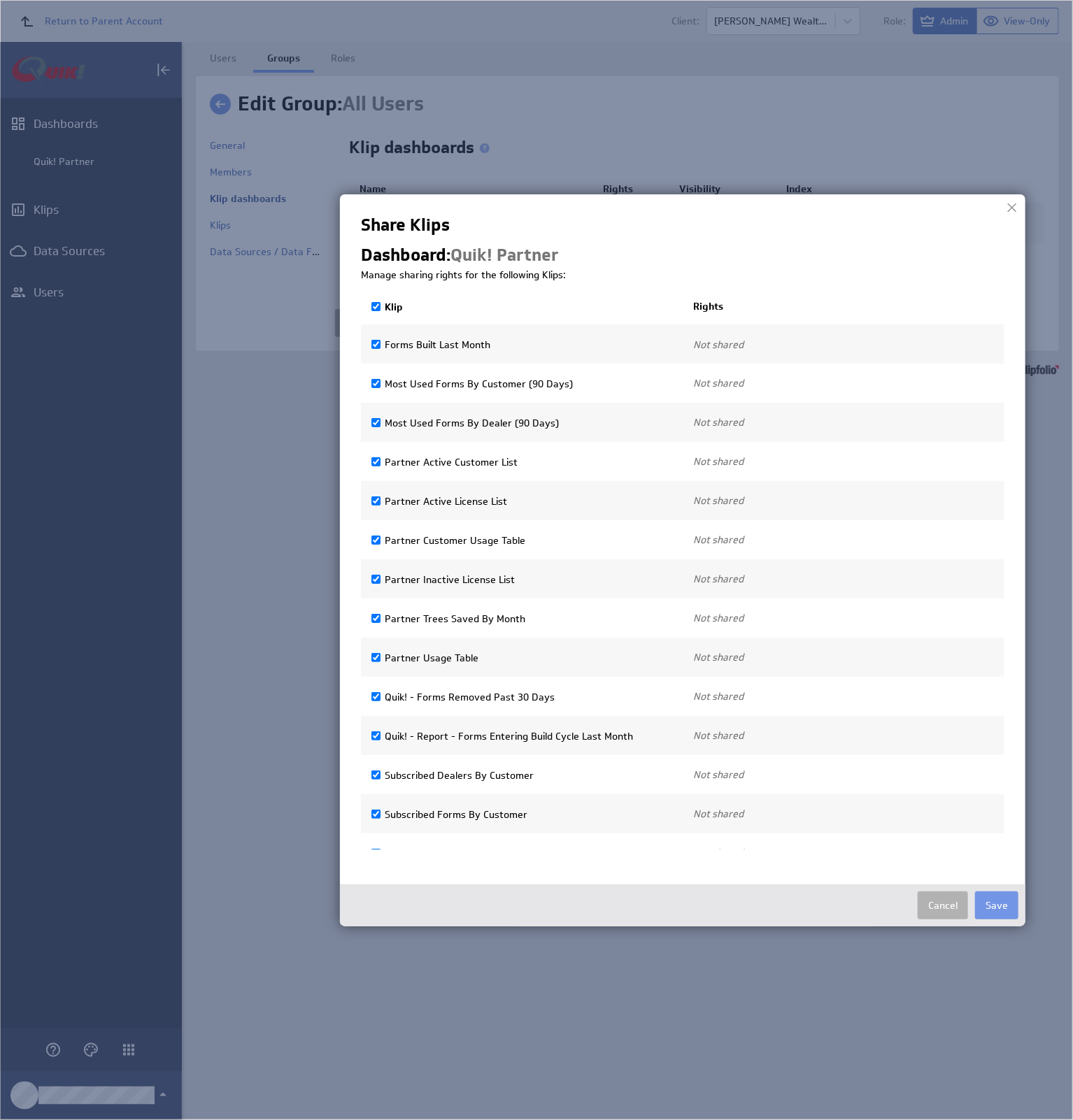
checkbox input "true"
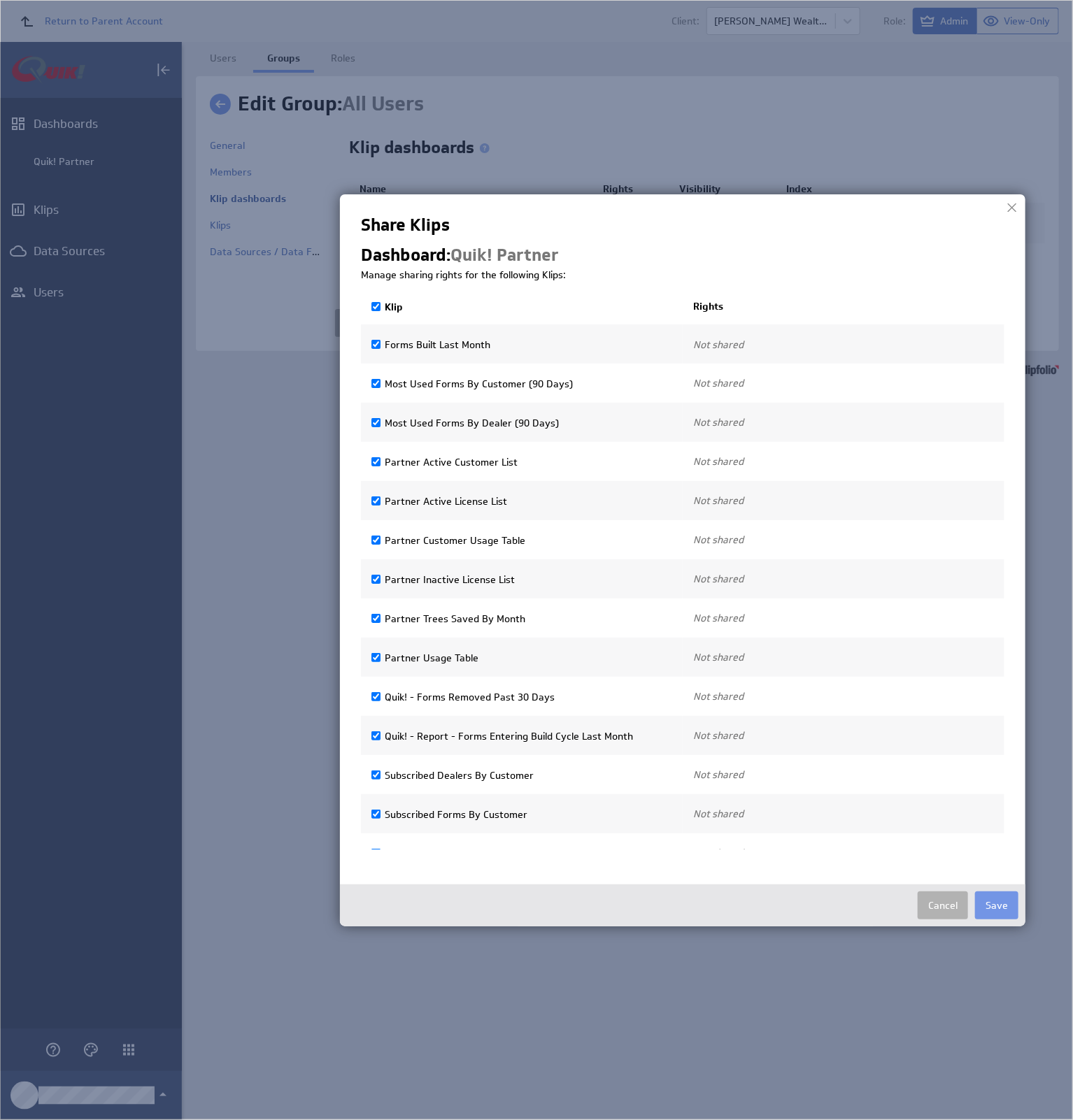
checkbox input "true"
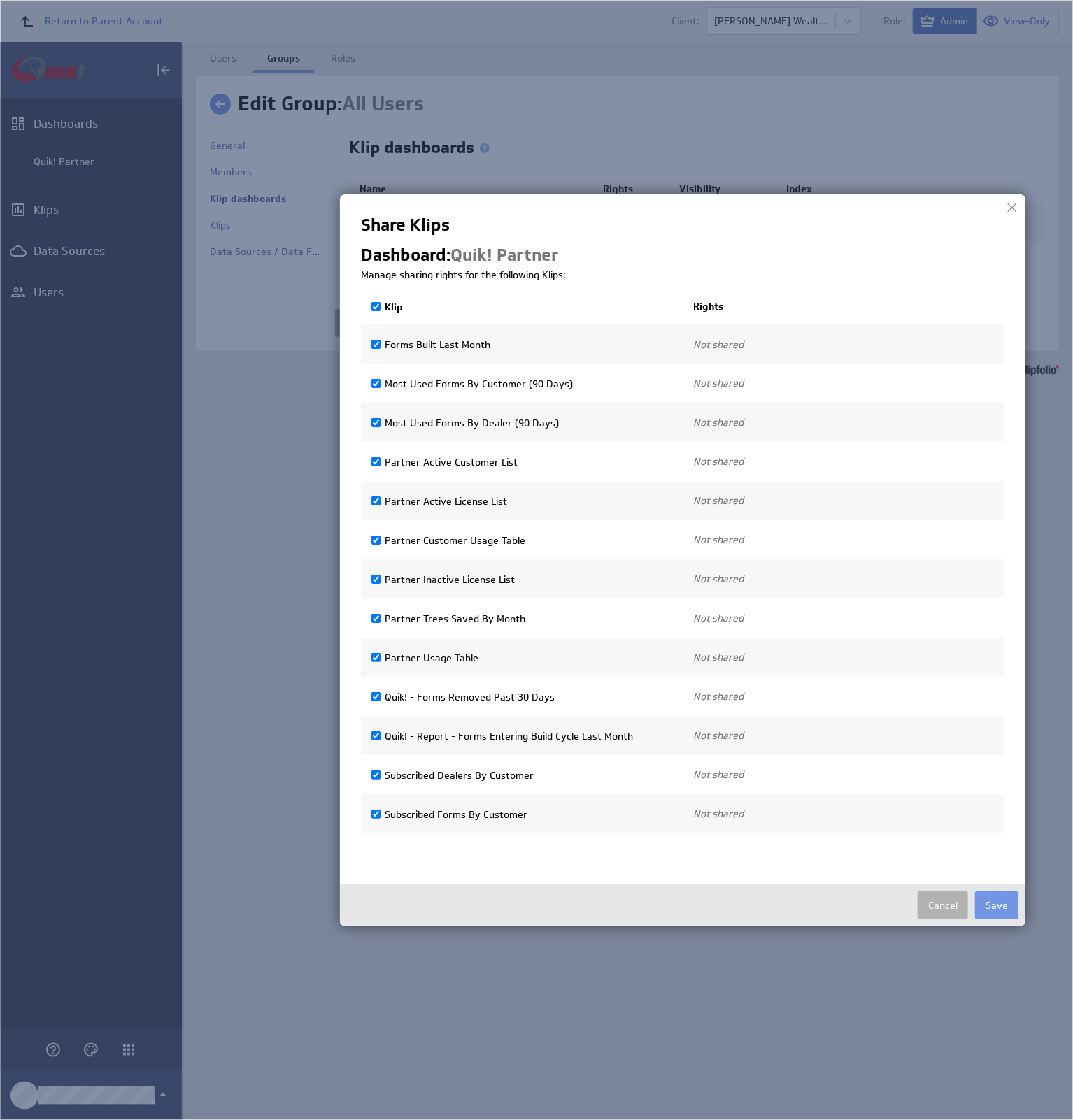
checkbox input "true"
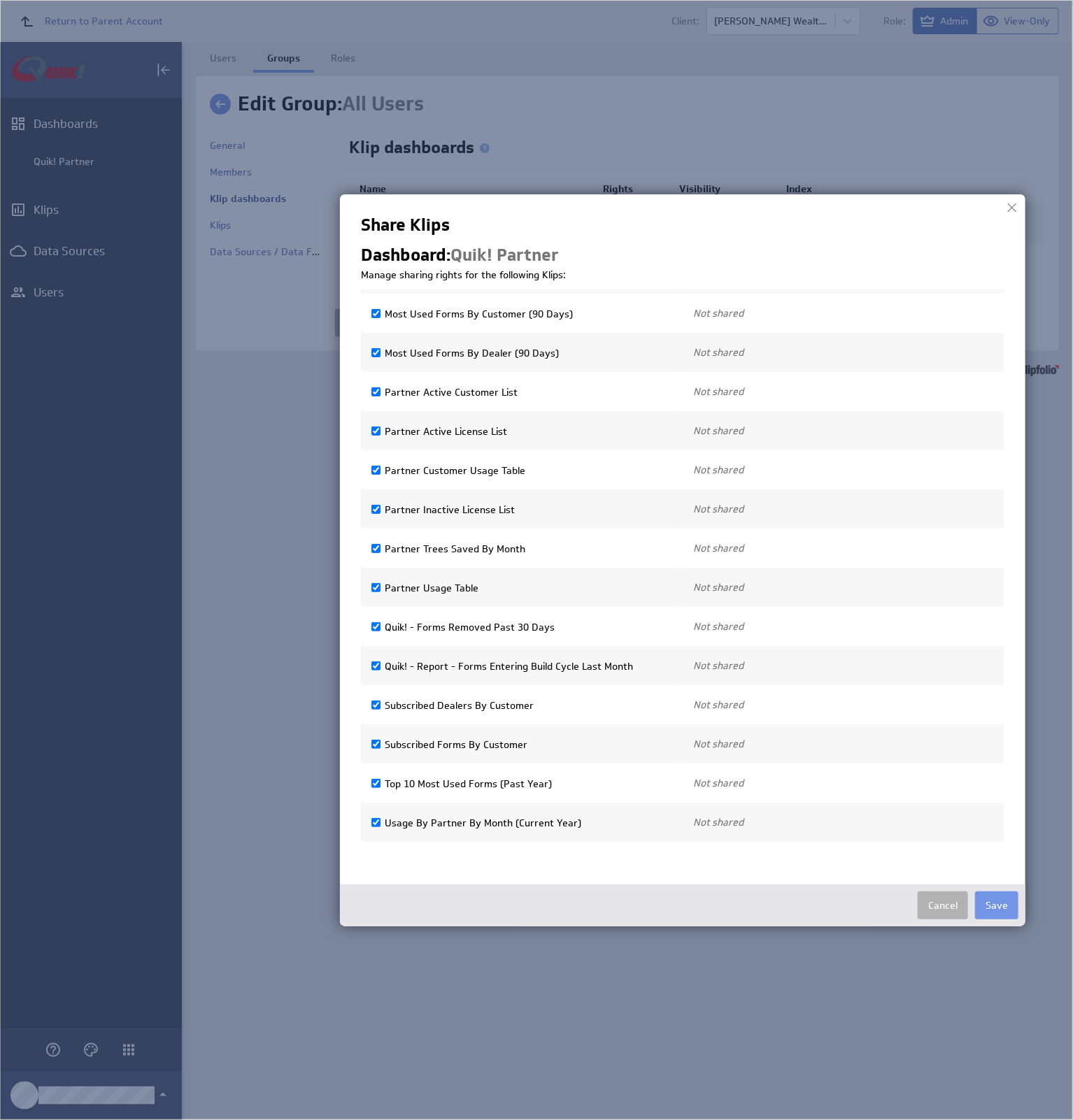
click at [848, 462] on td "Not shared Use only Use and edit Do not share" at bounding box center [843, 469] width 322 height 39
checkbox input "false"
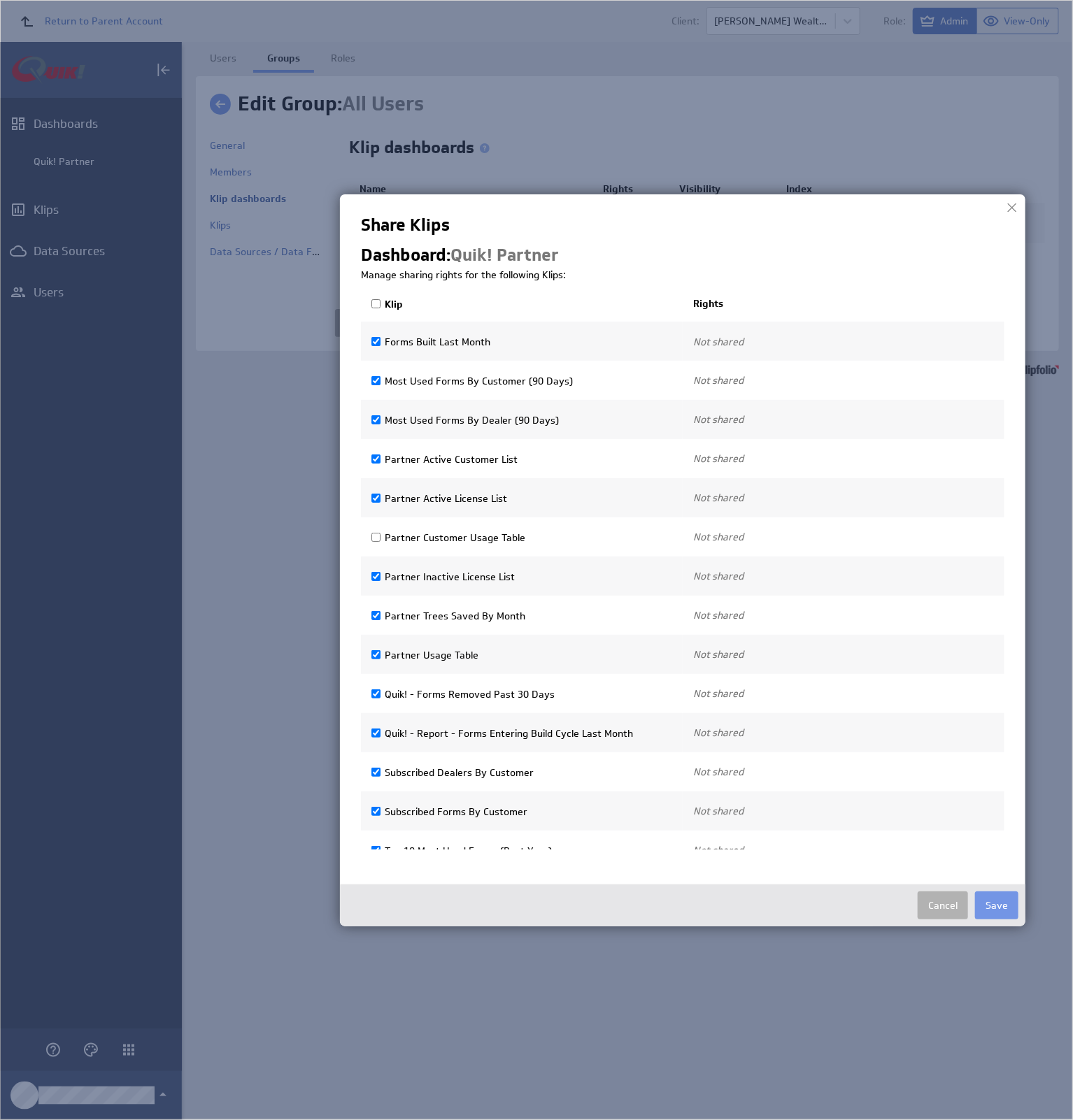
scroll to position [0, 0]
click at [473, 537] on td "Partner Customer Usage Table" at bounding box center [522, 540] width 322 height 39
checkbox input "true"
click at [1008, 901] on button "Save" at bounding box center [996, 906] width 44 height 28
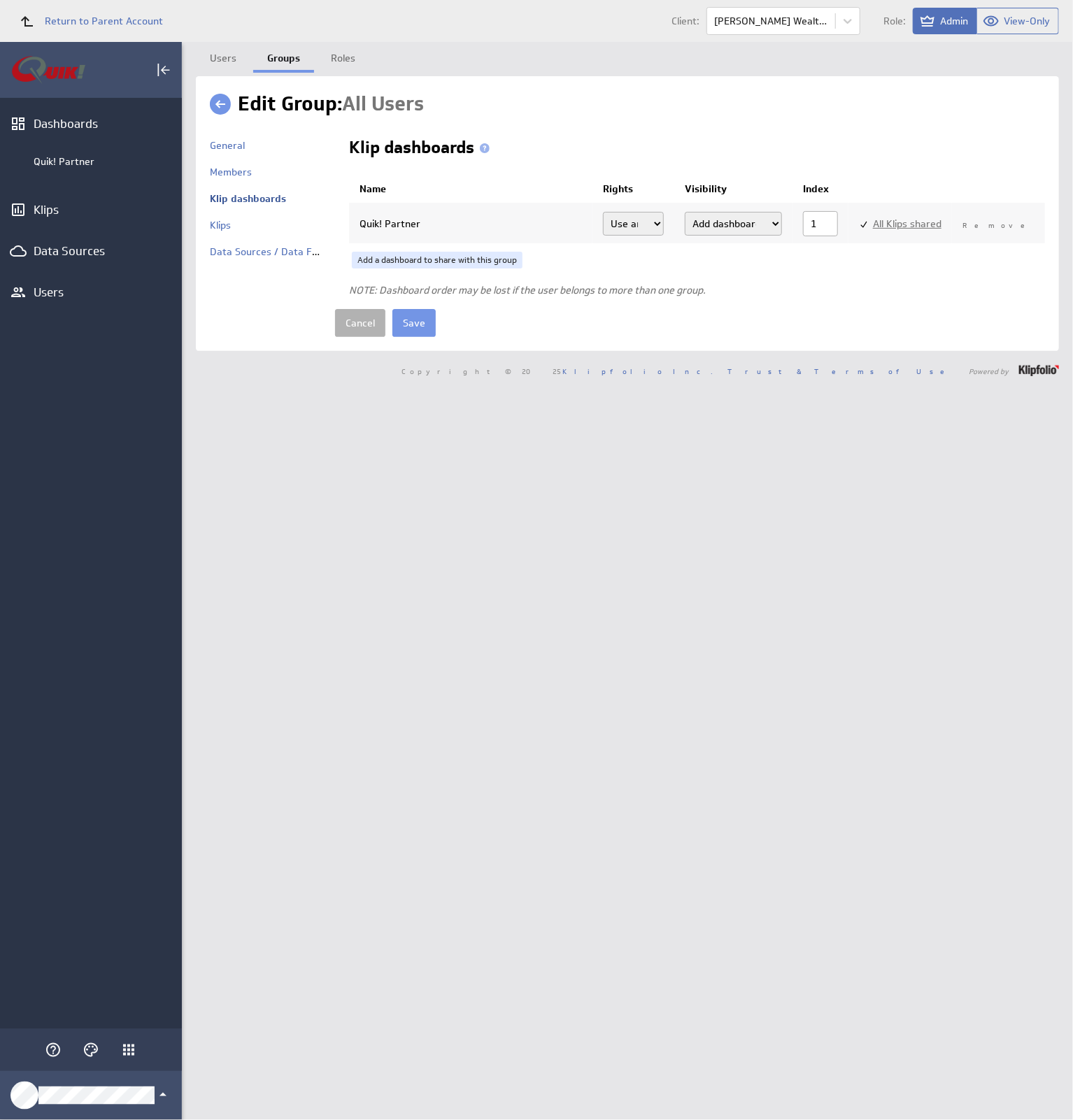
click at [919, 224] on link "All Klips shared" at bounding box center [908, 224] width 69 height 12
select select"] "ab21e023f764e24392828bee317bc3f5:0"
select select"] "1c66d1919019131f903a83b01c2d1aeb:0"
select select"] "2941f5998b79f27d155178794b3fce19:0"
select select"] "c6a7204a85d6bb9188e49d61ac64e9de:0"
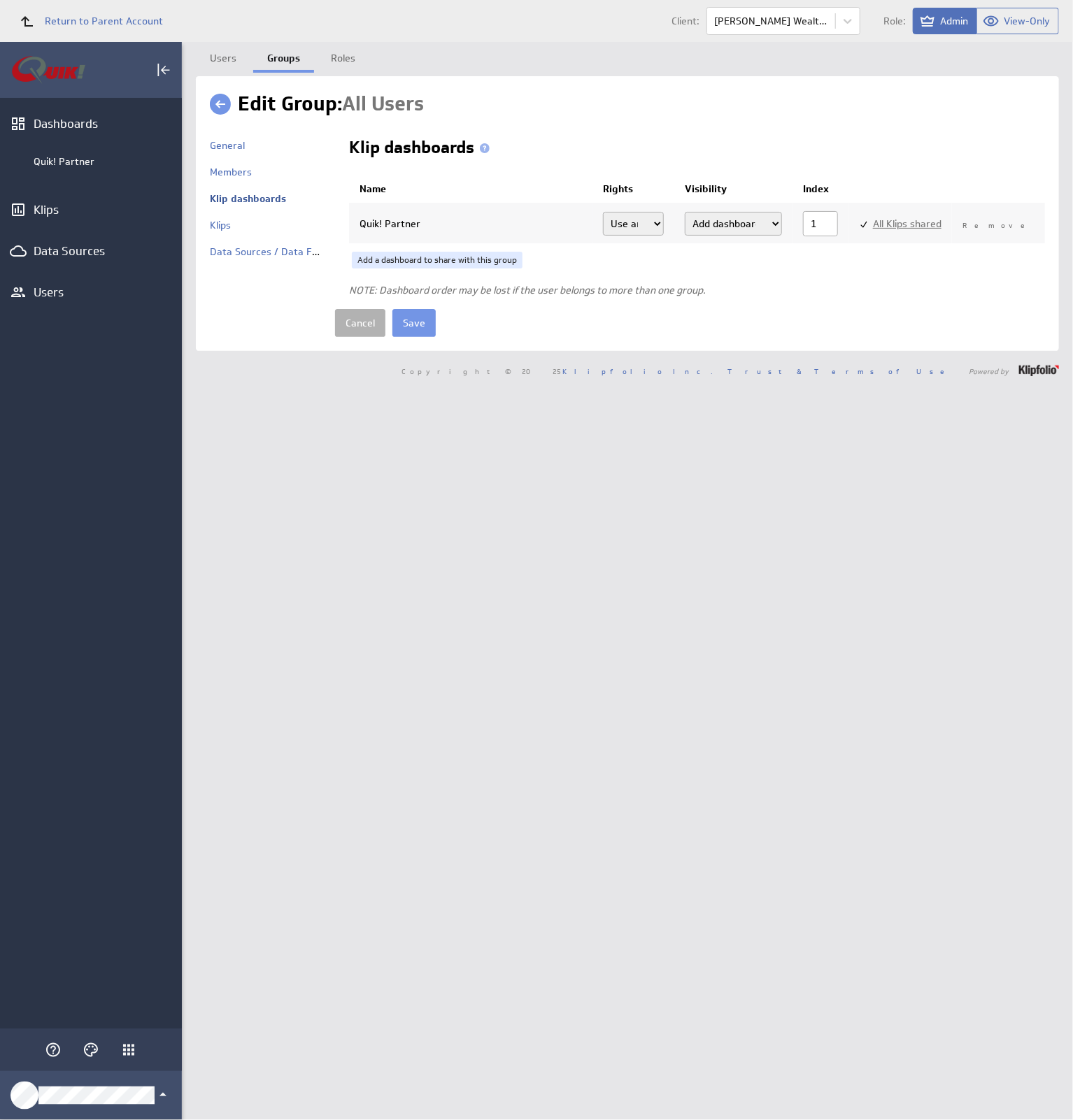
select select"] "345c898cec46a4139dd7928111cc75c2:0"
select select"] "5af83ca25835db097d7568f2ef9f3a80:0"
select select"] "9eb5bedc5e72725b0d8ace74c1a925ab:0"
select select"] "74ec7ee0df2c118a048d37184457a35b:0"
select select"] "71022ee1ecf37b937b9c2cd7cf828c06:0"
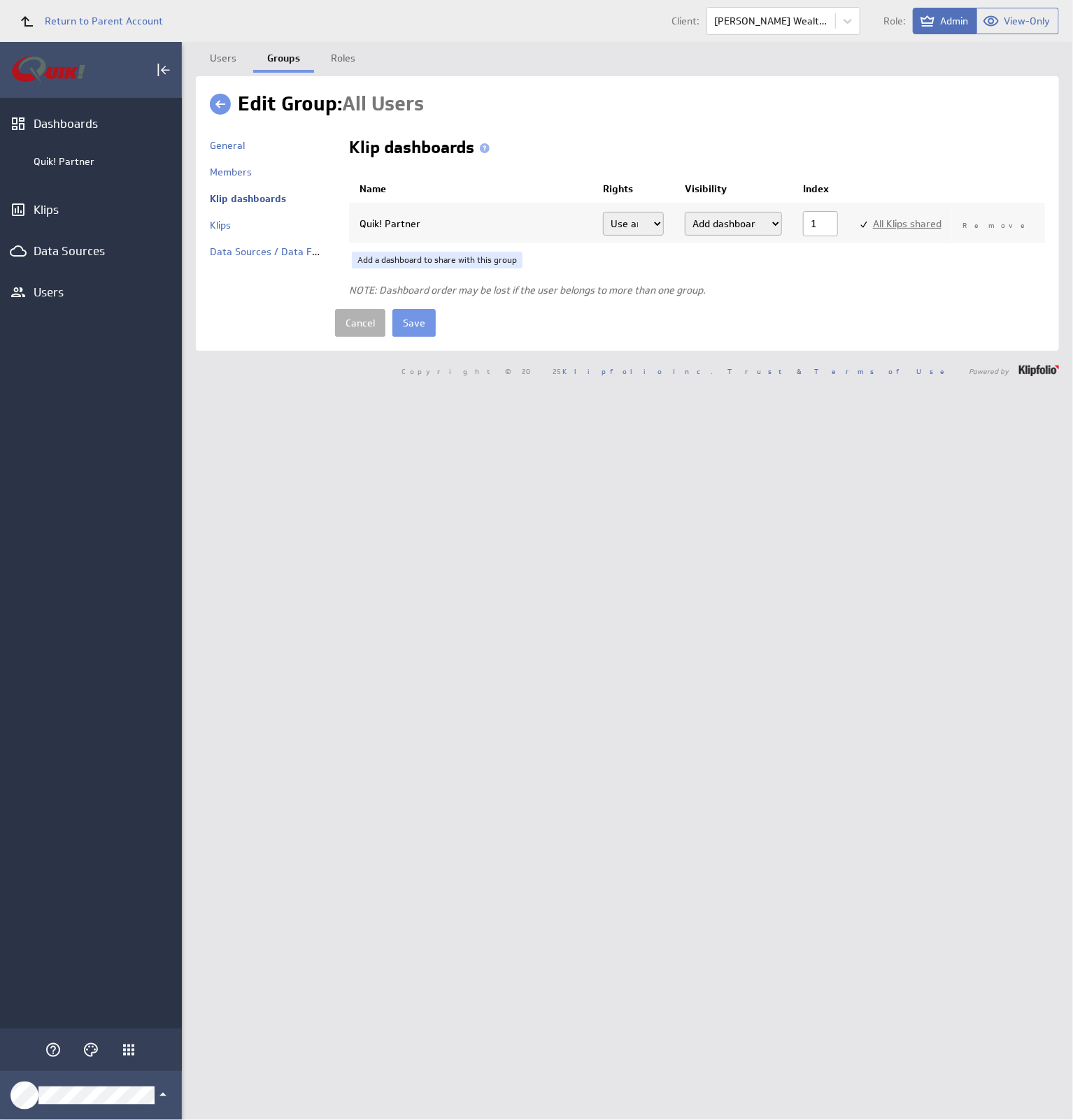
select select"] "753750e150ee4609d119041df68407e7:0"
select select"] "53e81f2f48faf04ed76e8710e799b223:0"
select select"] "06552cb9f7969d0536fcd3427f37c6e3:0"
select select"] "b03eb2f0da3b67506327548be0100d38:0"
select select"] "923cd510af382d7601995de198ff19ae:0"
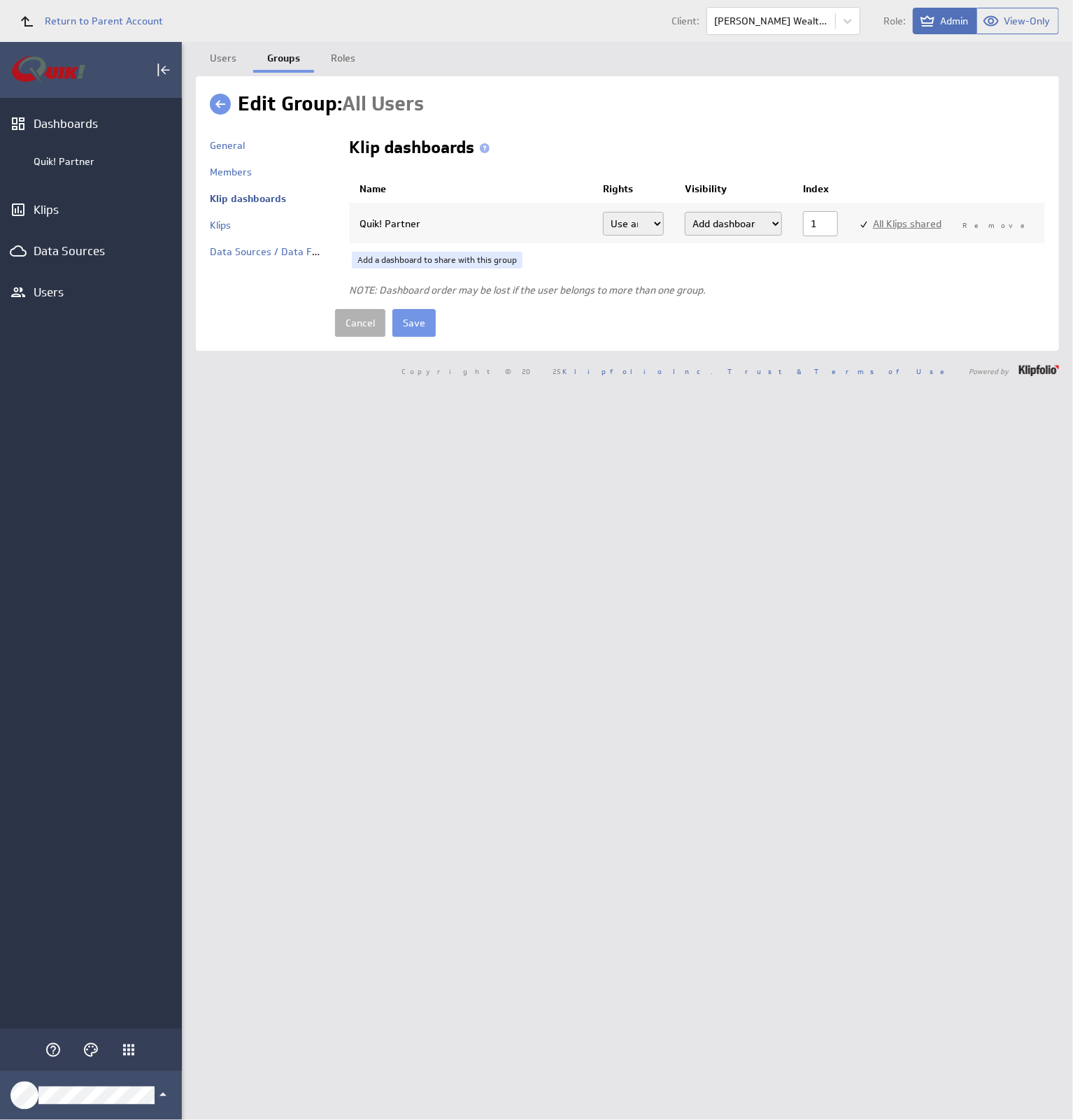
select select"] "64aa74713c62eaef7b329040d208655e:0"
checkbox input "true"
select select"] "ab21e023f764e24392828bee317bc3f5:use"
checkbox input "true"
select select"] "1c66d1919019131f903a83b01c2d1aeb:use"
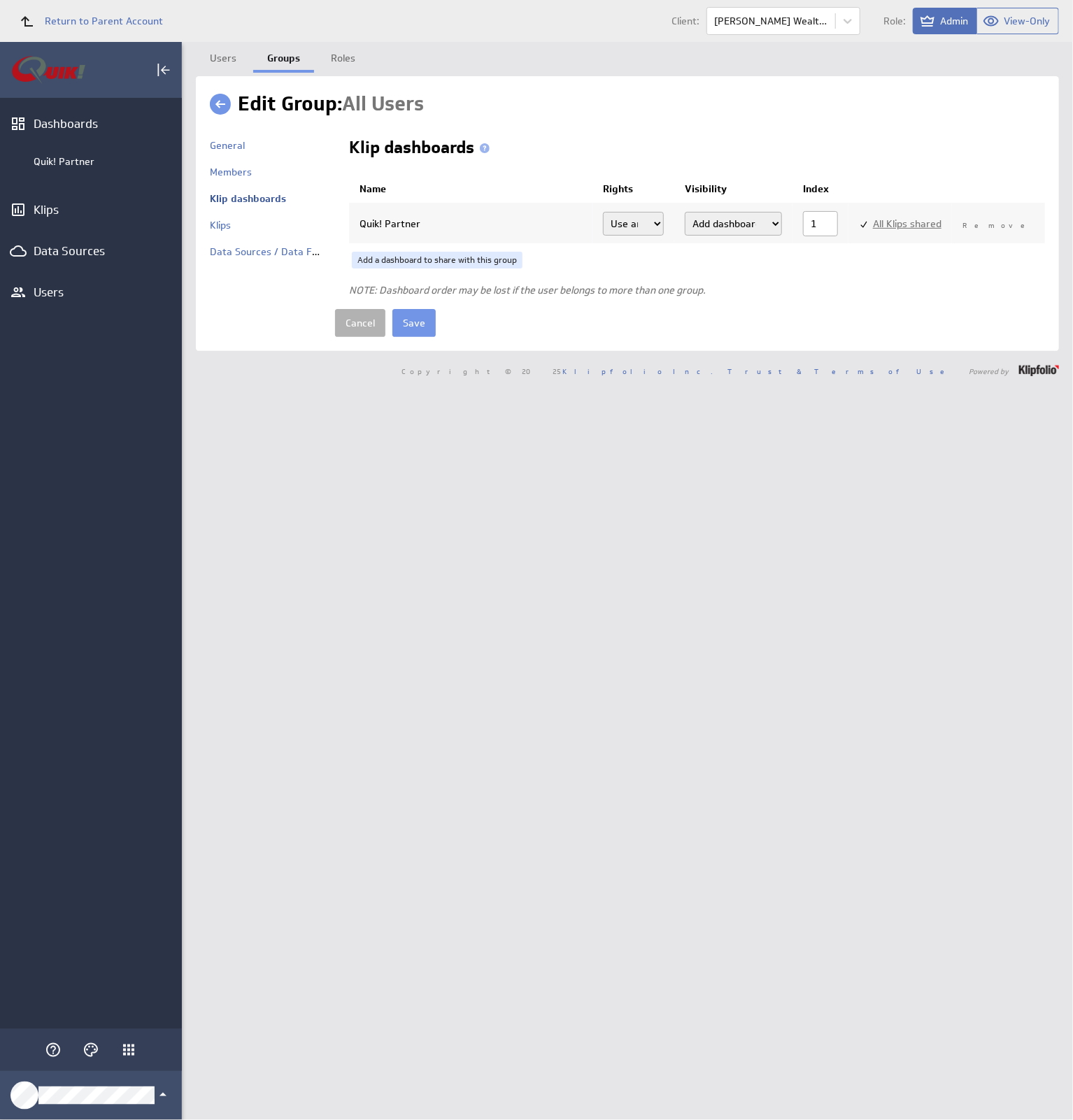
checkbox input "true"
select select"] "2941f5998b79f27d155178794b3fce19:use"
checkbox input "true"
select select"] "c6a7204a85d6bb9188e49d61ac64e9de:use"
checkbox input "true"
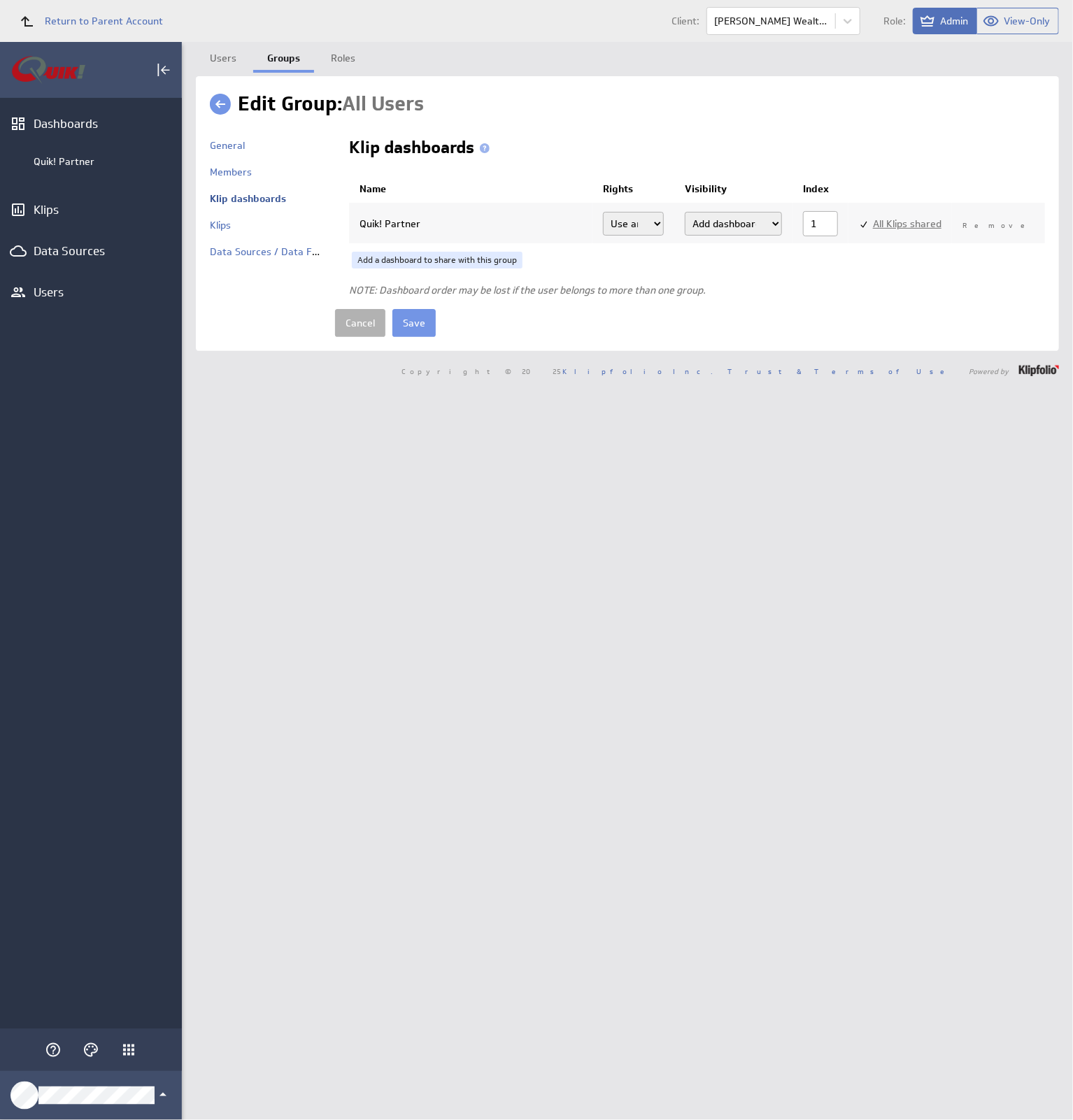
select select"] "345c898cec46a4139dd7928111cc75c2:use"
checkbox input "true"
select select"] "5af83ca25835db097d7568f2ef9f3a80:use"
checkbox input "true"
select select"] "9eb5bedc5e72725b0d8ace74c1a925ab:use"
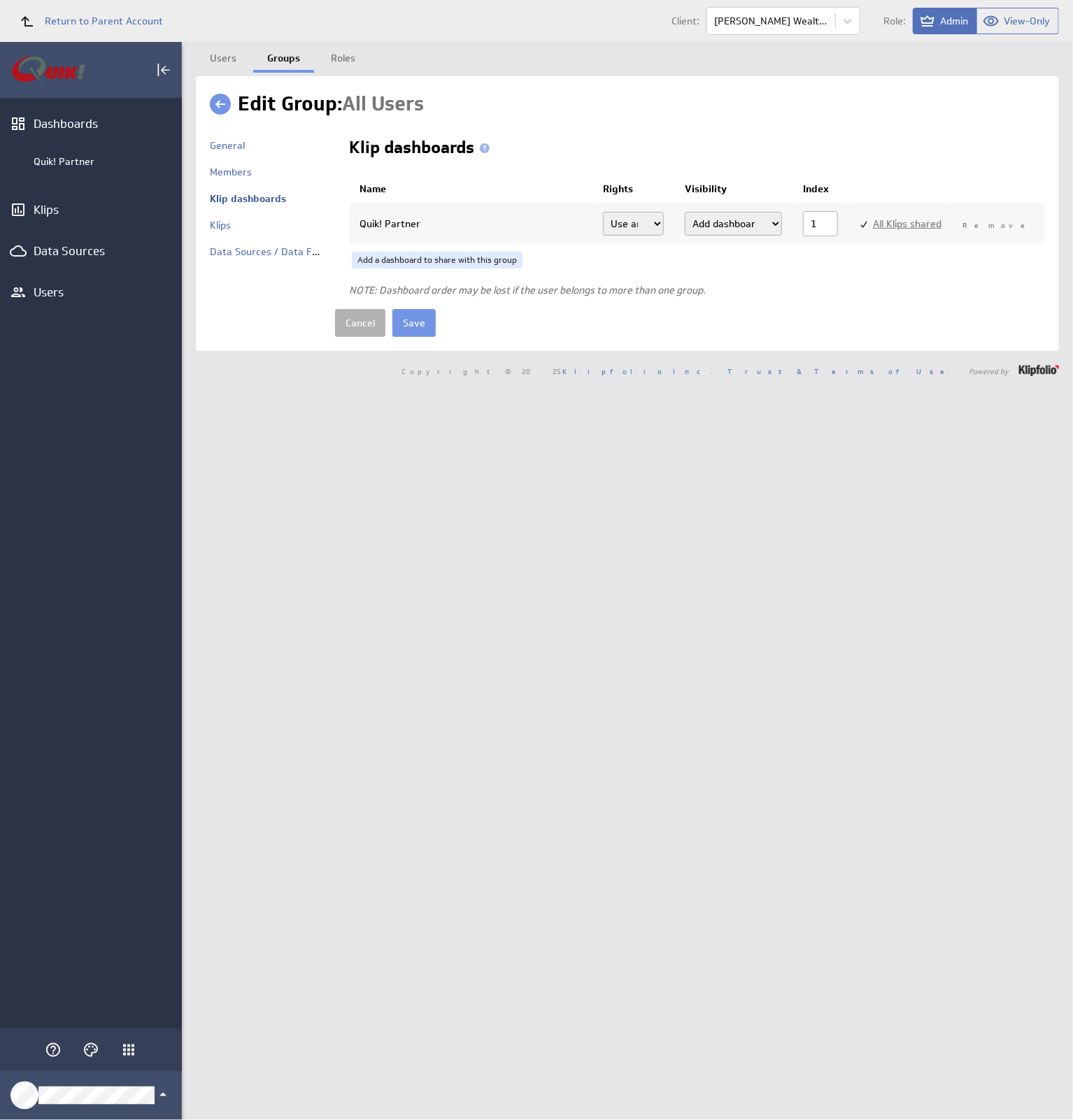
checkbox input "true"
select select"] "74ec7ee0df2c118a048d37184457a35b:use"
checkbox input "true"
select select"] "71022ee1ecf37b937b9c2cd7cf828c06:use"
checkbox input "true"
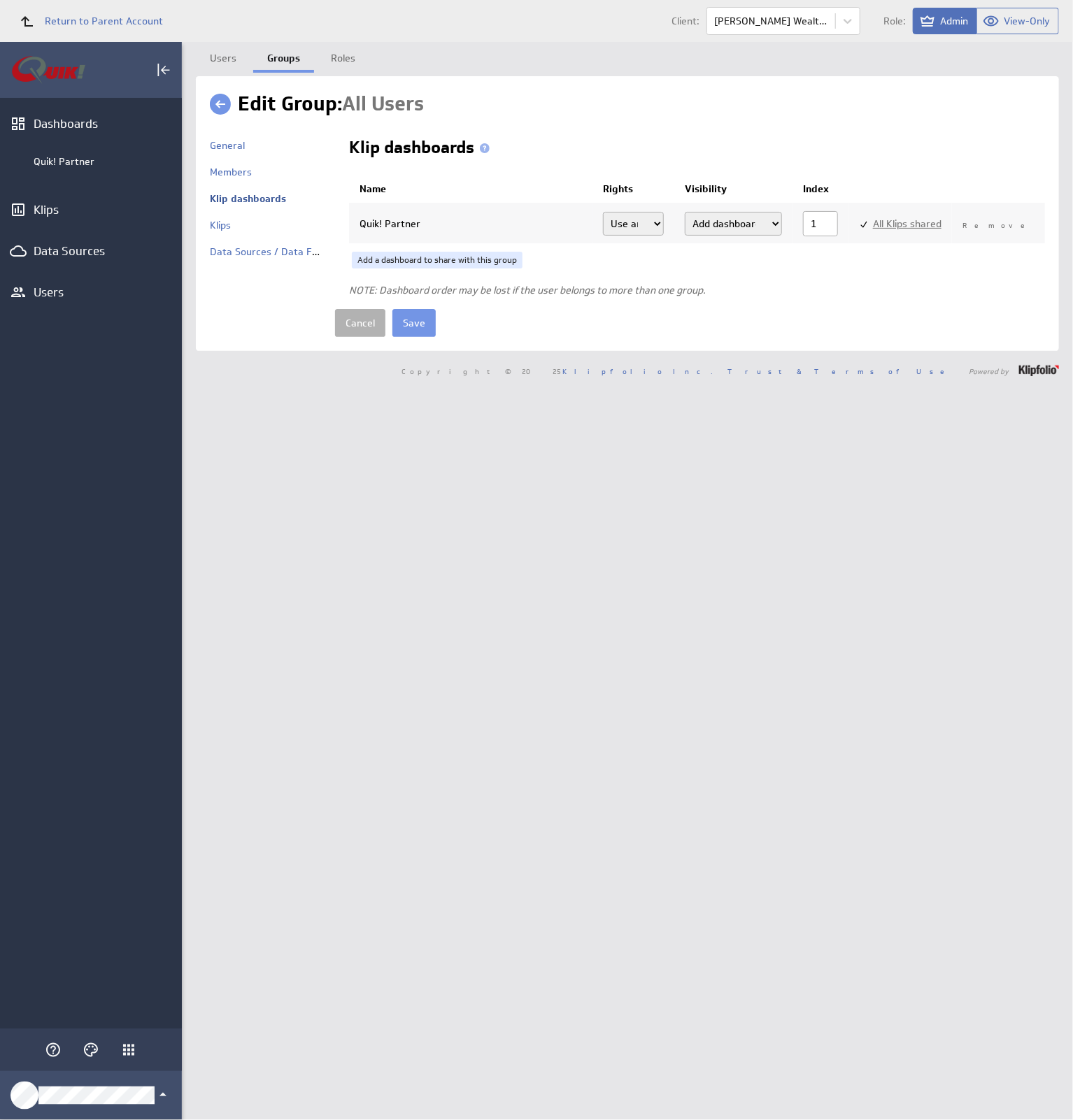
select select"] "753750e150ee4609d119041df68407e7:use"
checkbox input "true"
select select"] "53e81f2f48faf04ed76e8710e799b223:use"
checkbox input "true"
select select"] "06552cb9f7969d0536fcd3427f37c6e3:use"
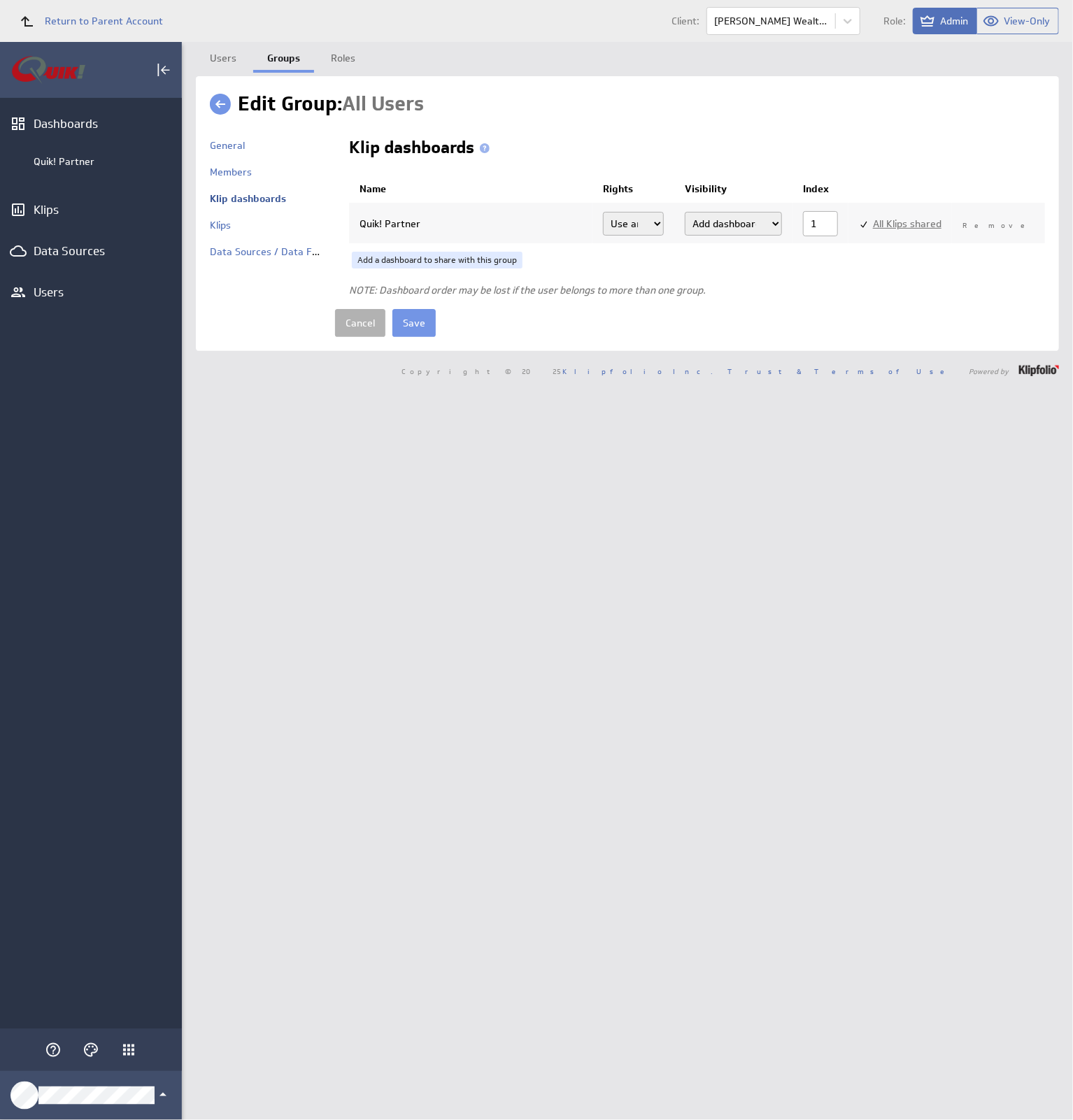
checkbox input "true"
select select"] "b03eb2f0da3b67506327548be0100d38:use"
checkbox input "true"
select select"] "923cd510af382d7601995de198ff19ae:use"
checkbox input "true"
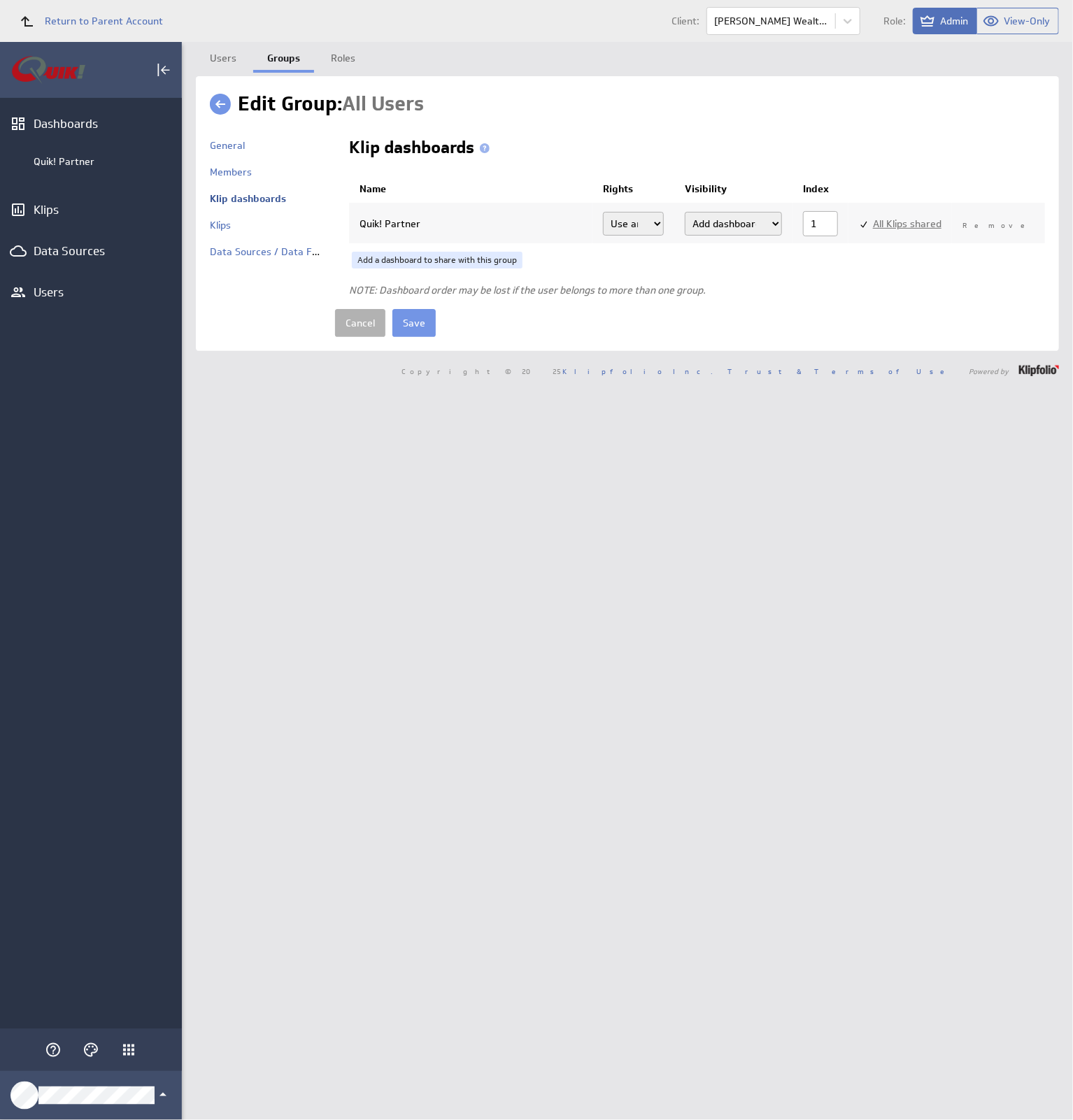
select select"] "64aa74713c62eaef7b329040d208655e:use"
select select"] "ab21e023f764e24392828bee317bc3f5:use"
select select"] "1c66d1919019131f903a83b01c2d1aeb:use"
select select"] "2941f5998b79f27d155178794b3fce19:use"
select select"] "c6a7204a85d6bb9188e49d61ac64e9de:use"
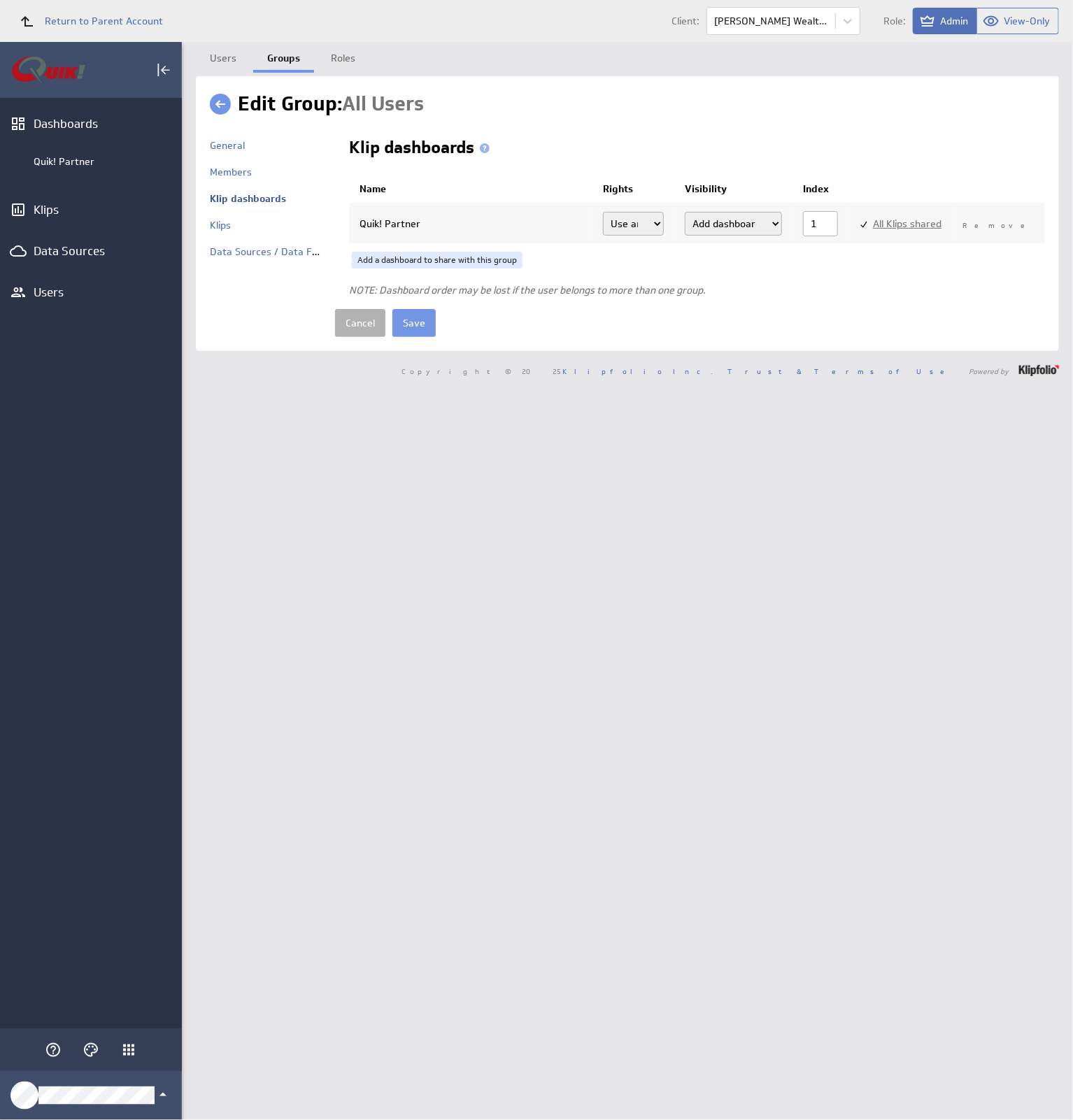
select select"] "345c898cec46a4139dd7928111cc75c2:use"
select select"] "5af83ca25835db097d7568f2ef9f3a80:use"
select select"] "9eb5bedc5e72725b0d8ace74c1a925ab:use"
select select"] "74ec7ee0df2c118a048d37184457a35b:use"
select select"] "71022ee1ecf37b937b9c2cd7cf828c06:use"
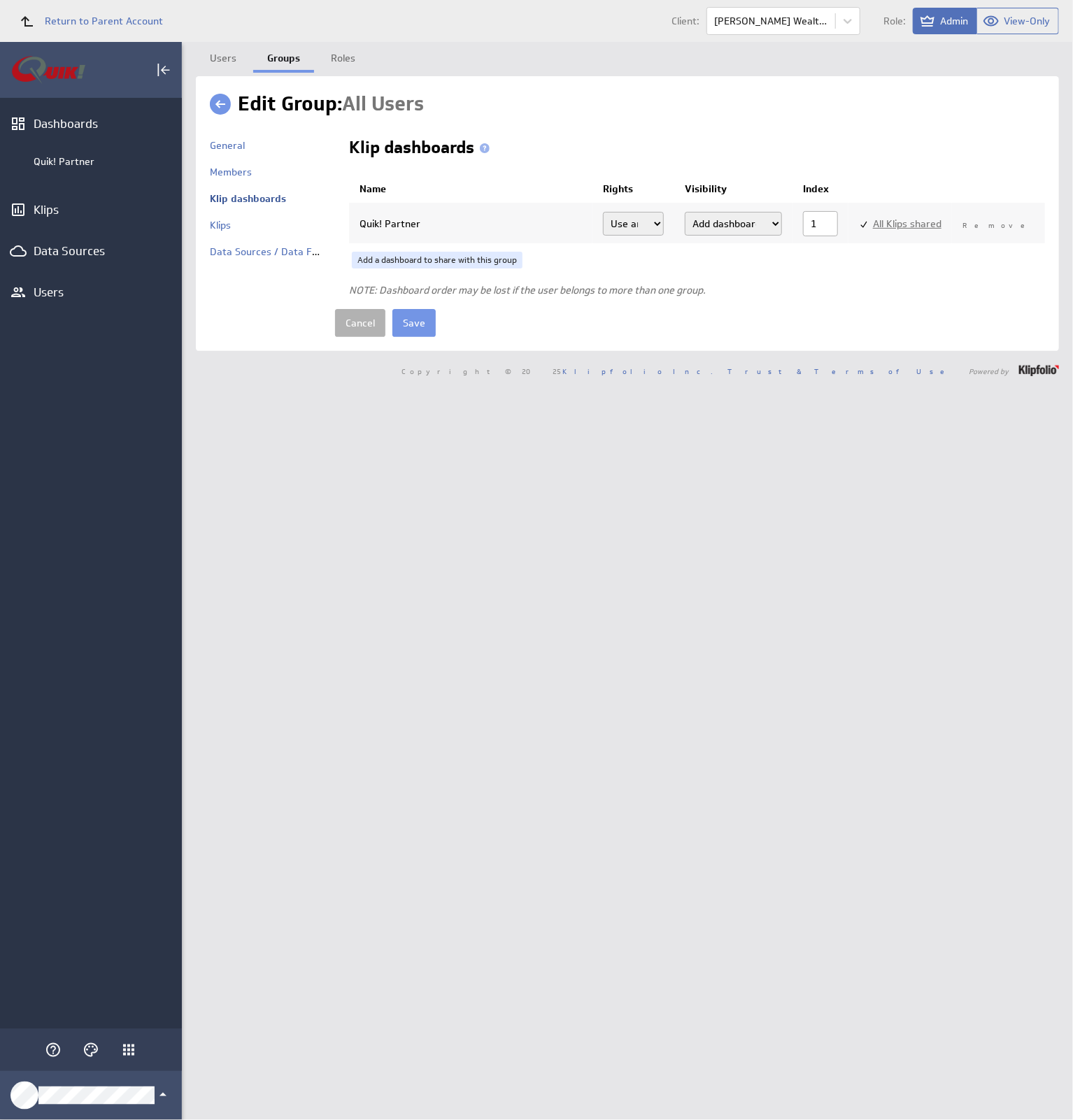
select select"] "753750e150ee4609d119041df68407e7:use"
select select"] "53e81f2f48faf04ed76e8710e799b223:use"
select select"] "06552cb9f7969d0536fcd3427f37c6e3:use"
select select"] "b03eb2f0da3b67506327548be0100d38:use"
select select"] "923cd510af382d7601995de198ff19ae:use"
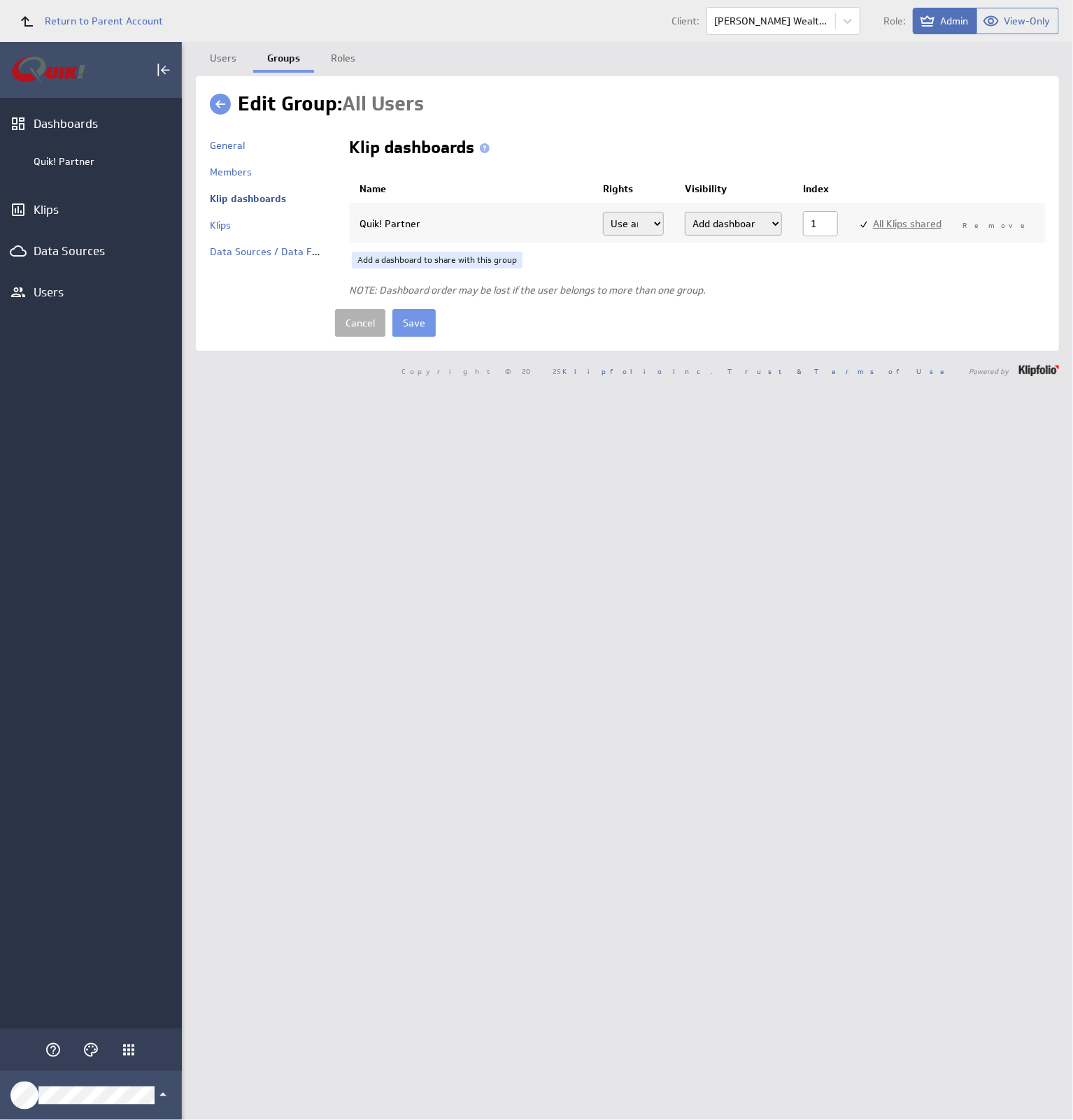
select select"] "64aa74713c62eaef7b329040d208655e:use"
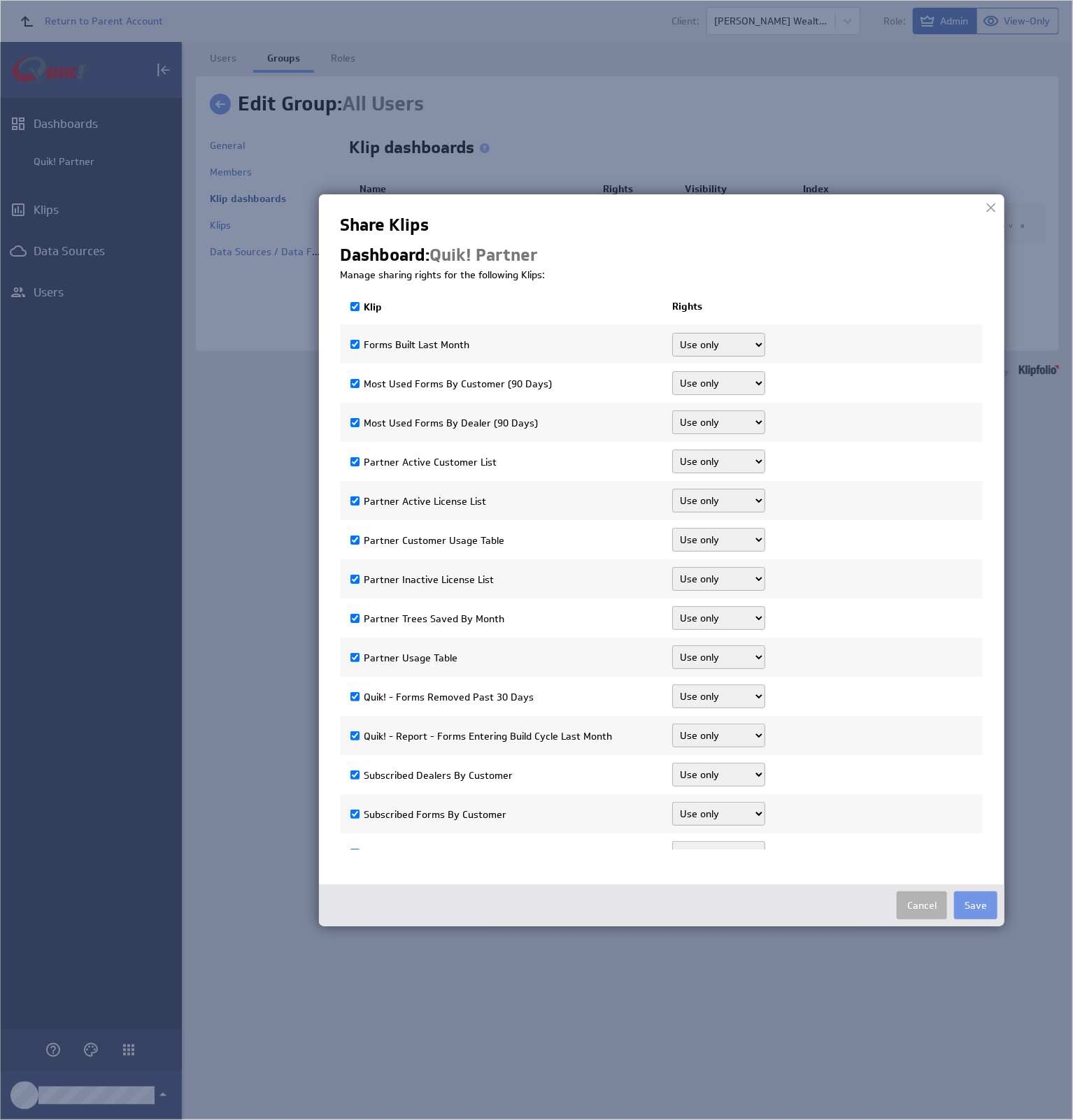
click at [990, 895] on button "Save" at bounding box center [976, 906] width 44 height 28
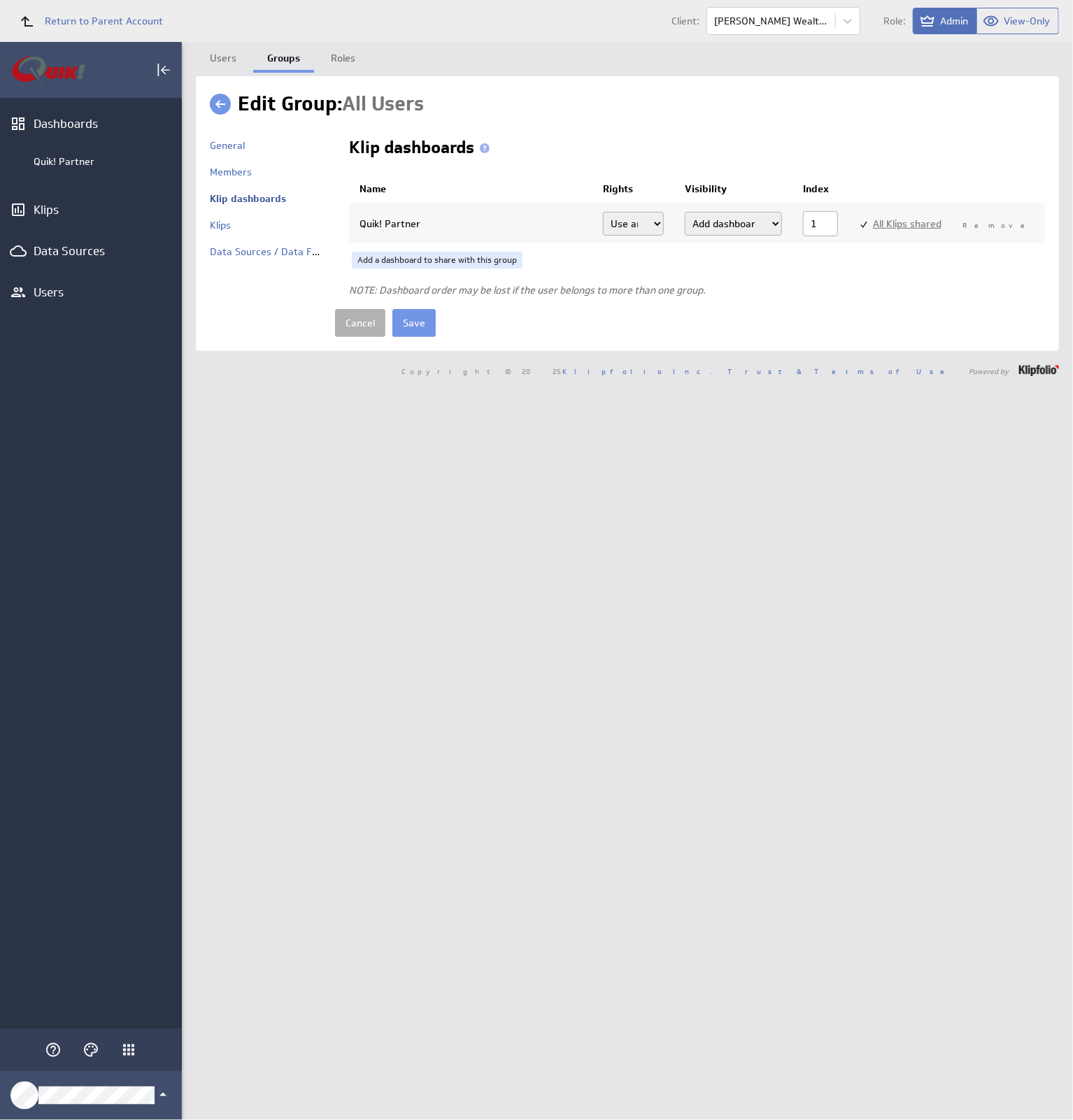
click at [425, 315] on input "Save" at bounding box center [414, 323] width 44 height 28
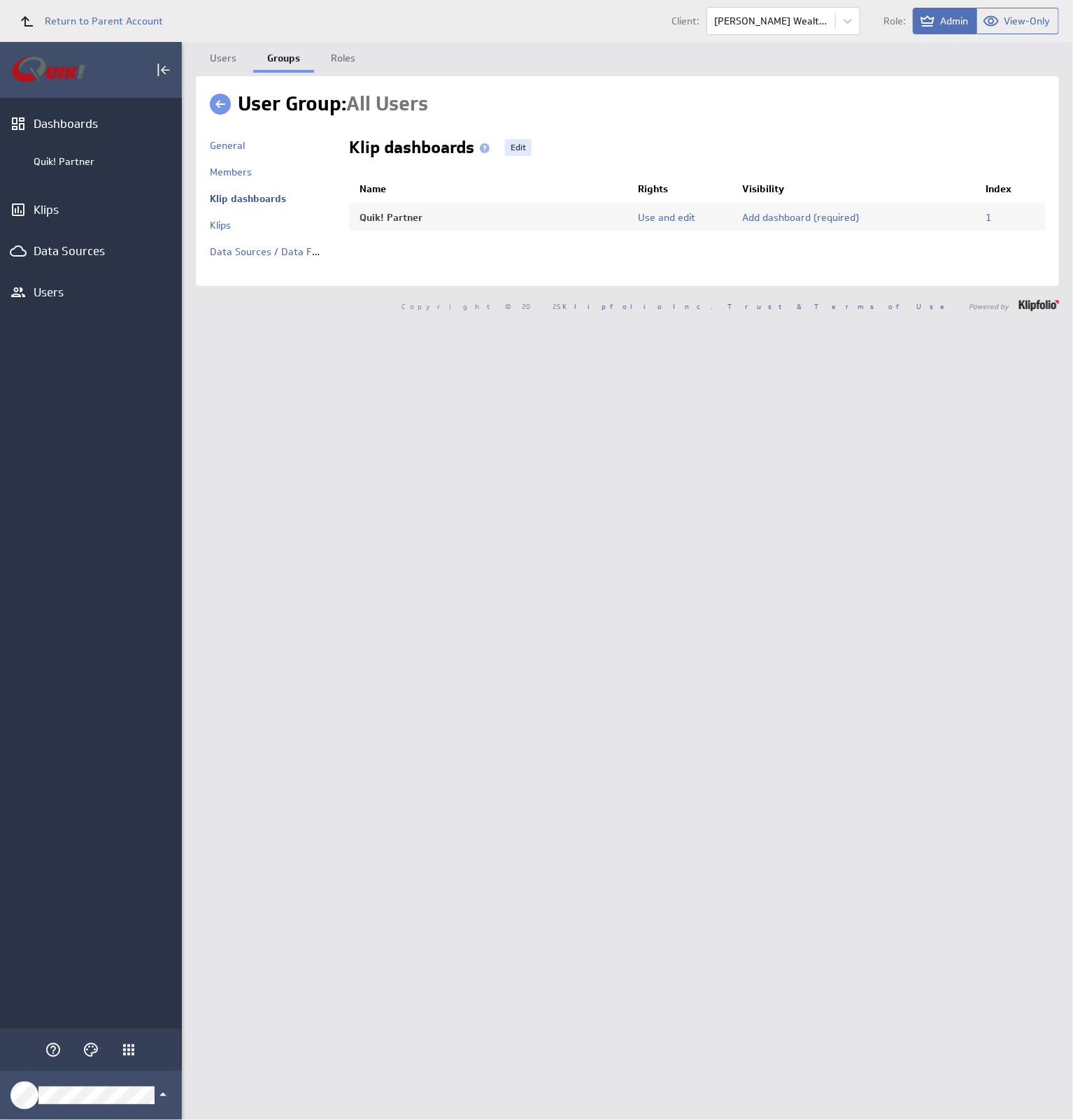
click at [125, 20] on span "Return to Parent Account" at bounding box center [103, 21] width 118 height 10
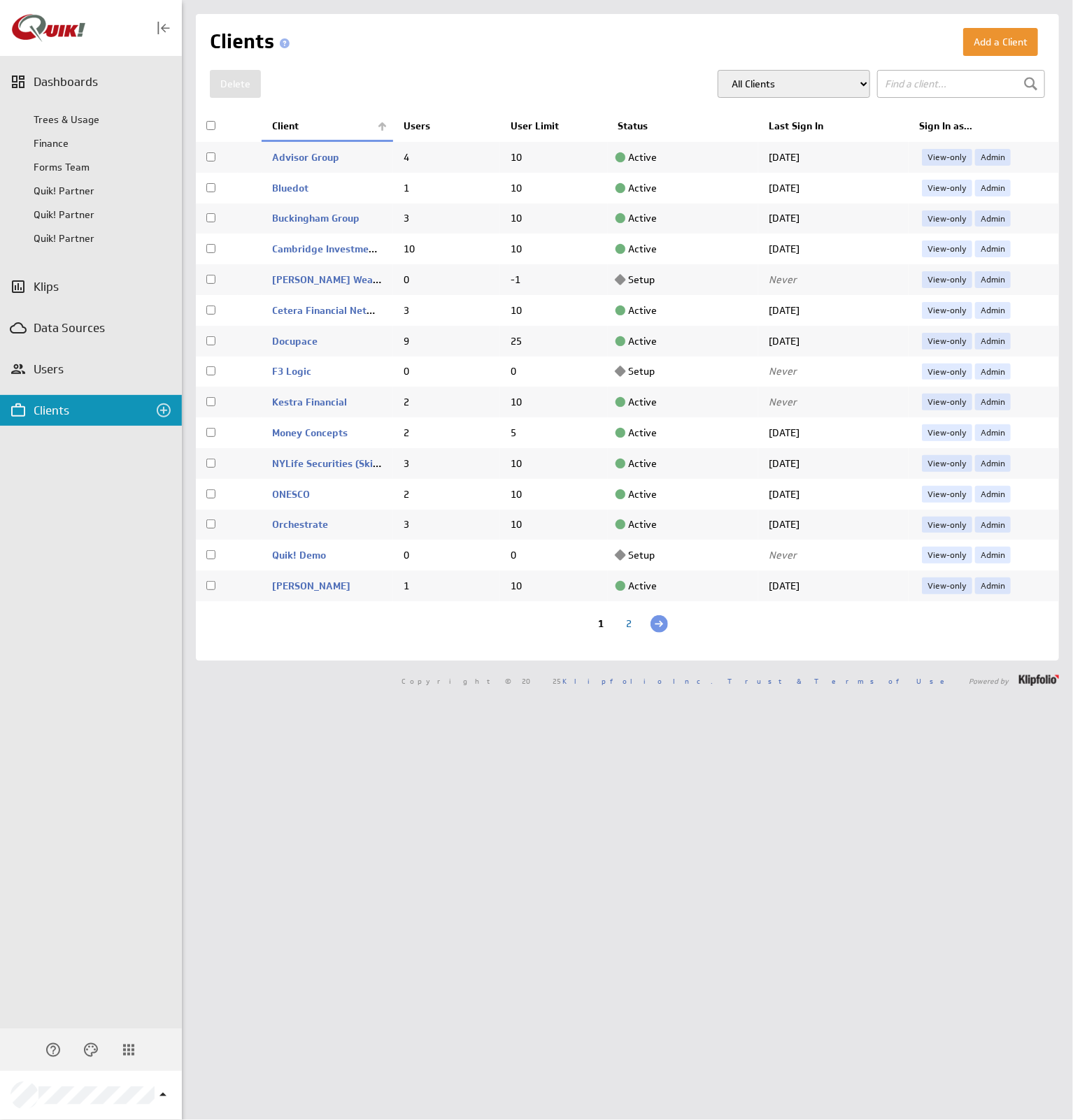
click at [327, 273] on link "[PERSON_NAME] Wealth Management (CWM)" at bounding box center [376, 279] width 208 height 12
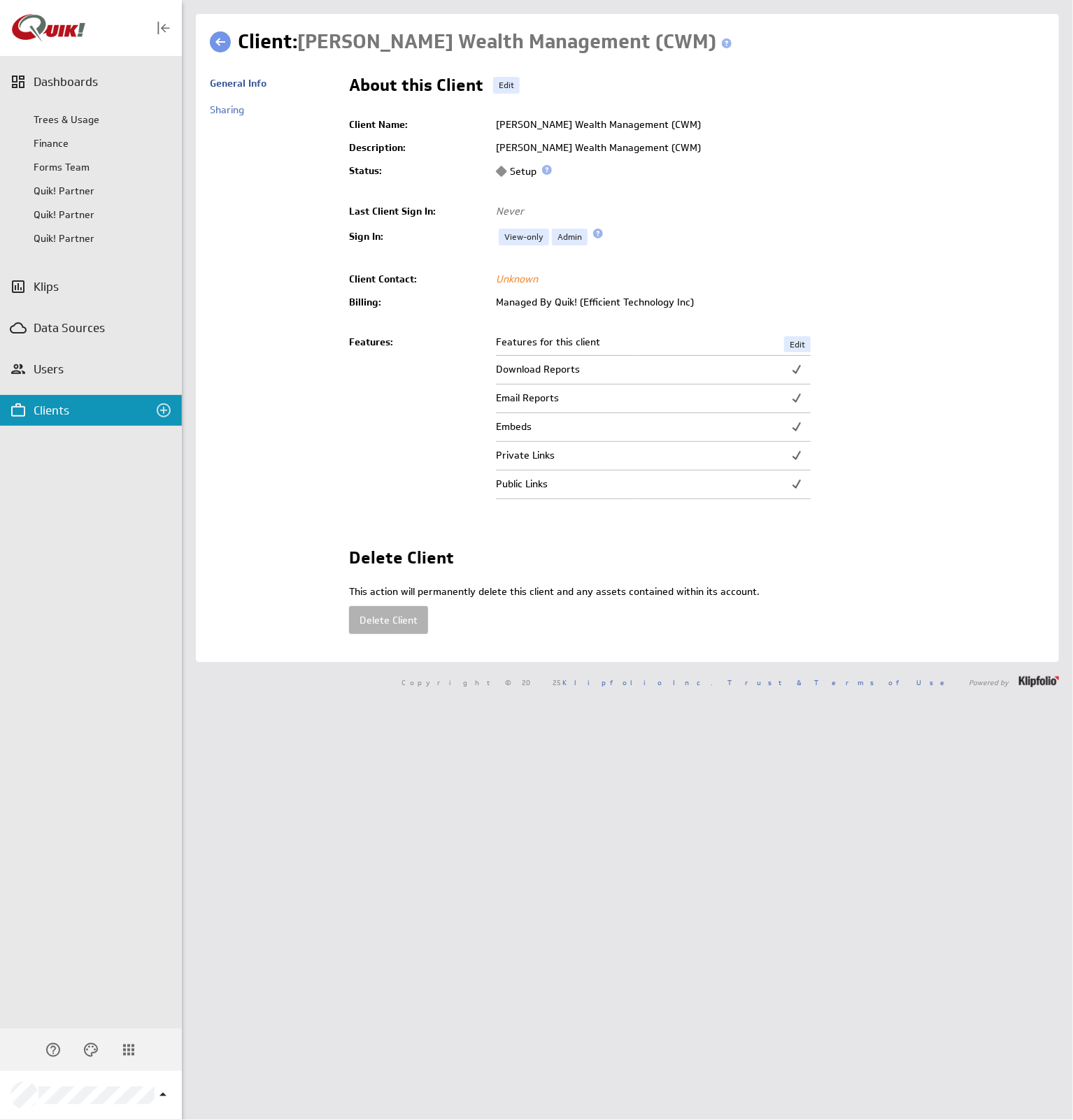
click at [501, 82] on link "Edit" at bounding box center [506, 85] width 27 height 17
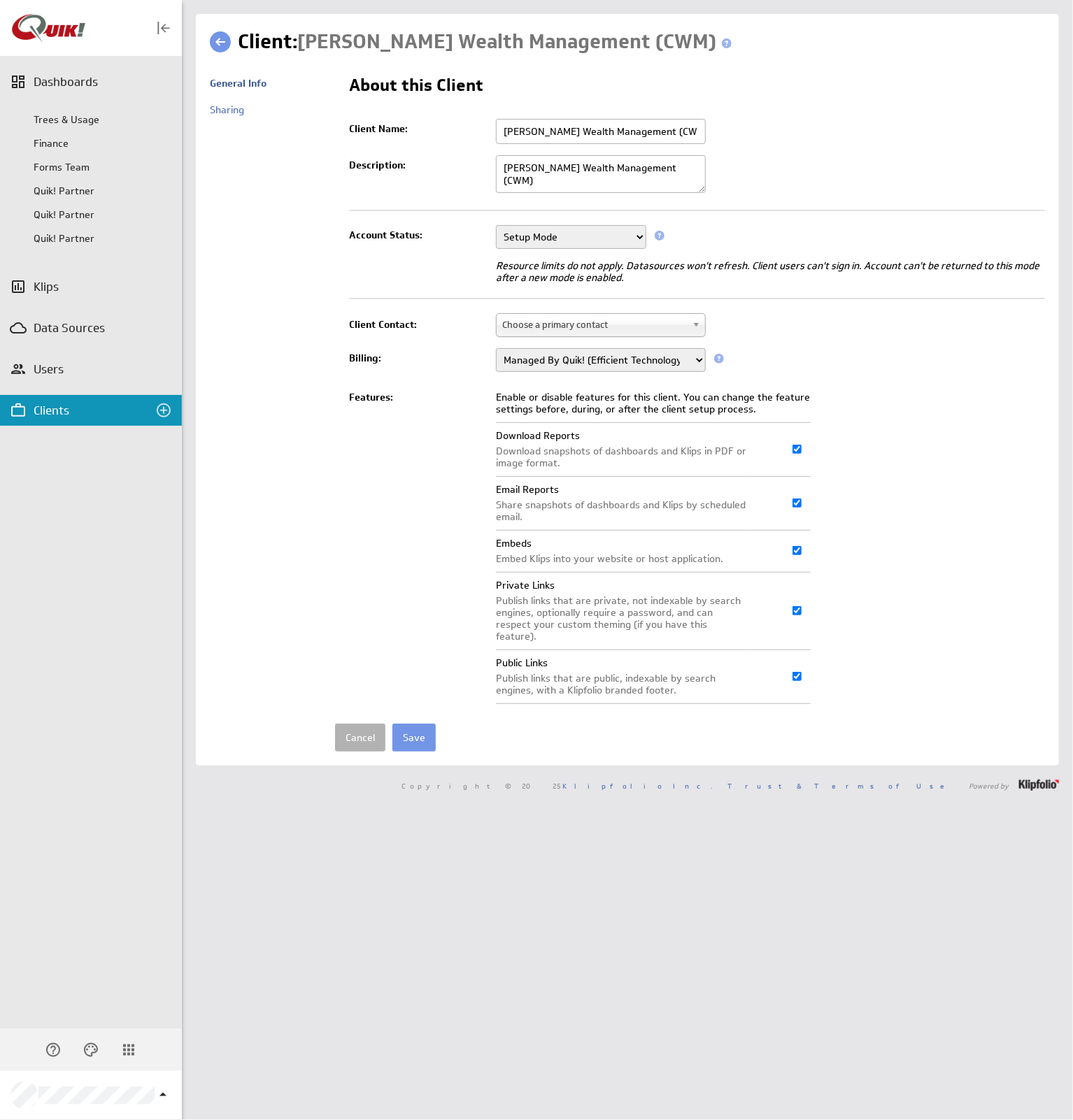
click at [597, 238] on select "Setup Mode Trial Active Disabled" at bounding box center [571, 237] width 150 height 24
select select "5"
click at [496, 225] on select "Setup Mode Trial Active Disabled" at bounding box center [571, 237] width 150 height 24
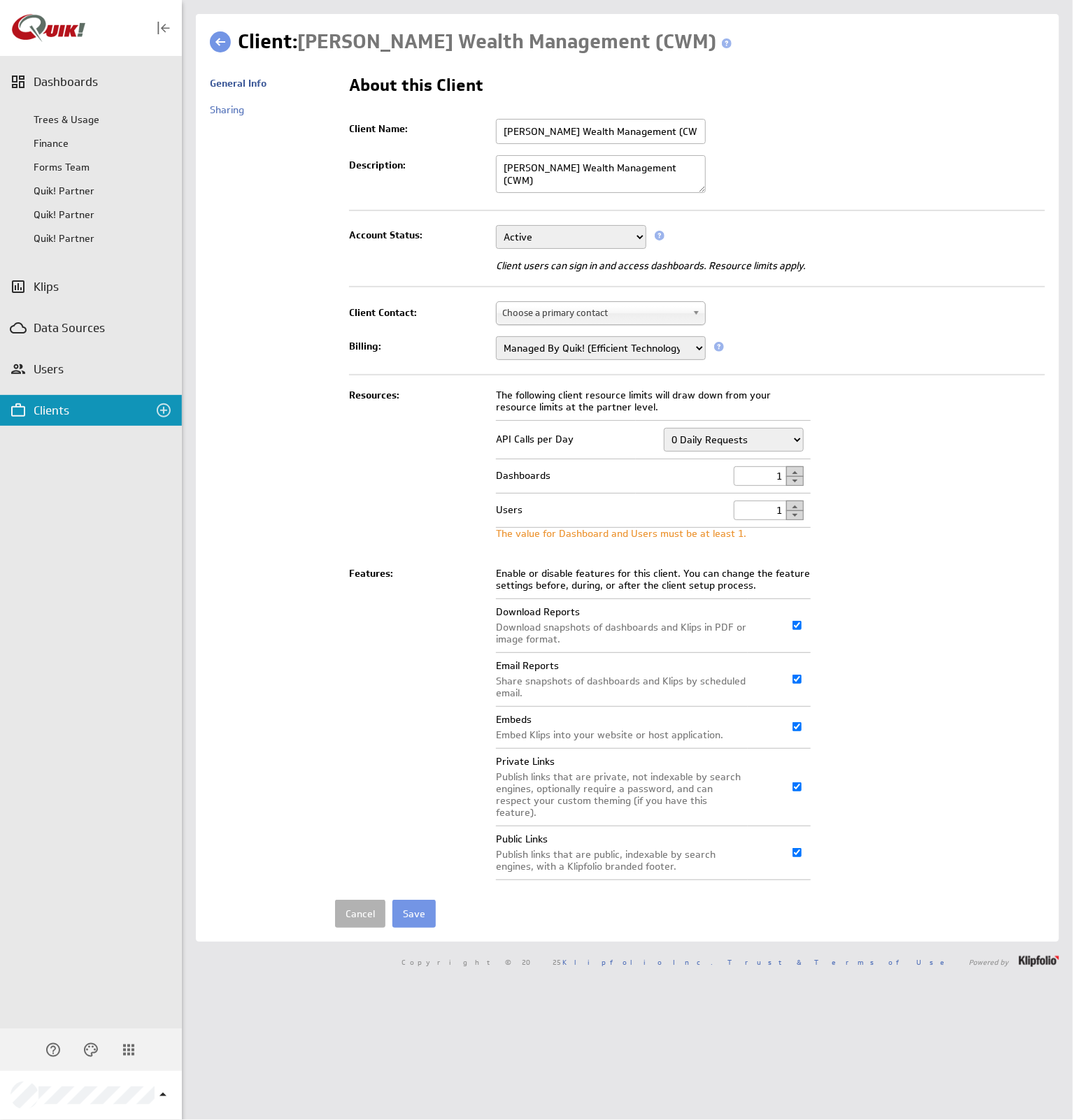
click at [796, 501] on button "button" at bounding box center [795, 506] width 18 height 11
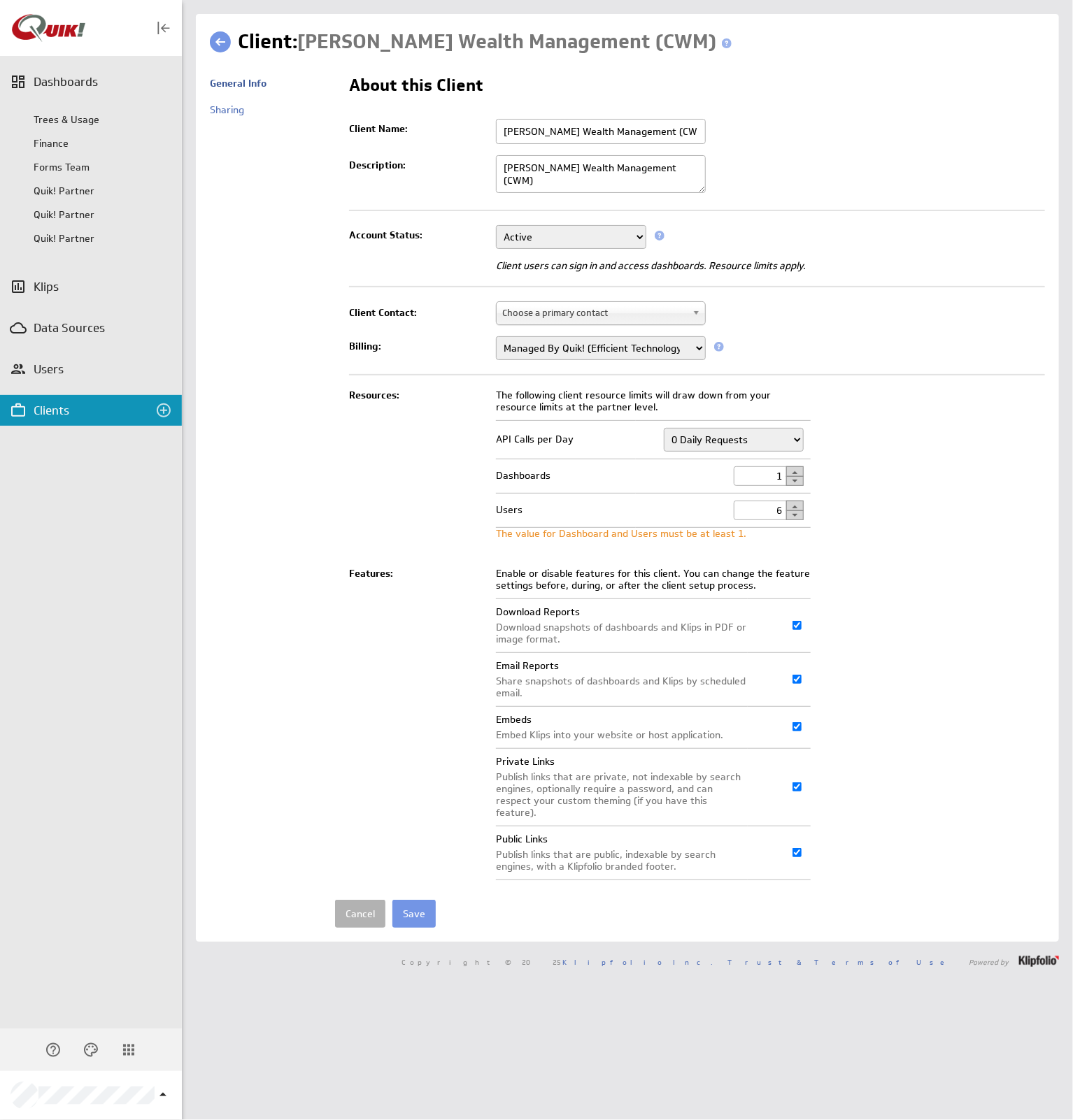
click at [796, 501] on button "button" at bounding box center [795, 506] width 18 height 11
type input "10"
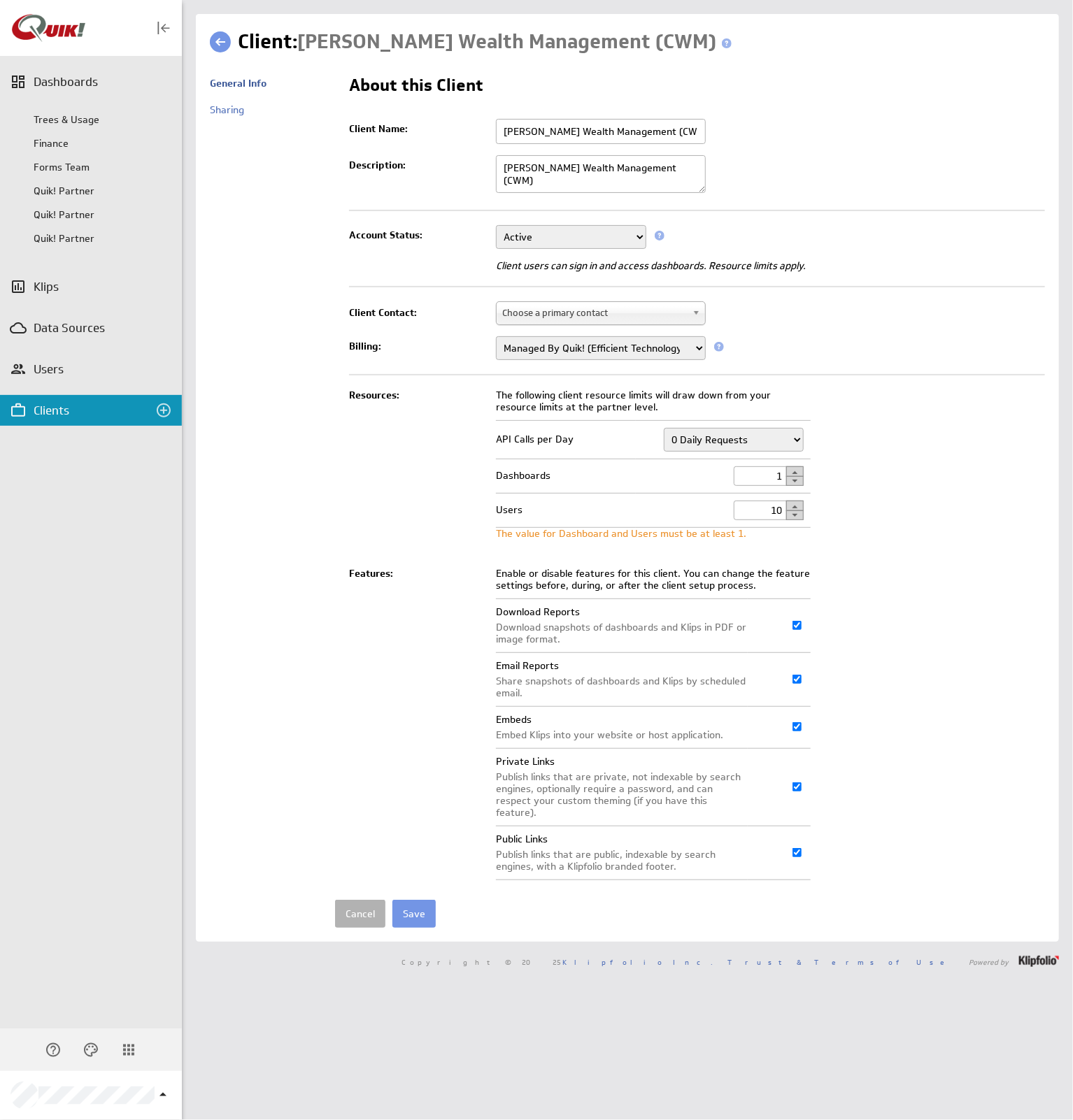
click at [415, 900] on input "Save" at bounding box center [414, 914] width 44 height 28
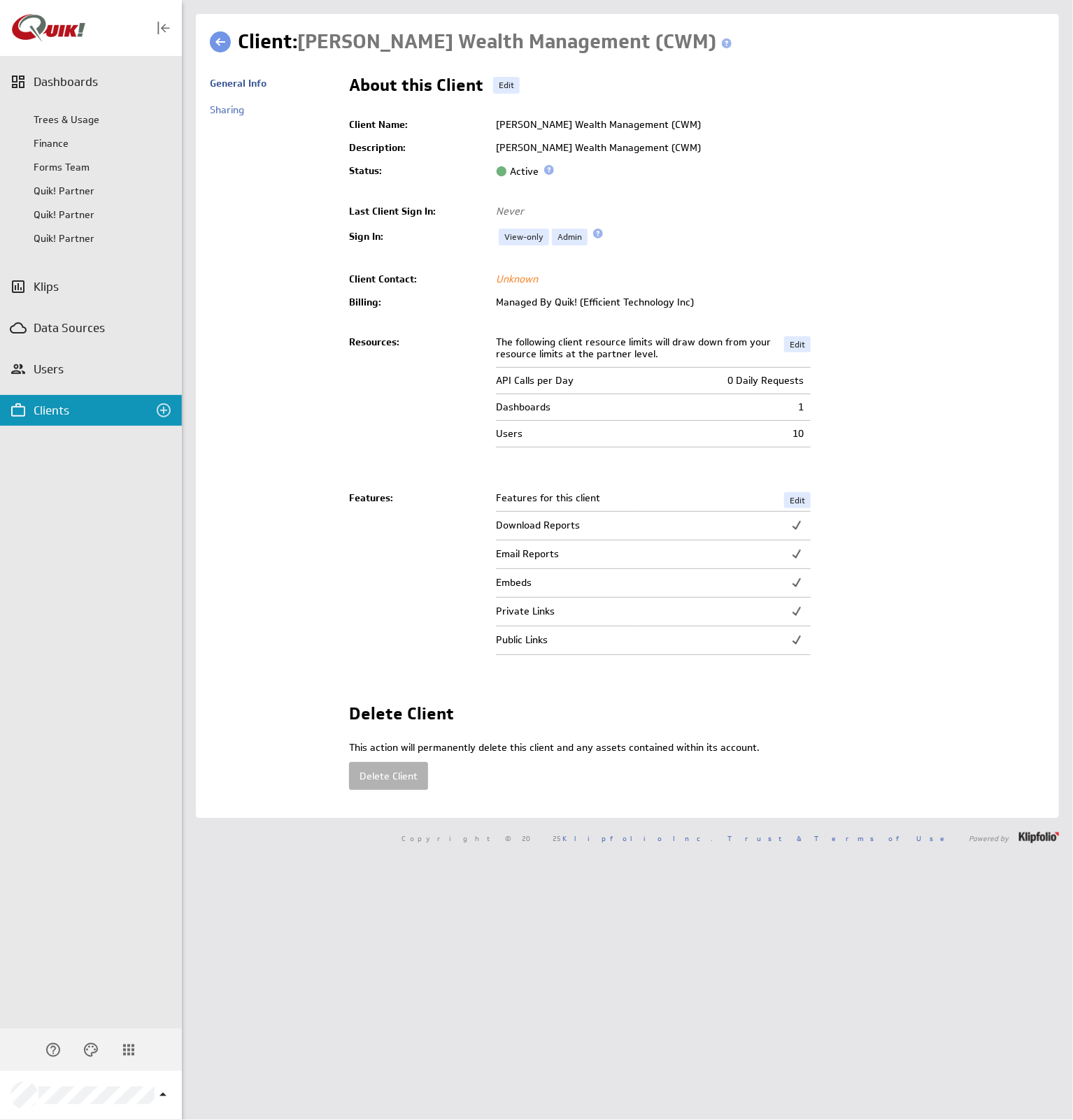
click at [65, 417] on div "Clients" at bounding box center [91, 410] width 115 height 15
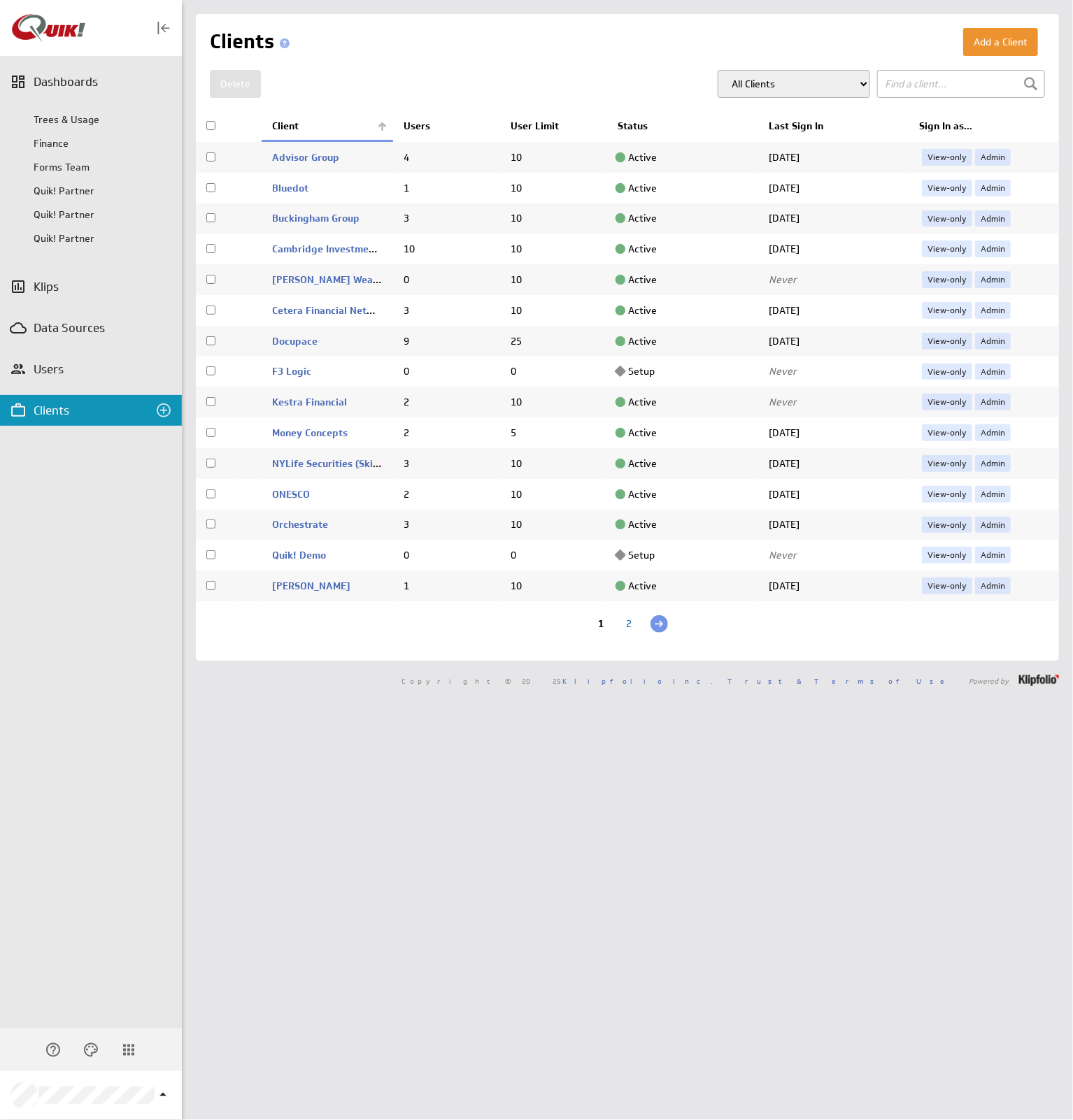
click at [982, 276] on link "Admin" at bounding box center [993, 279] width 36 height 17
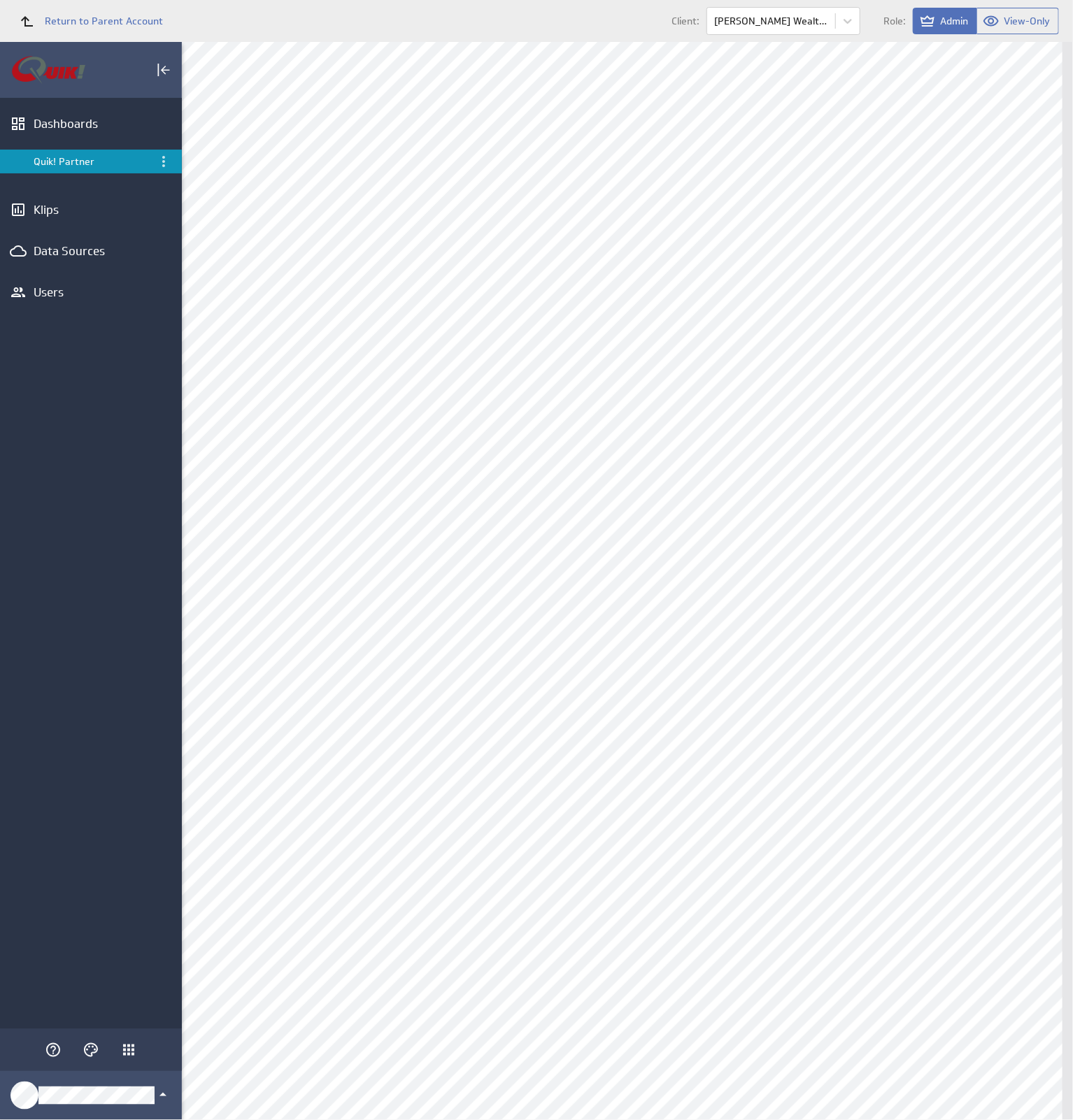
click at [47, 277] on div "Users" at bounding box center [90, 292] width 182 height 31
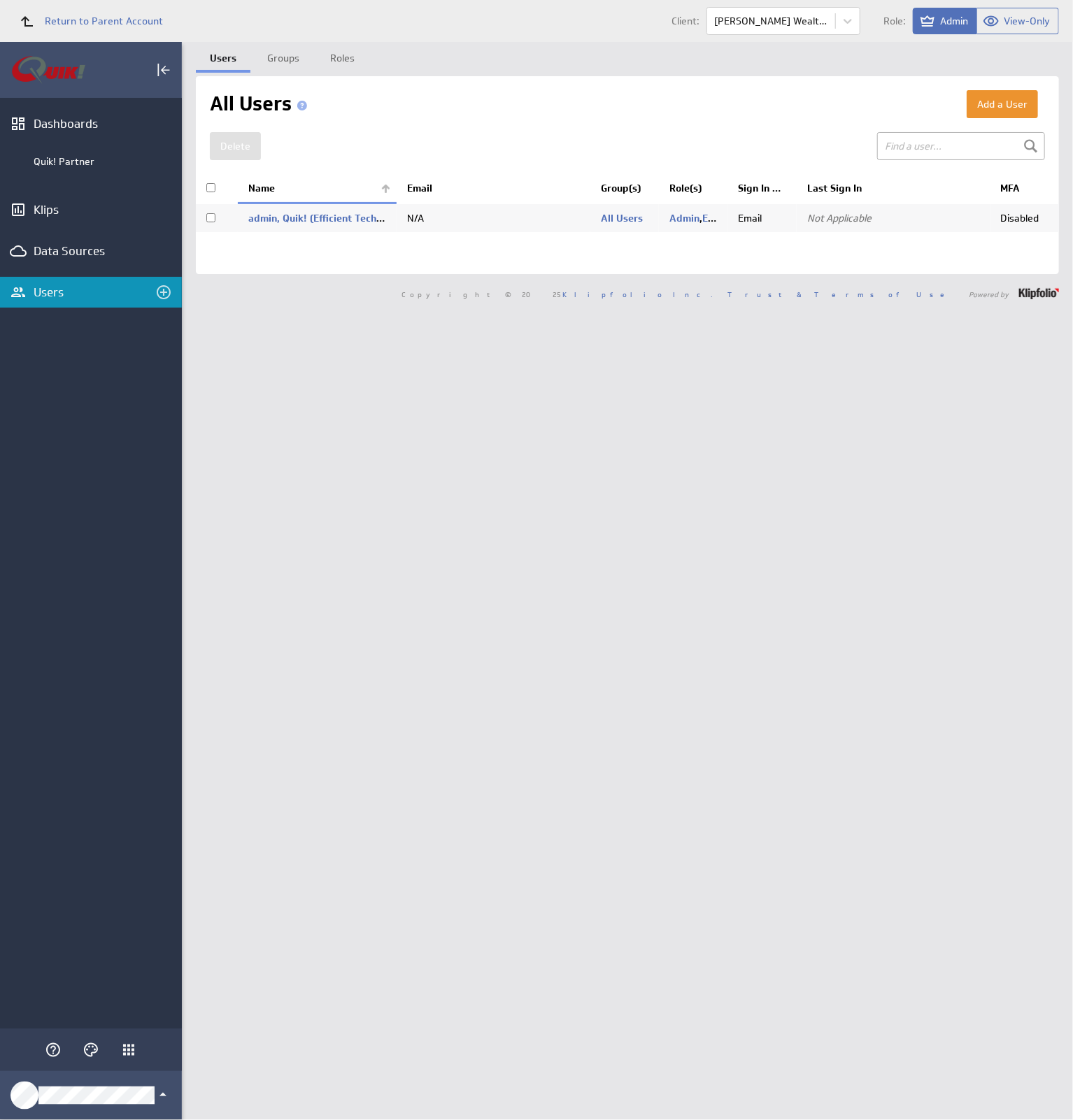
click at [1022, 104] on button "Add a User" at bounding box center [1002, 104] width 71 height 28
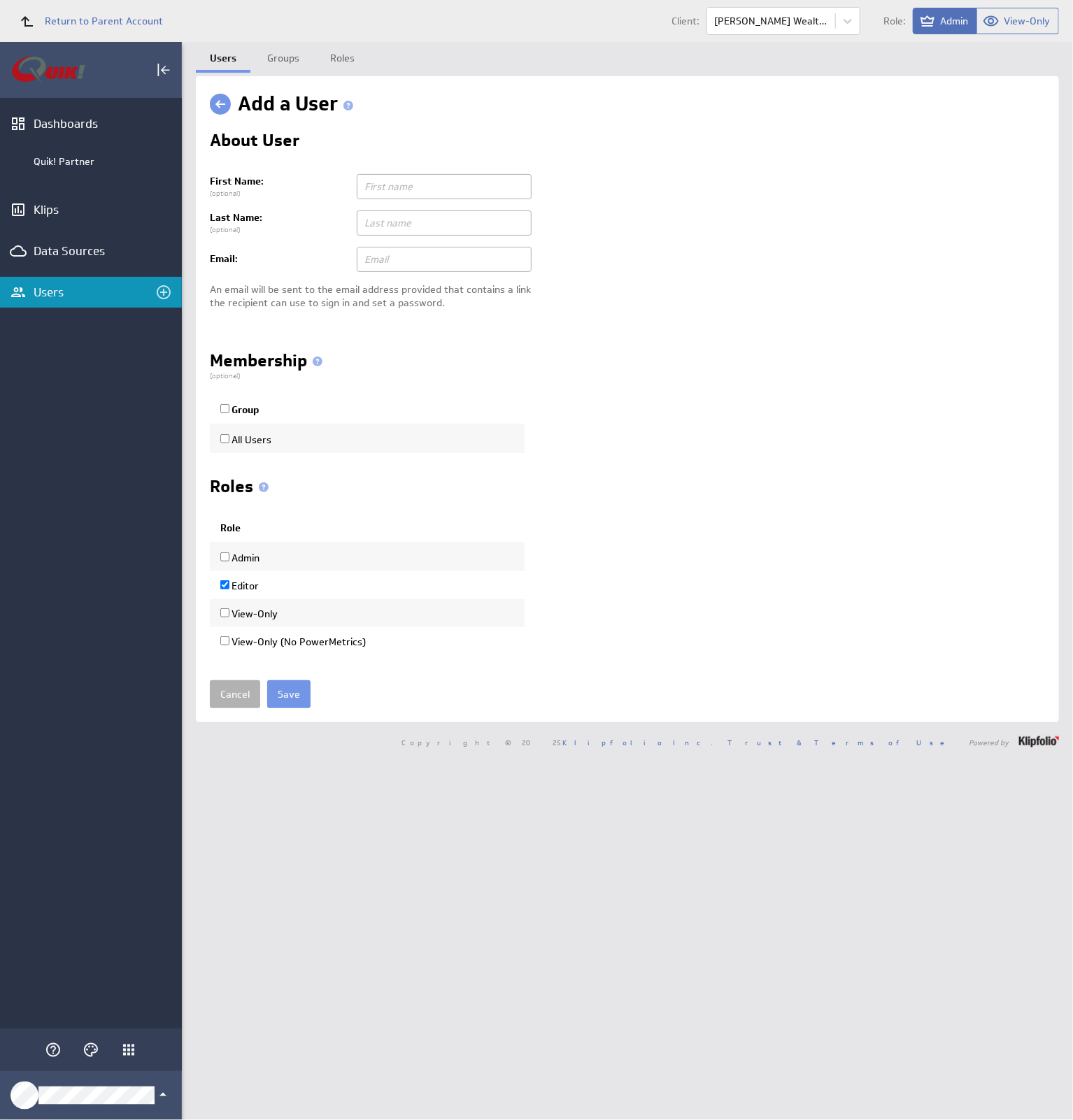
click at [430, 180] on input "text" at bounding box center [444, 186] width 175 height 25
type input "[PERSON_NAME]"
click at [492, 251] on input "text" at bounding box center [444, 259] width 175 height 25
paste input "[EMAIL_ADDRESS][DOMAIN_NAME]"
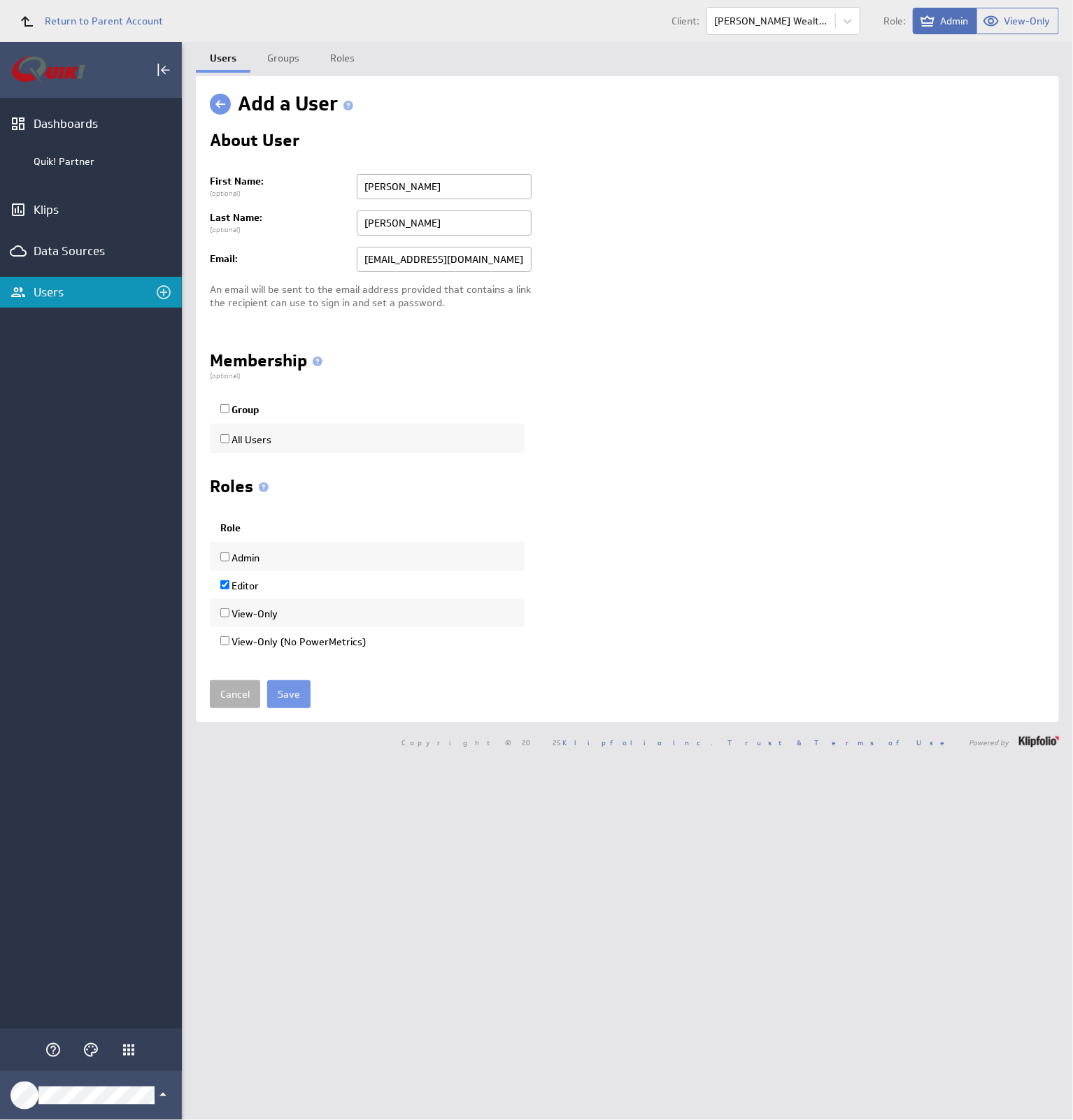
type input "[EMAIL_ADDRESS][DOMAIN_NAME]"
click at [671, 295] on p "An email will be sent to the email address provided that contains a link the re…" at bounding box center [627, 297] width 836 height 28
click at [227, 440] on input "All Users" at bounding box center [225, 439] width 9 height 9
checkbox input "true"
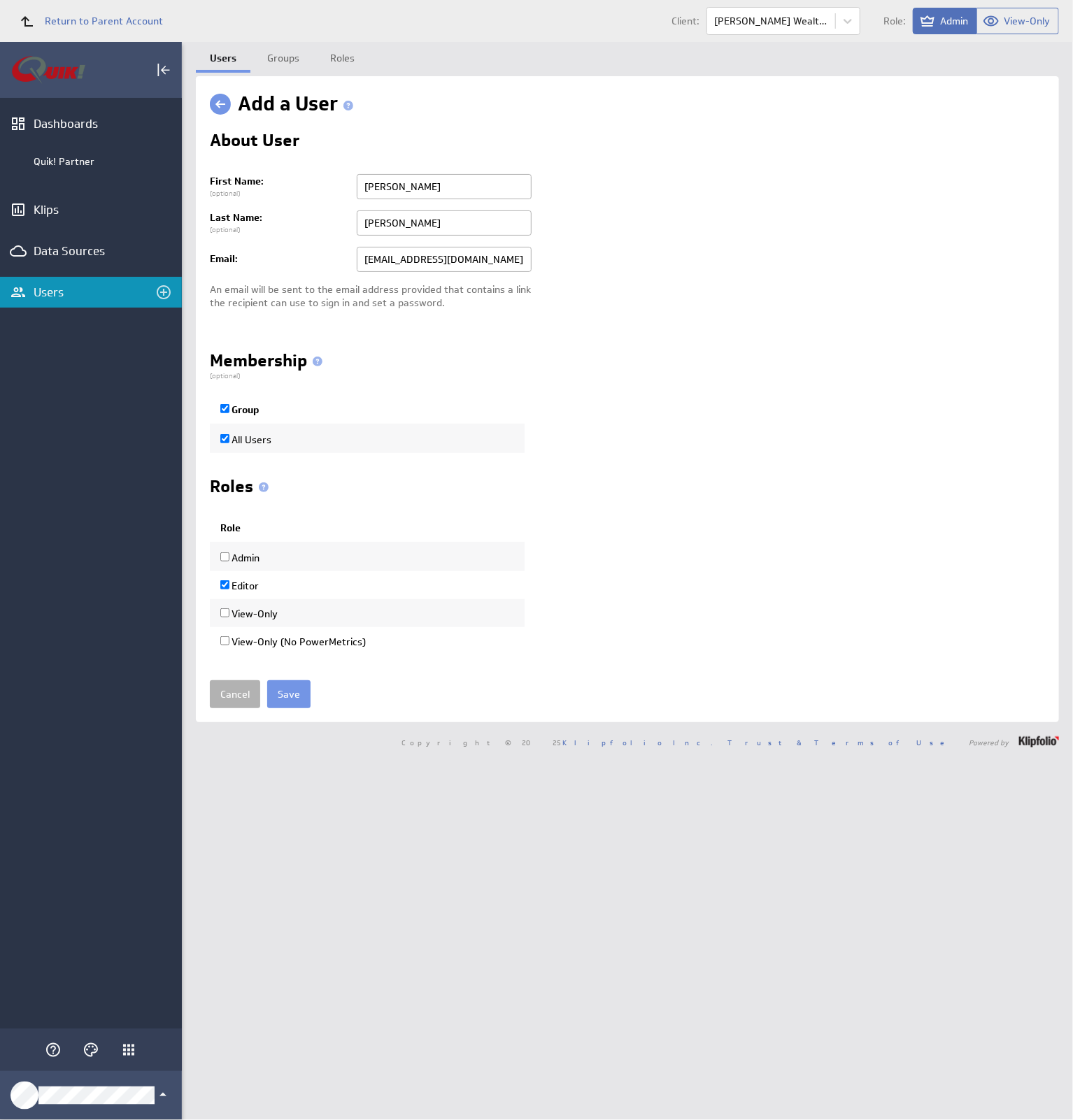
click at [279, 683] on input "Save" at bounding box center [289, 694] width 44 height 28
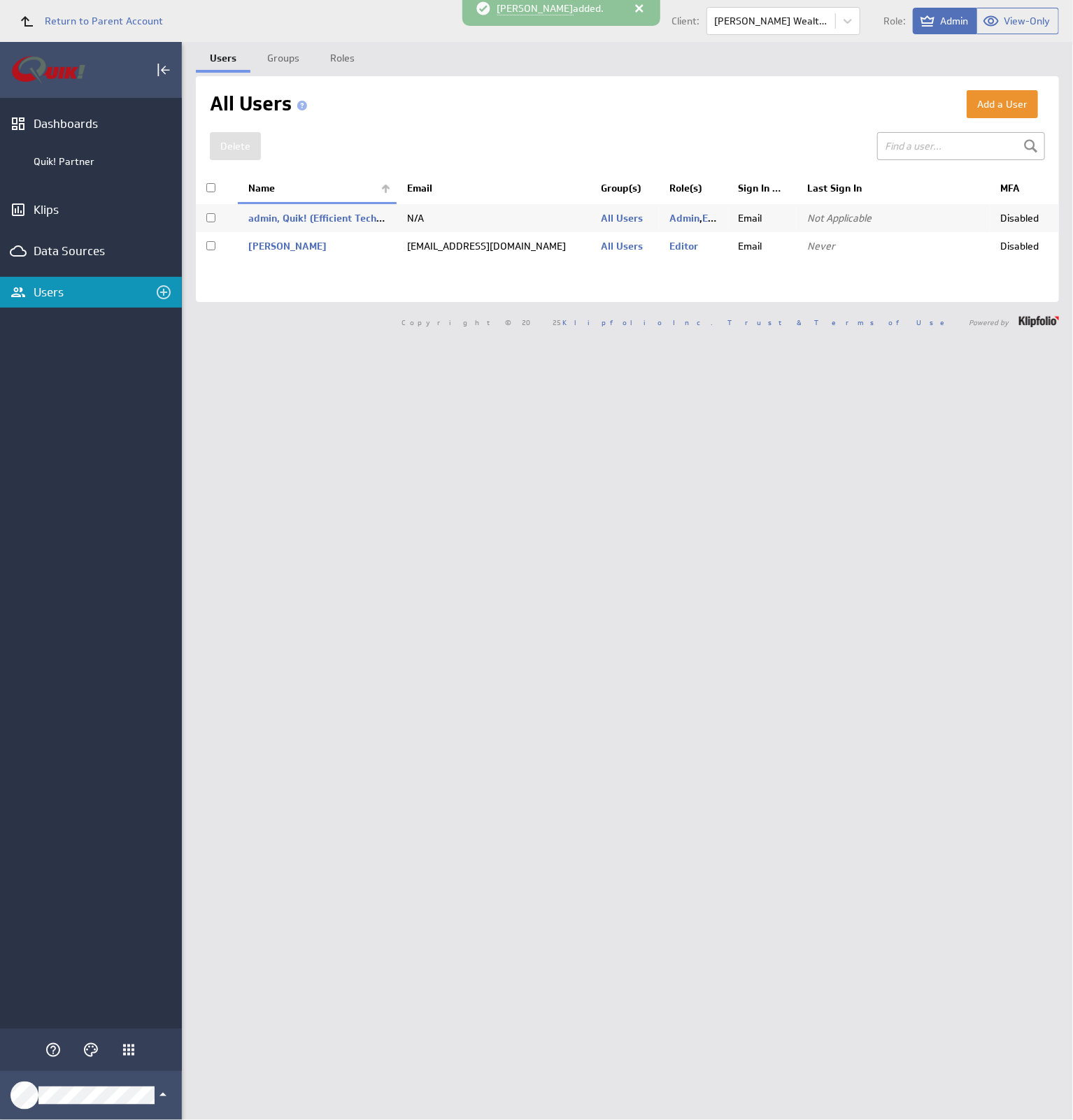
click at [77, 152] on div "Quik! Partner" at bounding box center [90, 161] width 182 height 24
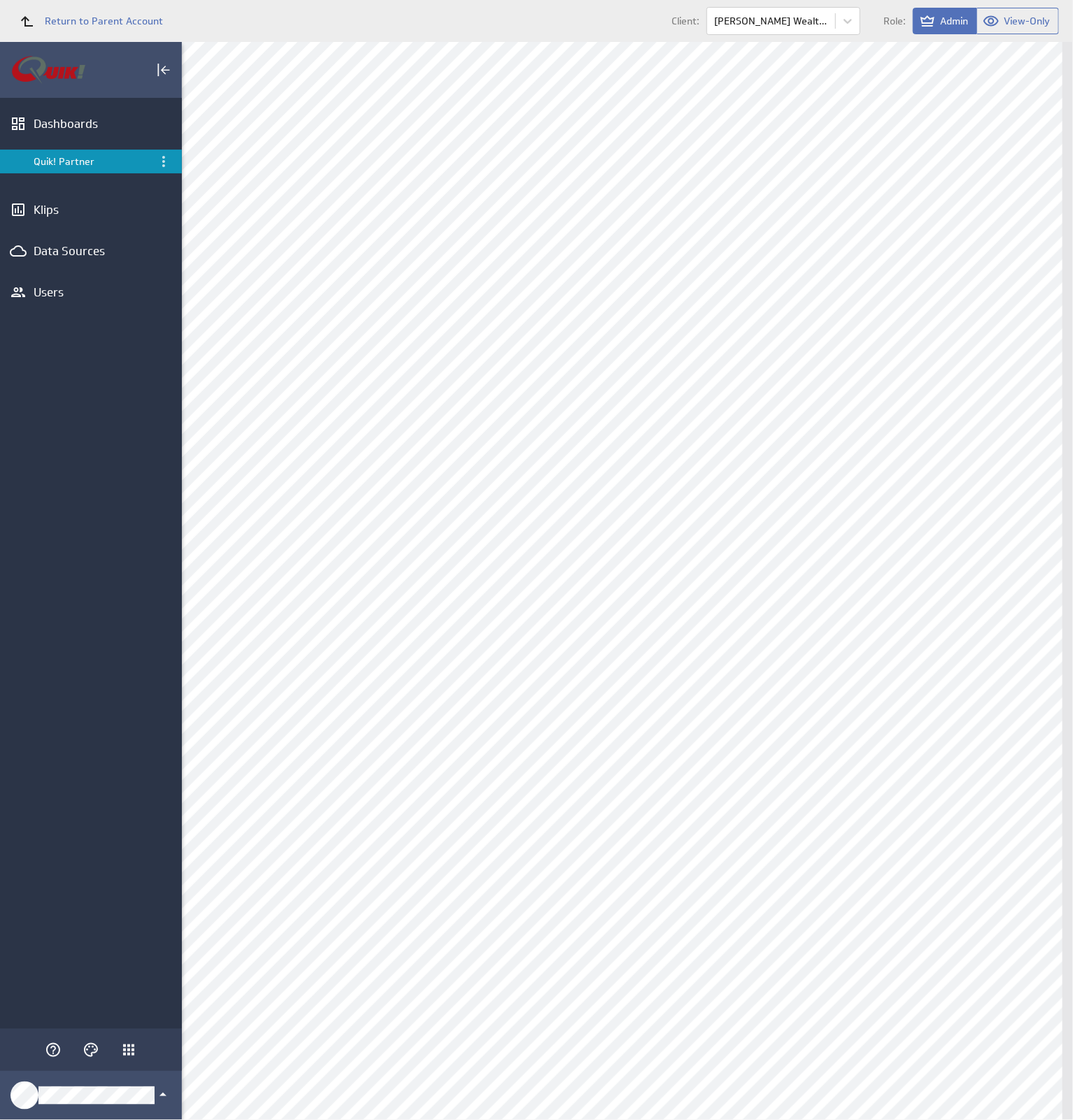
click at [67, 257] on div "Data Sources" at bounding box center [91, 251] width 115 height 15
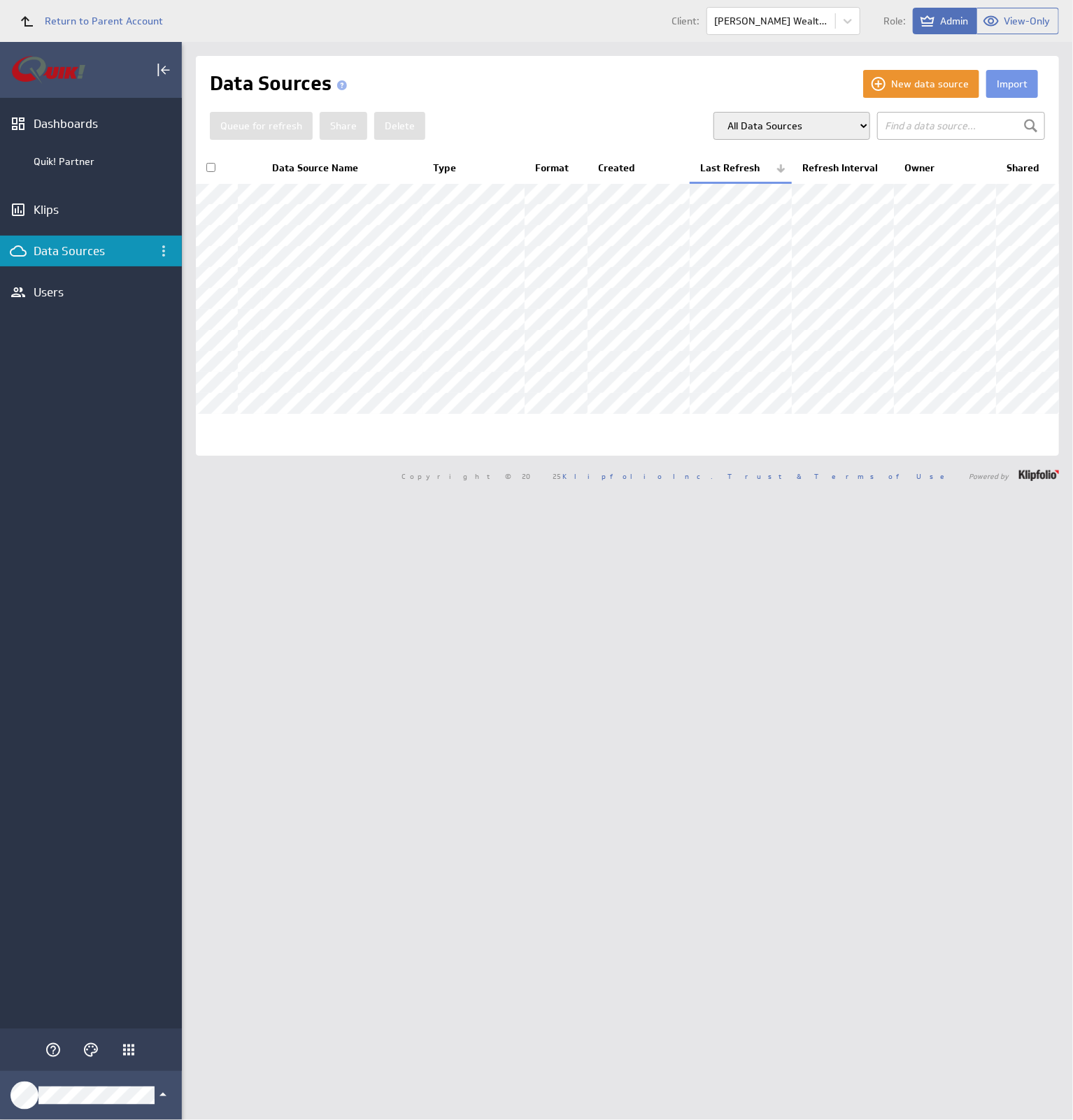
click at [77, 163] on div "Quik! Partner" at bounding box center [104, 162] width 142 height 12
